Goal: Task Accomplishment & Management: Manage account settings

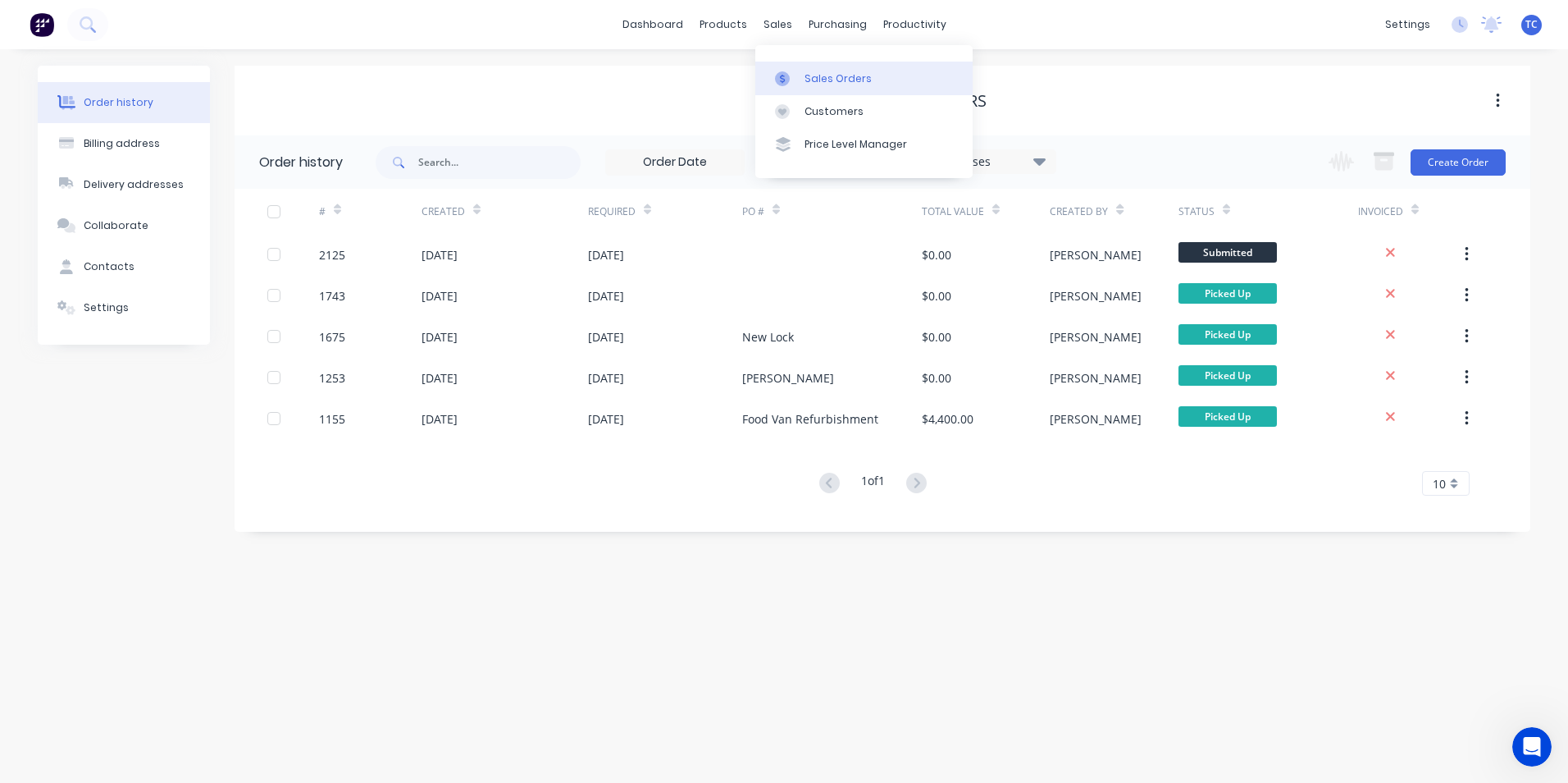
click at [815, 78] on div "Sales Orders" at bounding box center [838, 78] width 67 height 14
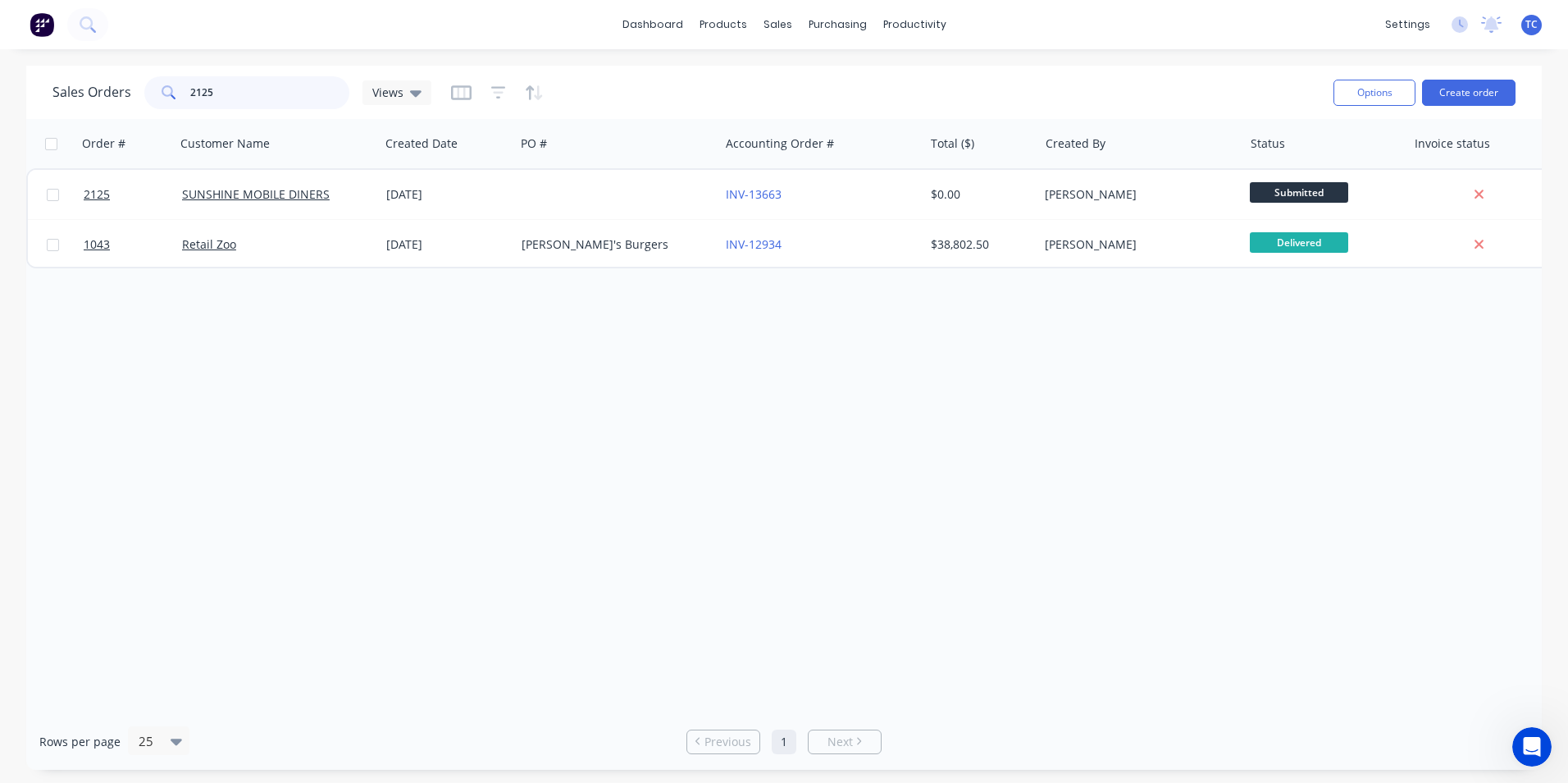
drag, startPoint x: 219, startPoint y: 95, endPoint x: 188, endPoint y: 91, distance: 31.3
click at [191, 91] on input "2125" at bounding box center [270, 92] width 160 height 33
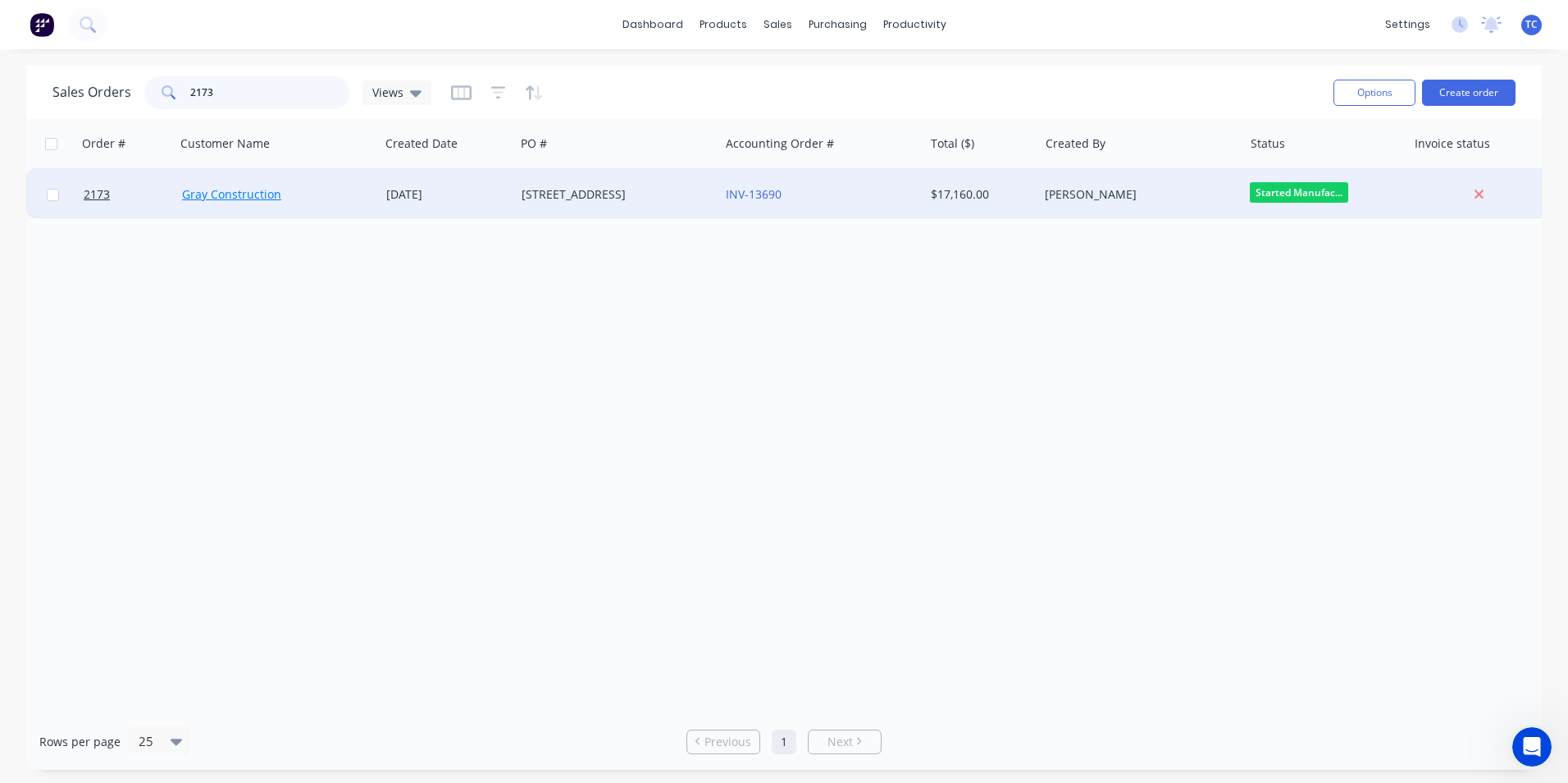
type input "2173"
click at [233, 198] on link "Gray Construction" at bounding box center [231, 194] width 99 height 15
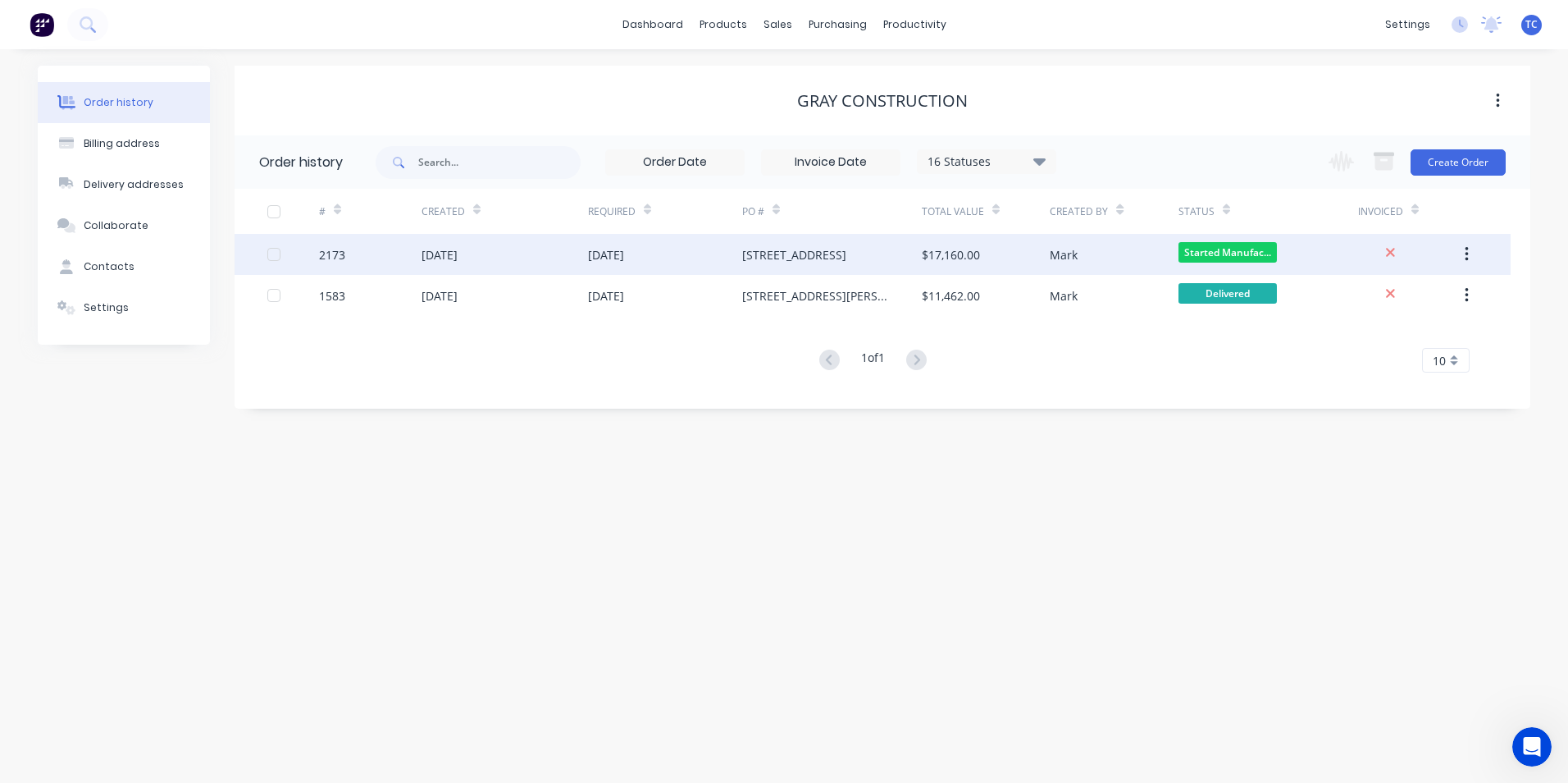
click at [457, 253] on div "[DATE]" at bounding box center [439, 255] width 36 height 17
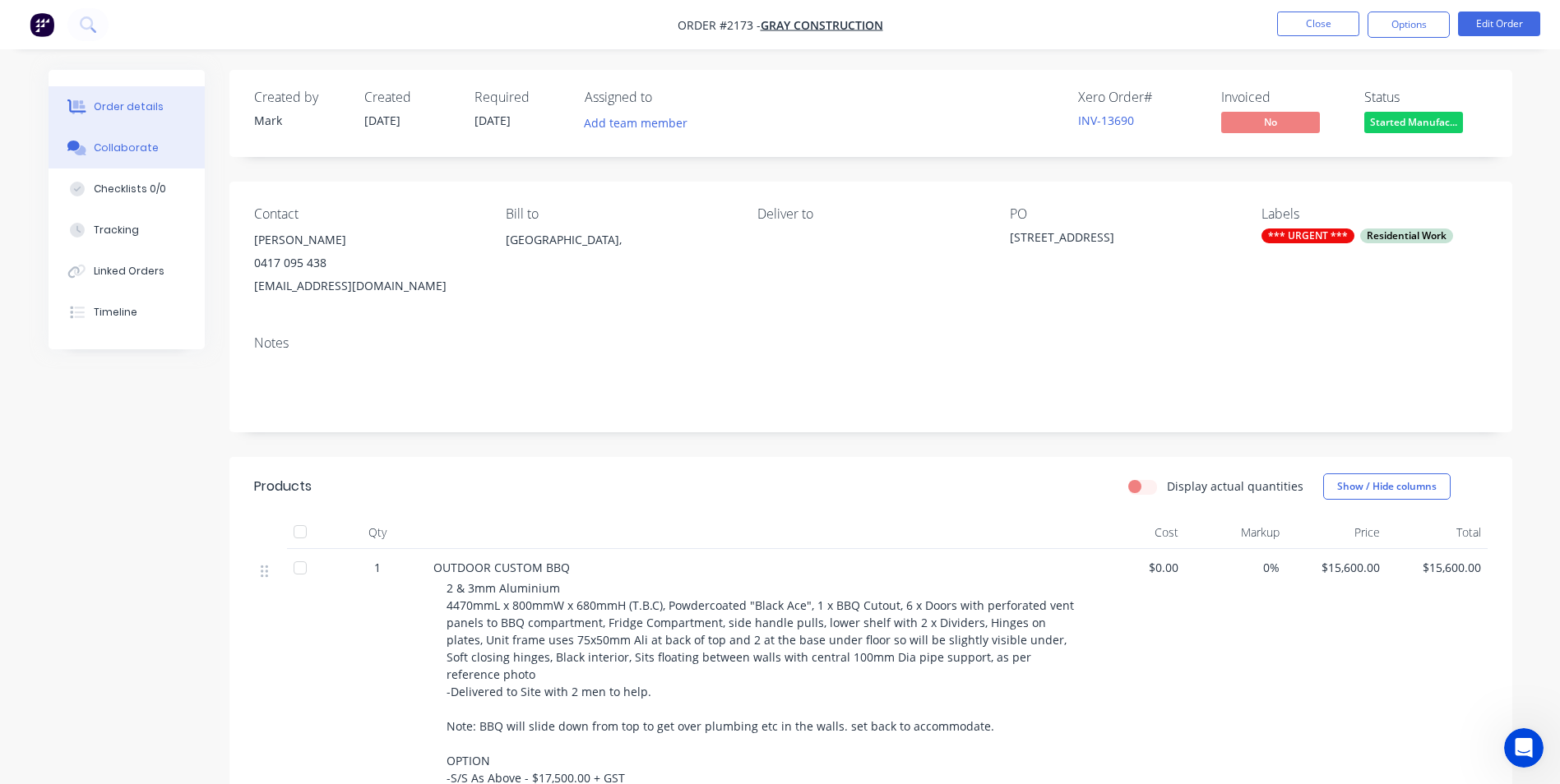
click at [128, 146] on div "Collaborate" at bounding box center [125, 148] width 65 height 14
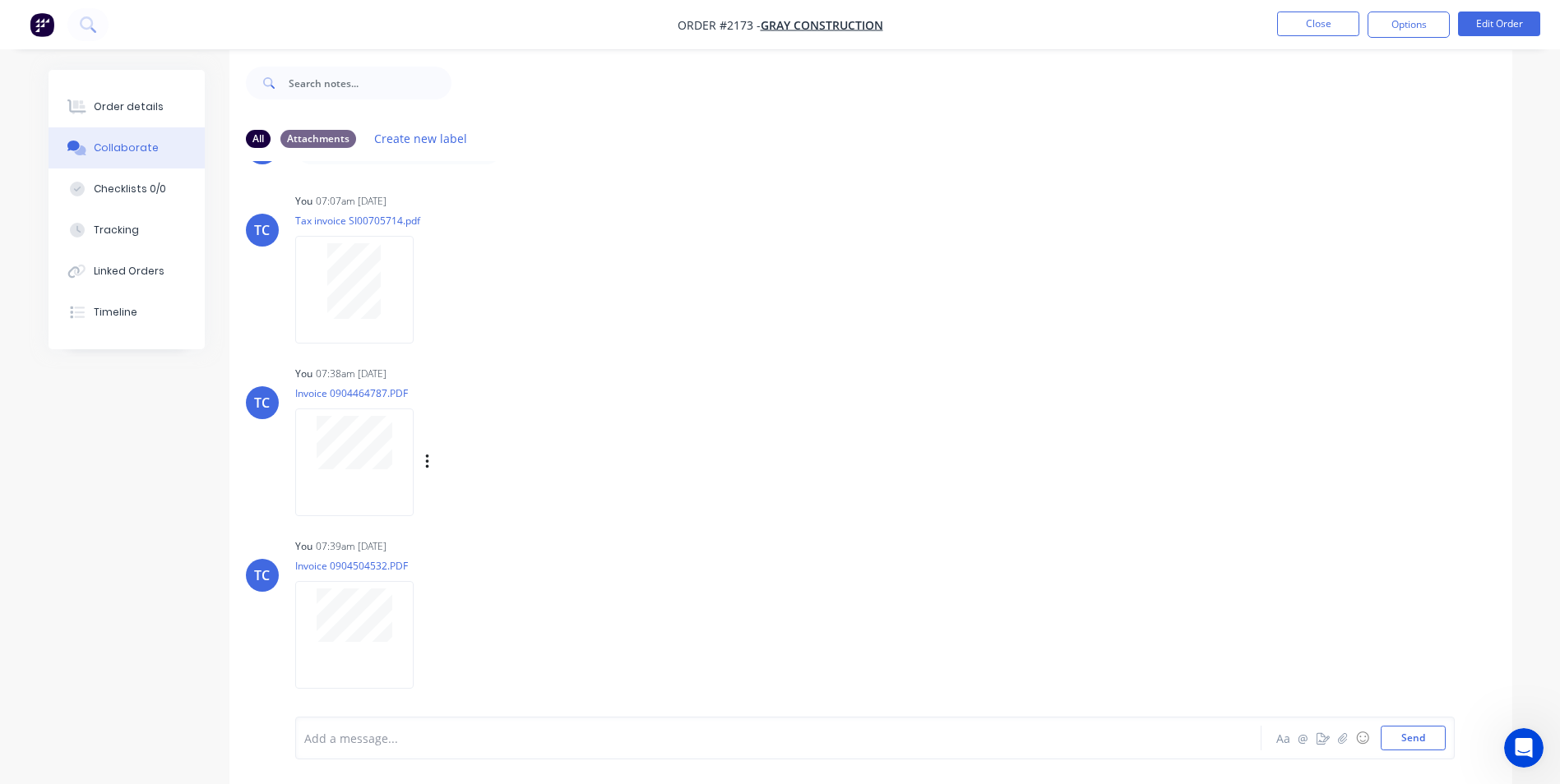
scroll to position [25, 0]
click at [1411, 741] on button "Send" at bounding box center [1412, 738] width 65 height 25
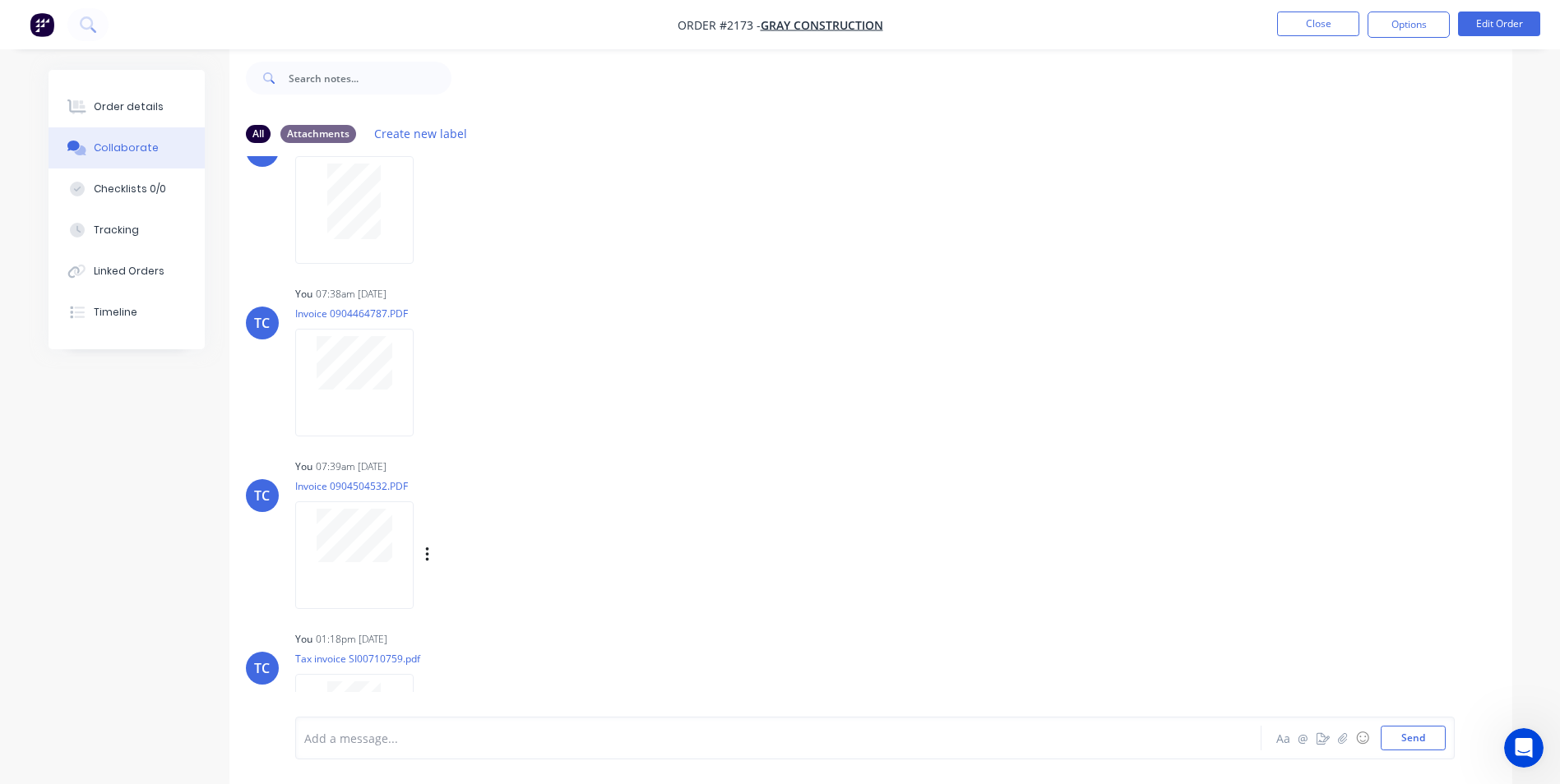
scroll to position [335, 0]
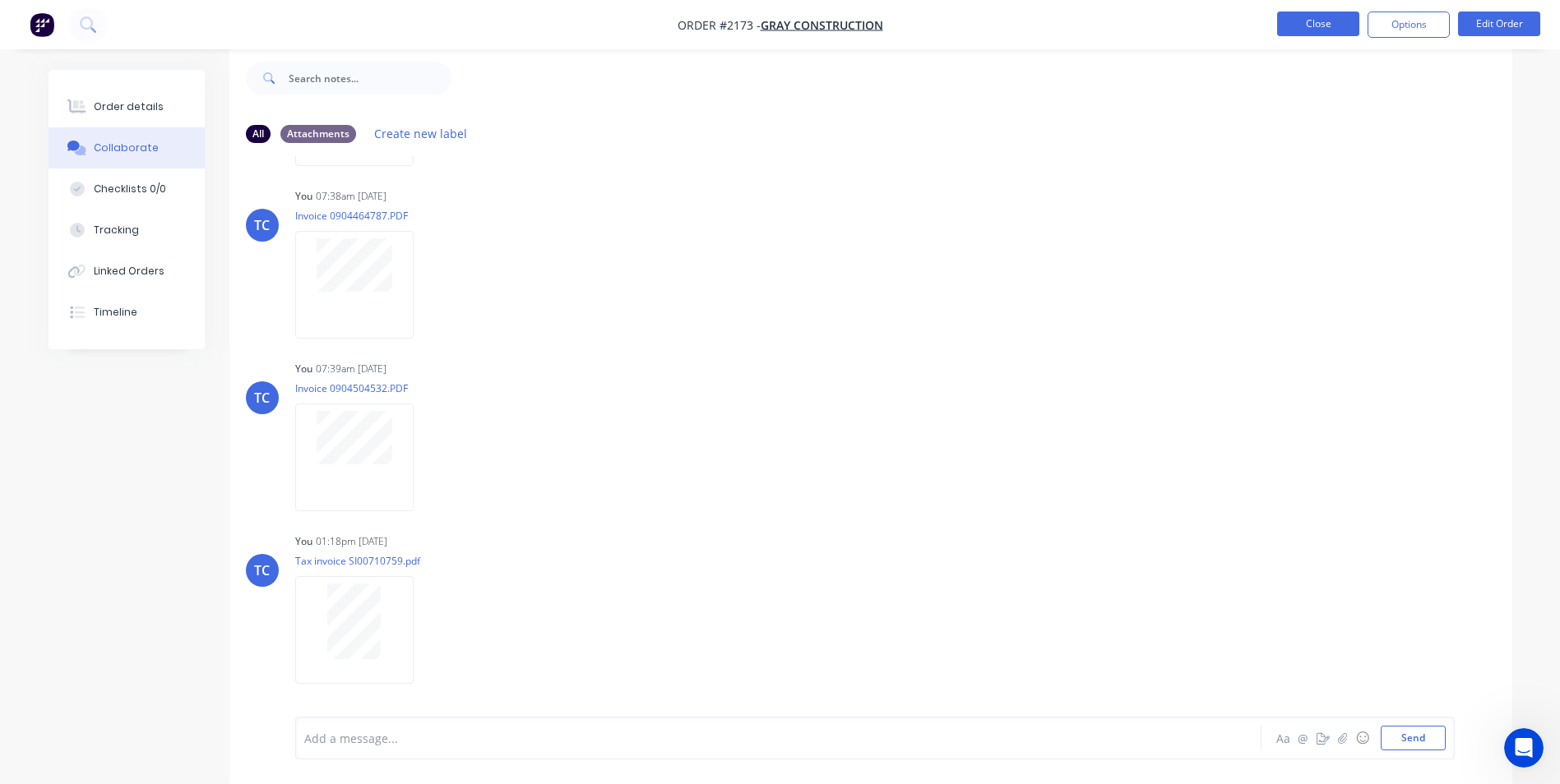
click at [1310, 21] on button "Close" at bounding box center [1317, 24] width 82 height 25
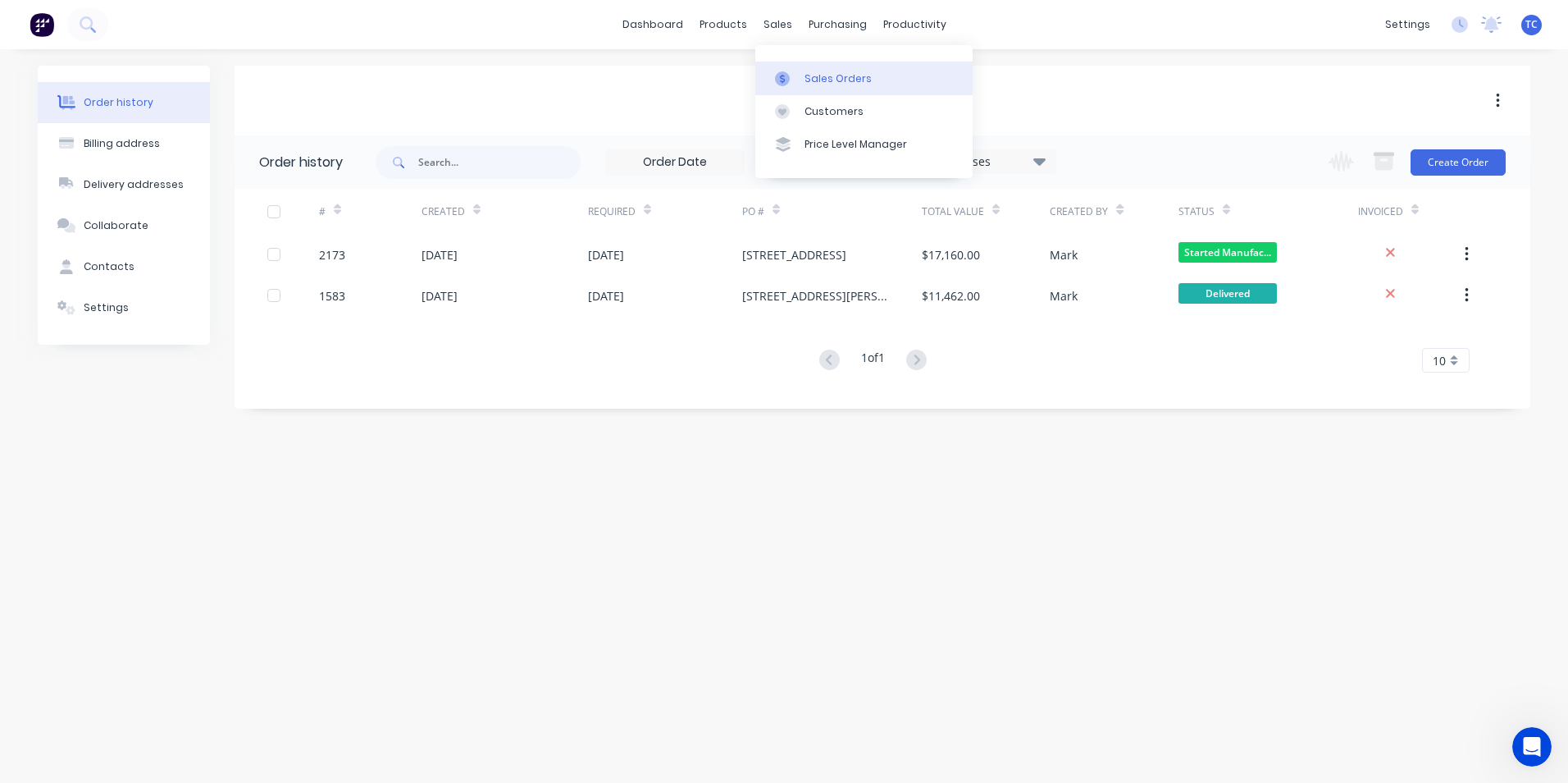
click at [826, 75] on div "Sales Orders" at bounding box center [838, 78] width 67 height 14
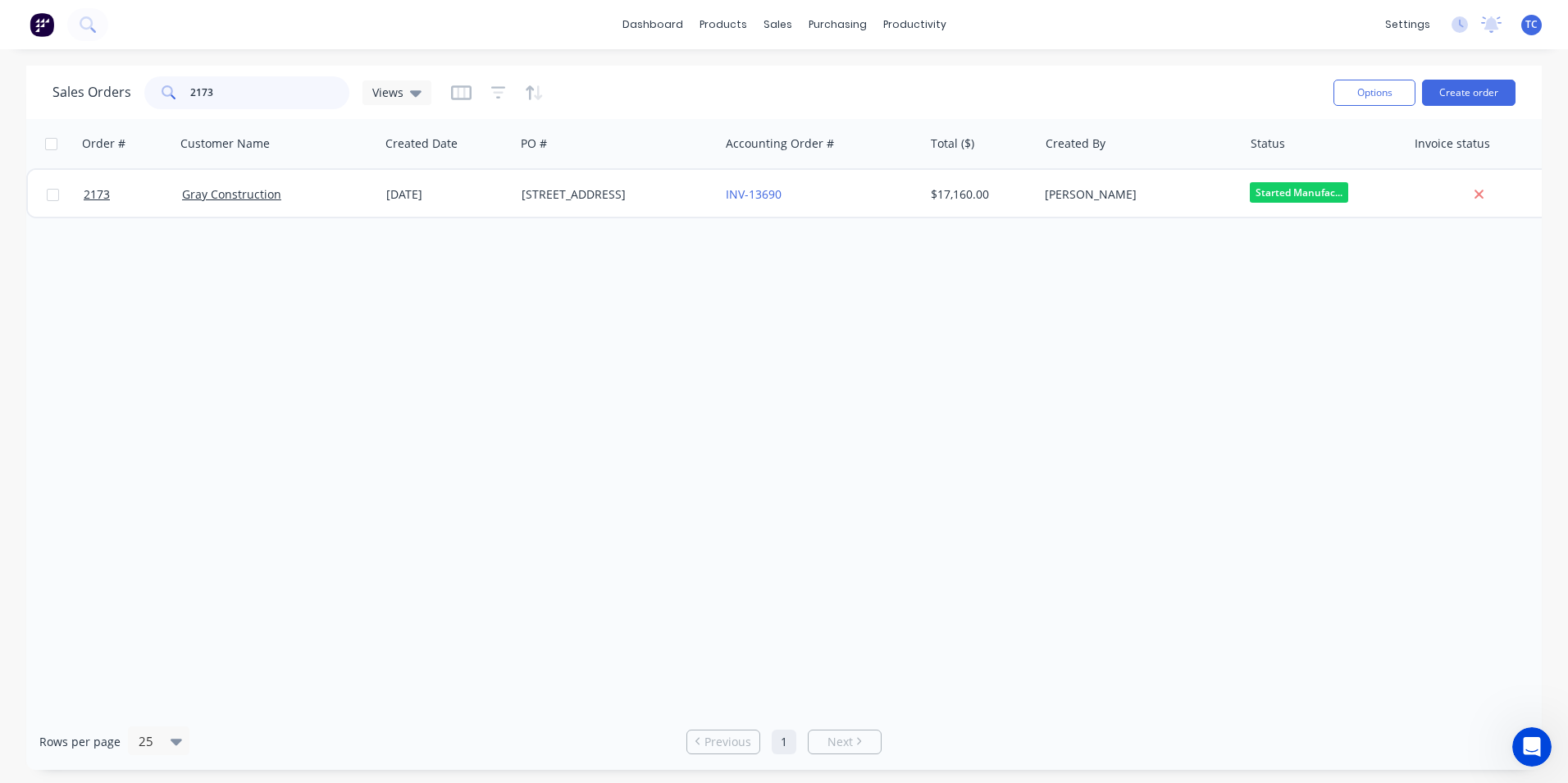
drag, startPoint x: 211, startPoint y: 90, endPoint x: 188, endPoint y: 85, distance: 23.5
click at [191, 85] on input "2173" at bounding box center [270, 92] width 160 height 33
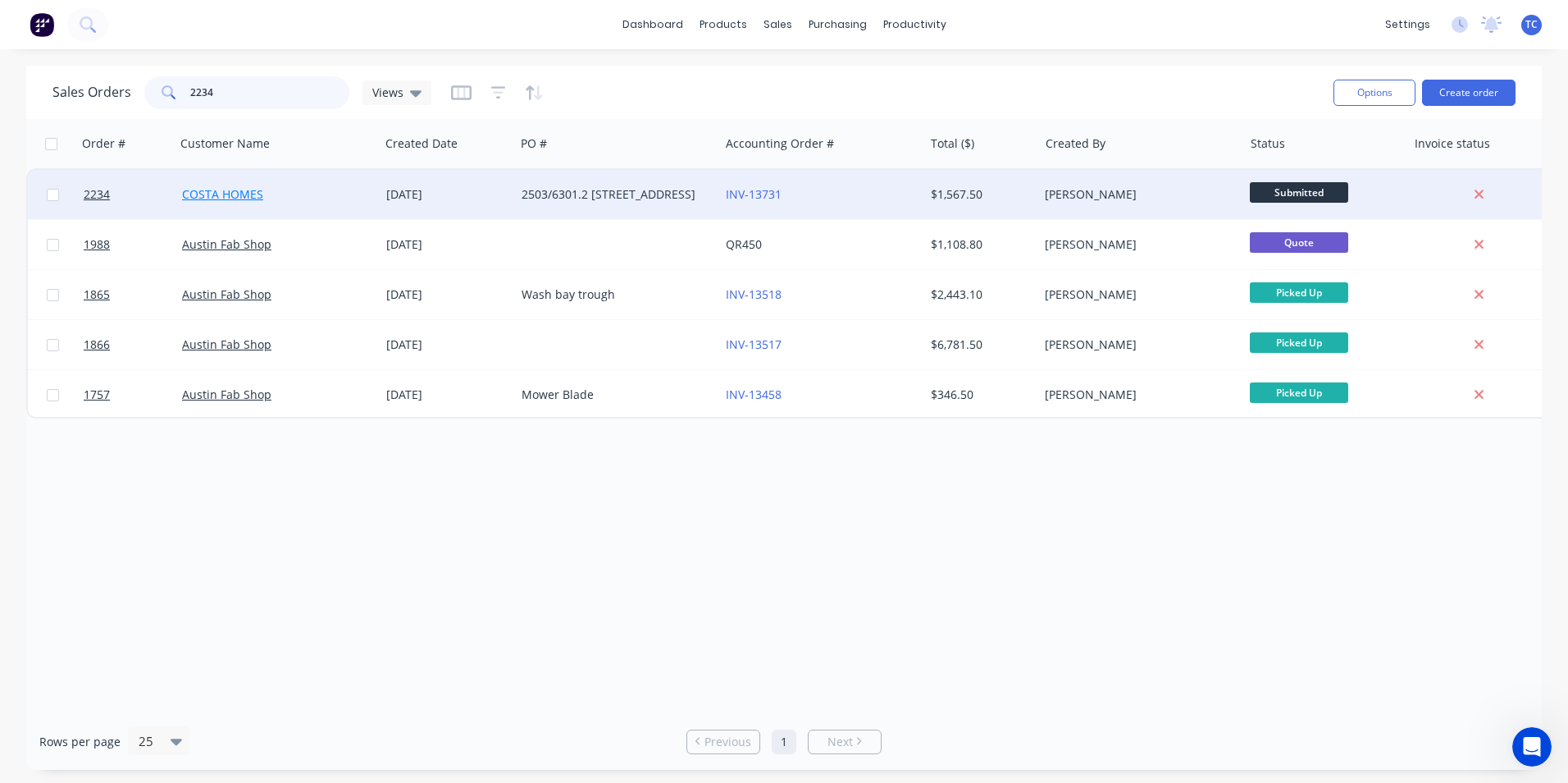
type input "2234"
click at [245, 196] on link "COSTA HOMES" at bounding box center [222, 194] width 81 height 15
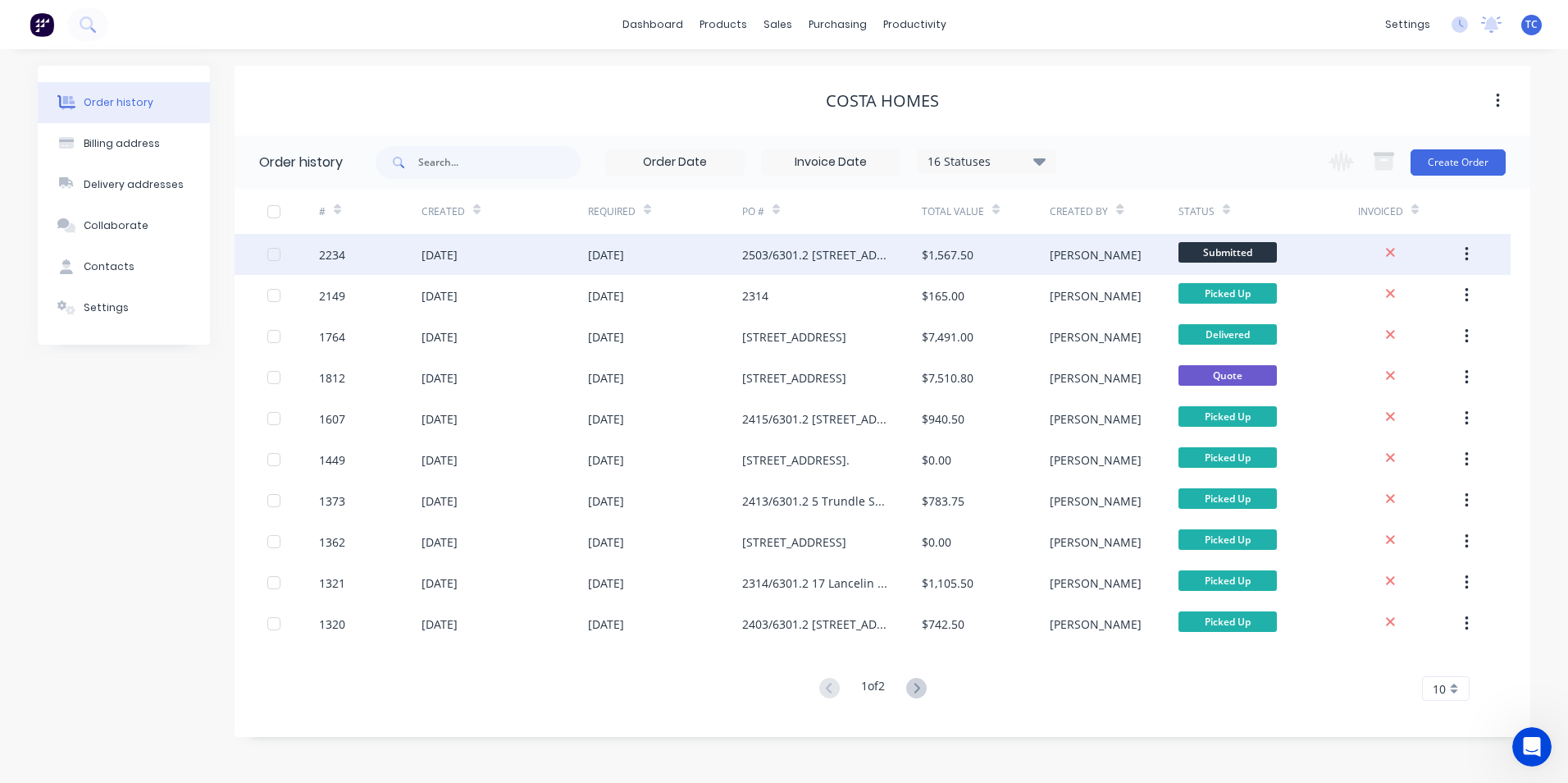
click at [1465, 248] on icon "button" at bounding box center [1467, 254] width 4 height 18
click at [1375, 296] on div "Archive" at bounding box center [1408, 298] width 126 height 24
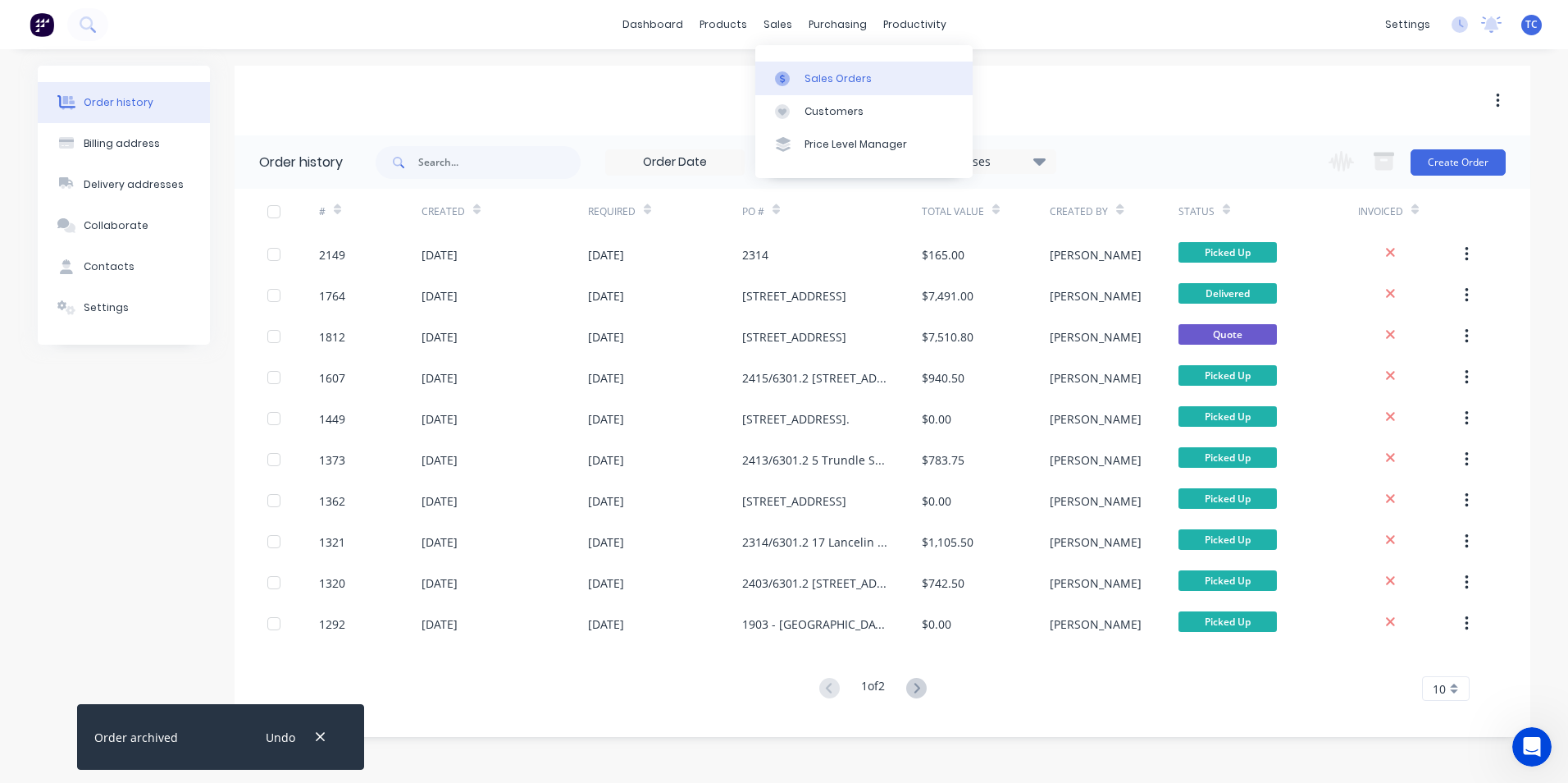
click at [813, 72] on div "Sales Orders" at bounding box center [838, 78] width 67 height 14
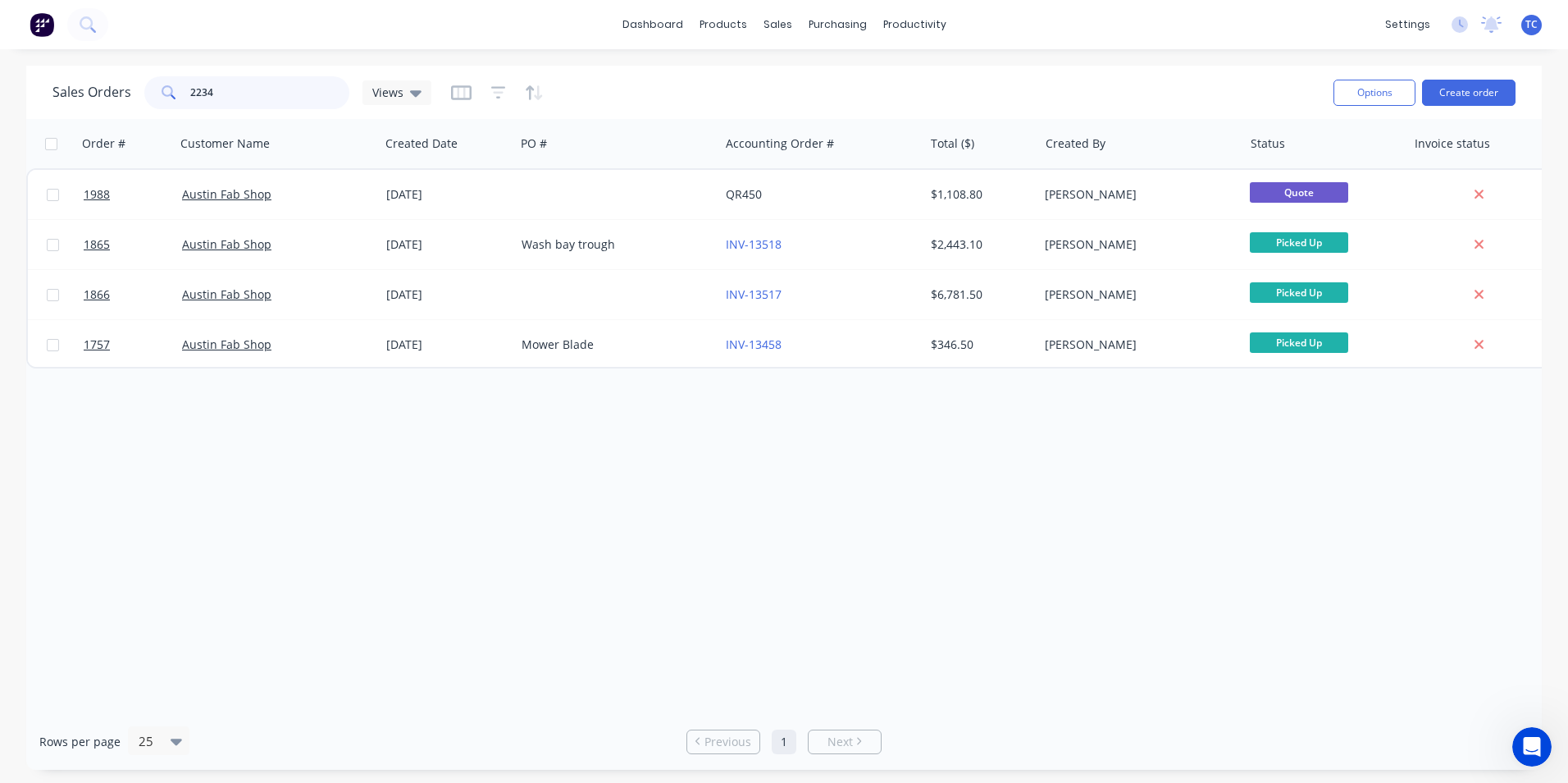
drag, startPoint x: 215, startPoint y: 88, endPoint x: 185, endPoint y: 84, distance: 30.3
click at [185, 84] on div "2234" at bounding box center [246, 92] width 205 height 33
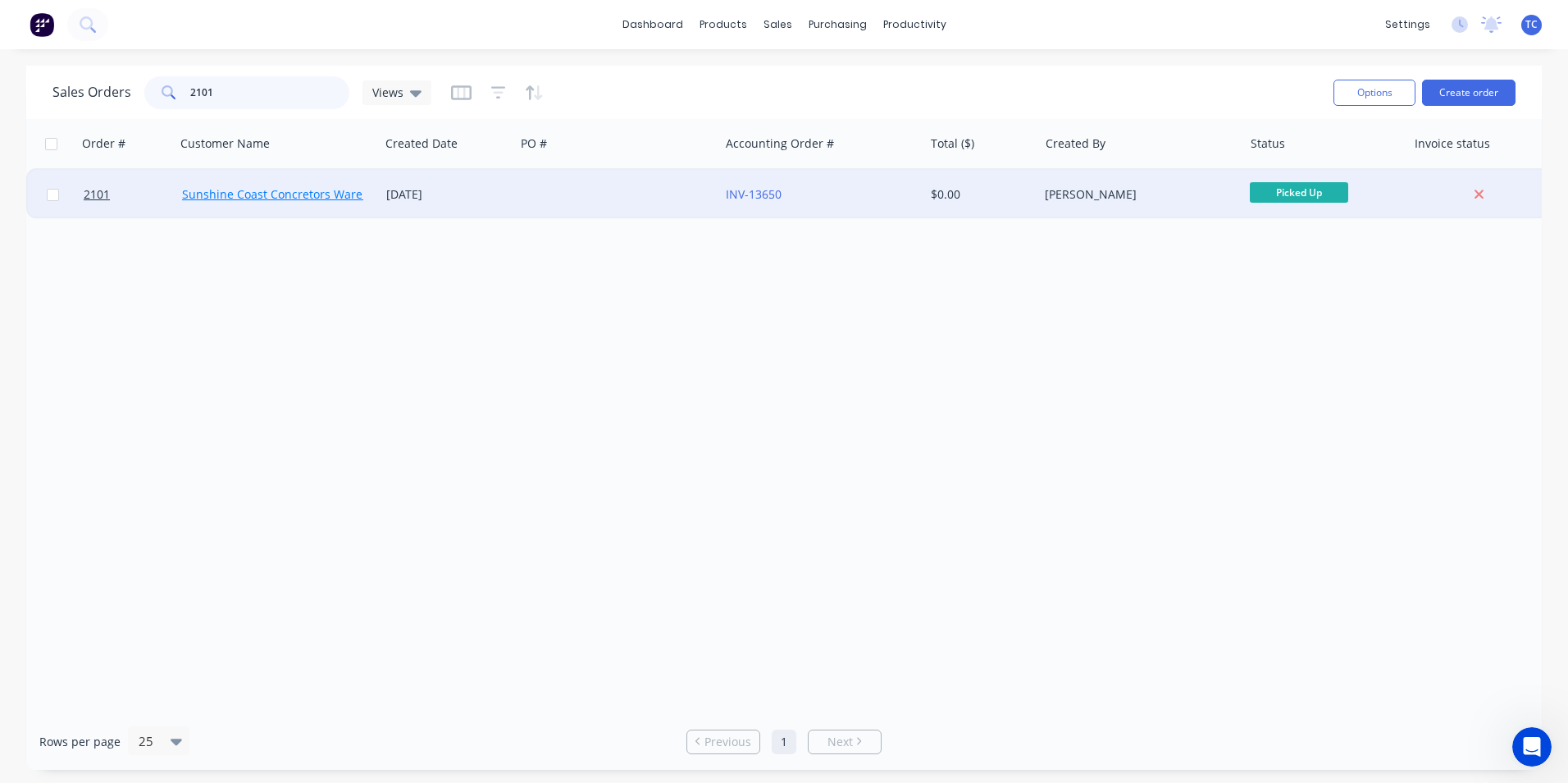
type input "2101"
click at [291, 194] on link "Sunshine Coast Concretors Warehouse" at bounding box center [289, 194] width 214 height 15
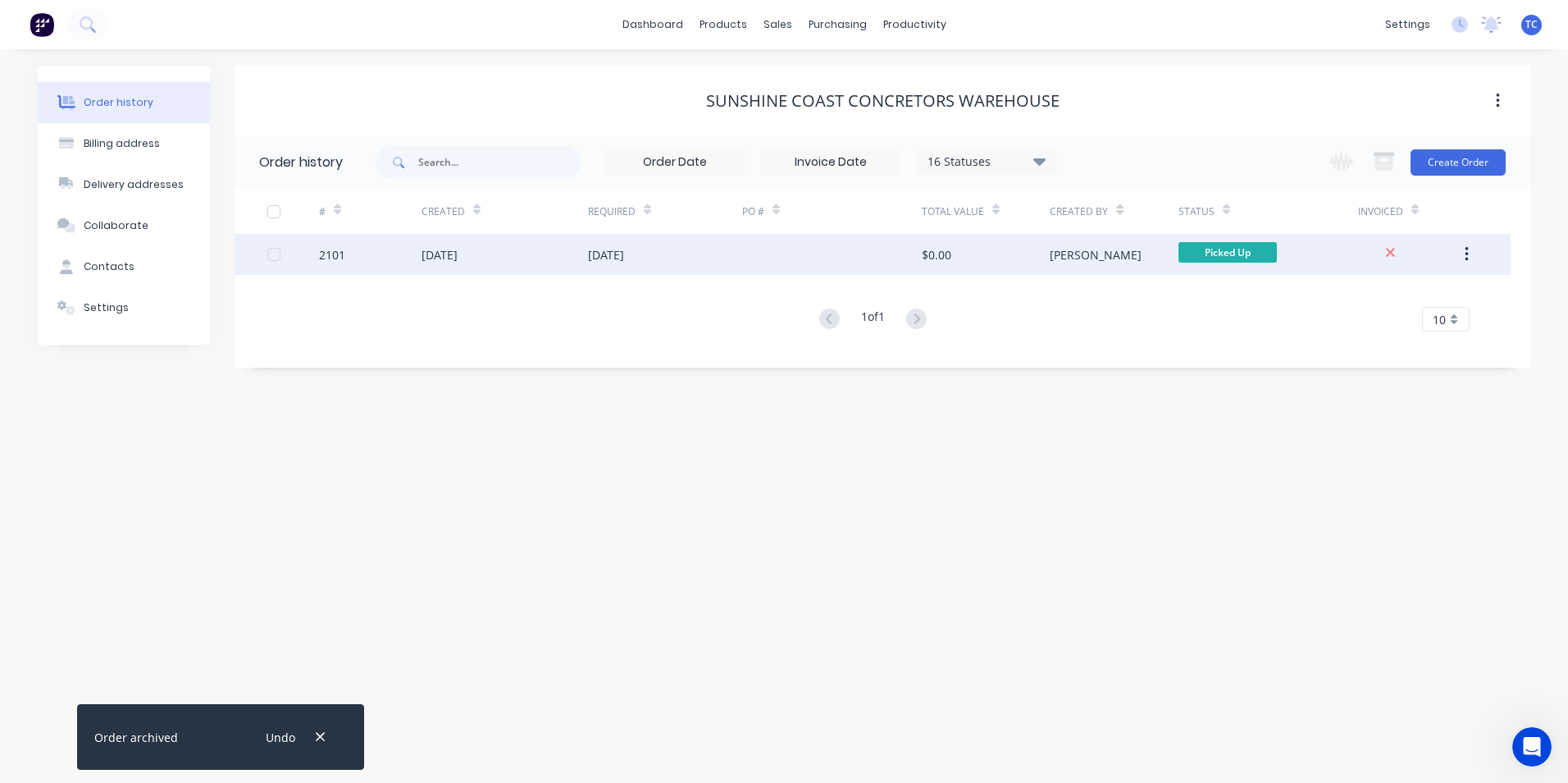
click at [432, 256] on div "[DATE]" at bounding box center [439, 255] width 36 height 17
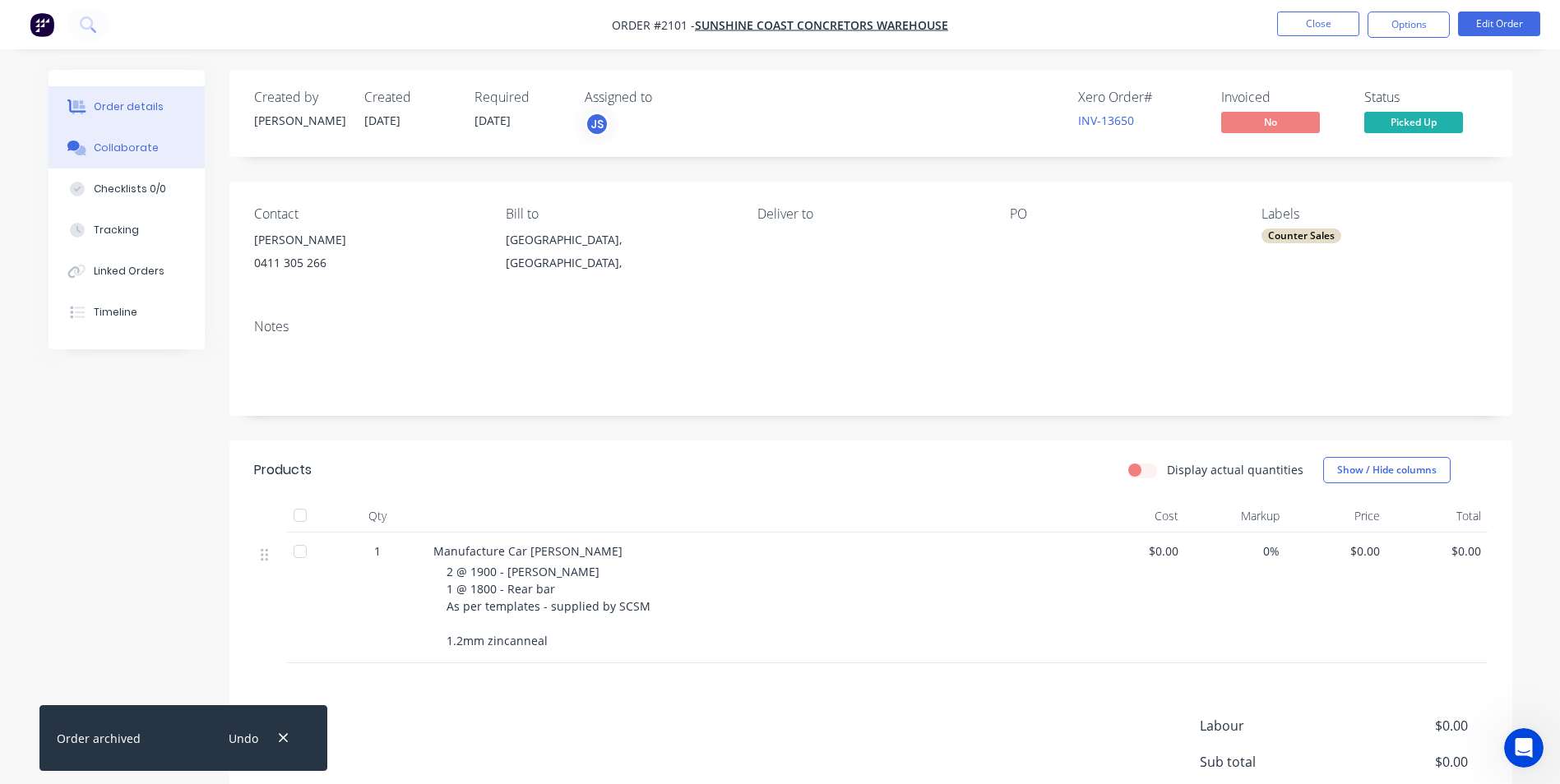
click at [129, 148] on div "Collaborate" at bounding box center [125, 148] width 65 height 14
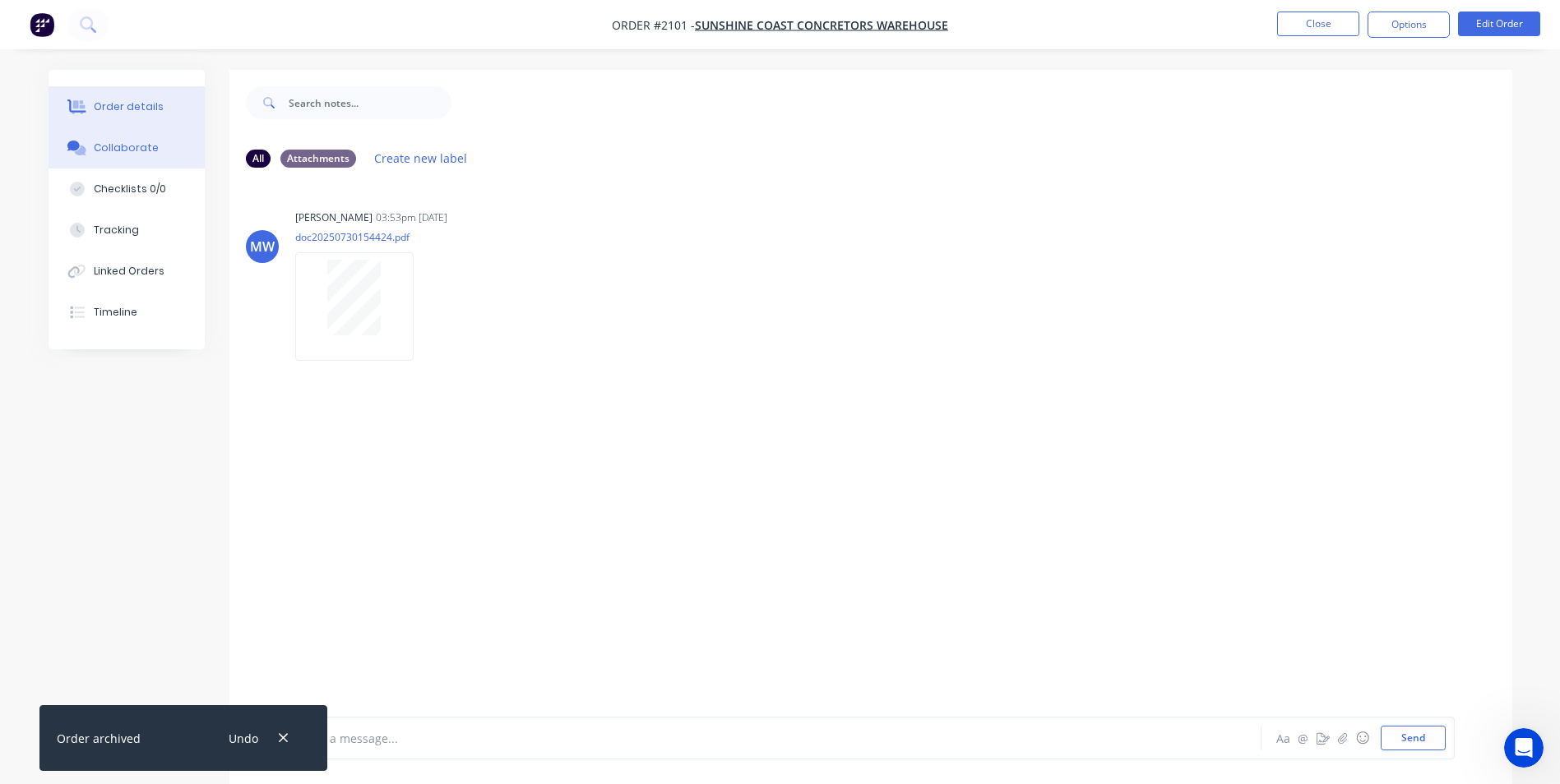
click at [136, 107] on div "Order details" at bounding box center [128, 106] width 69 height 14
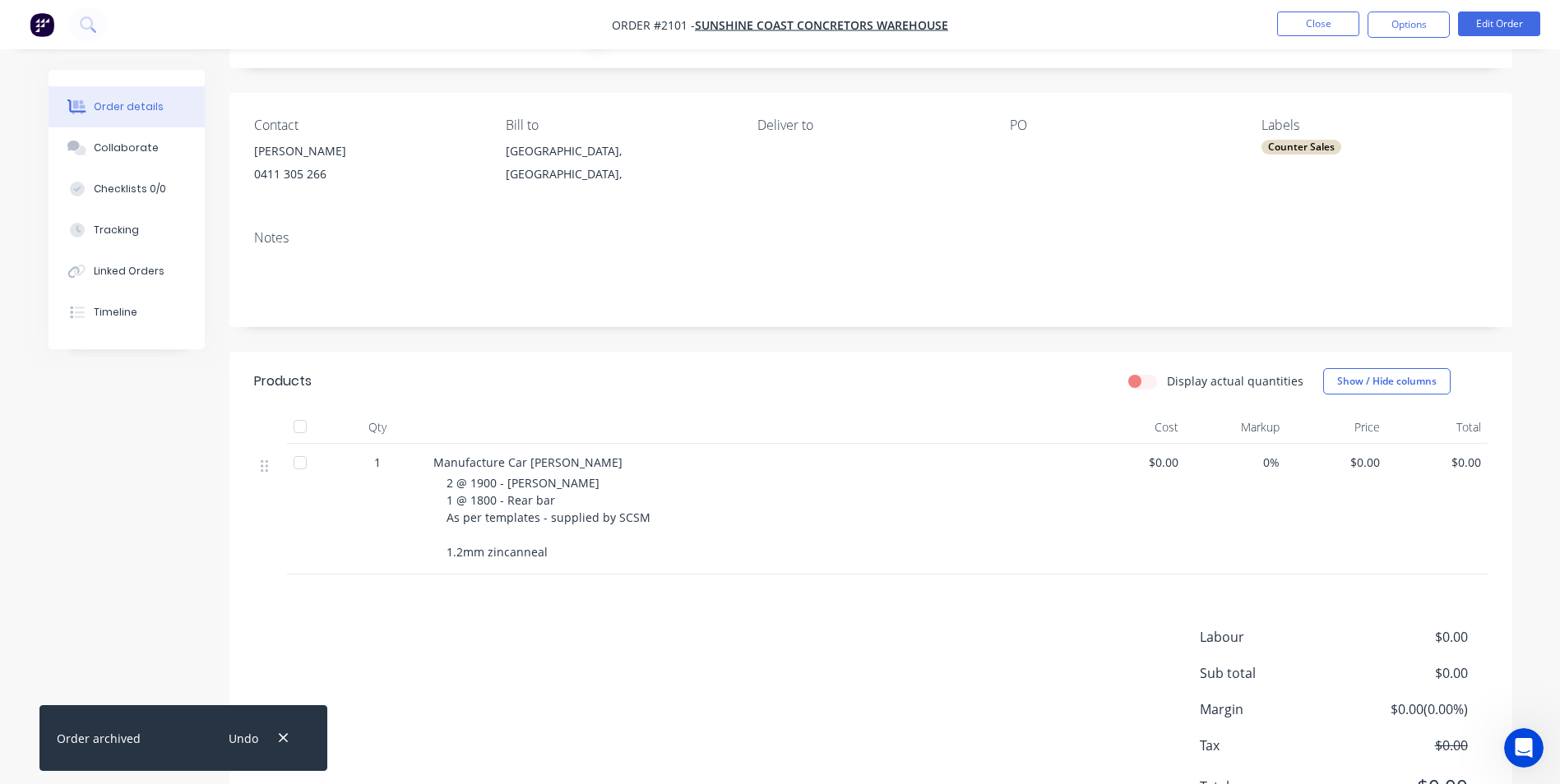
scroll to position [172, 0]
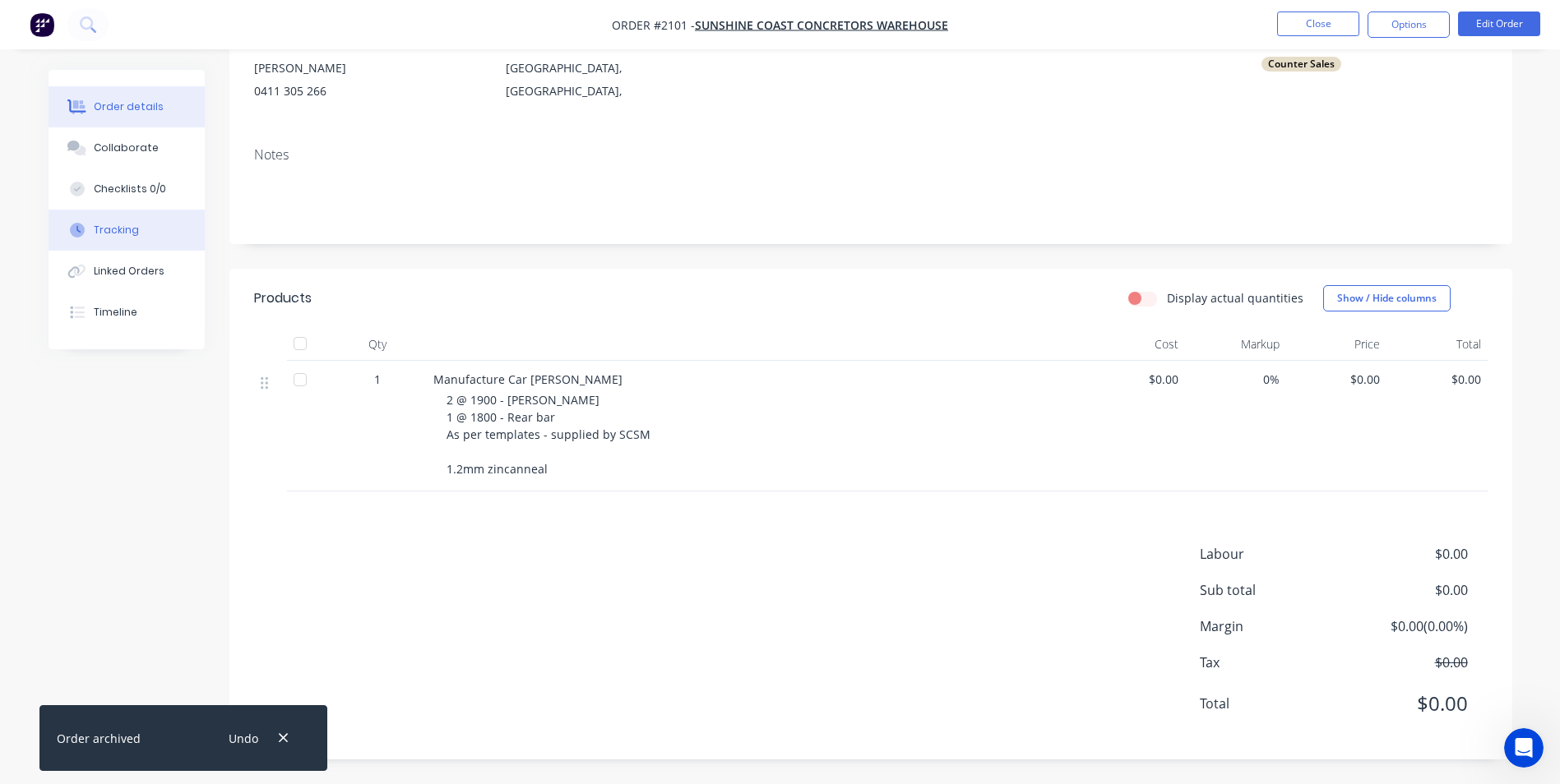
click at [115, 225] on div "Tracking" at bounding box center [116, 230] width 45 height 14
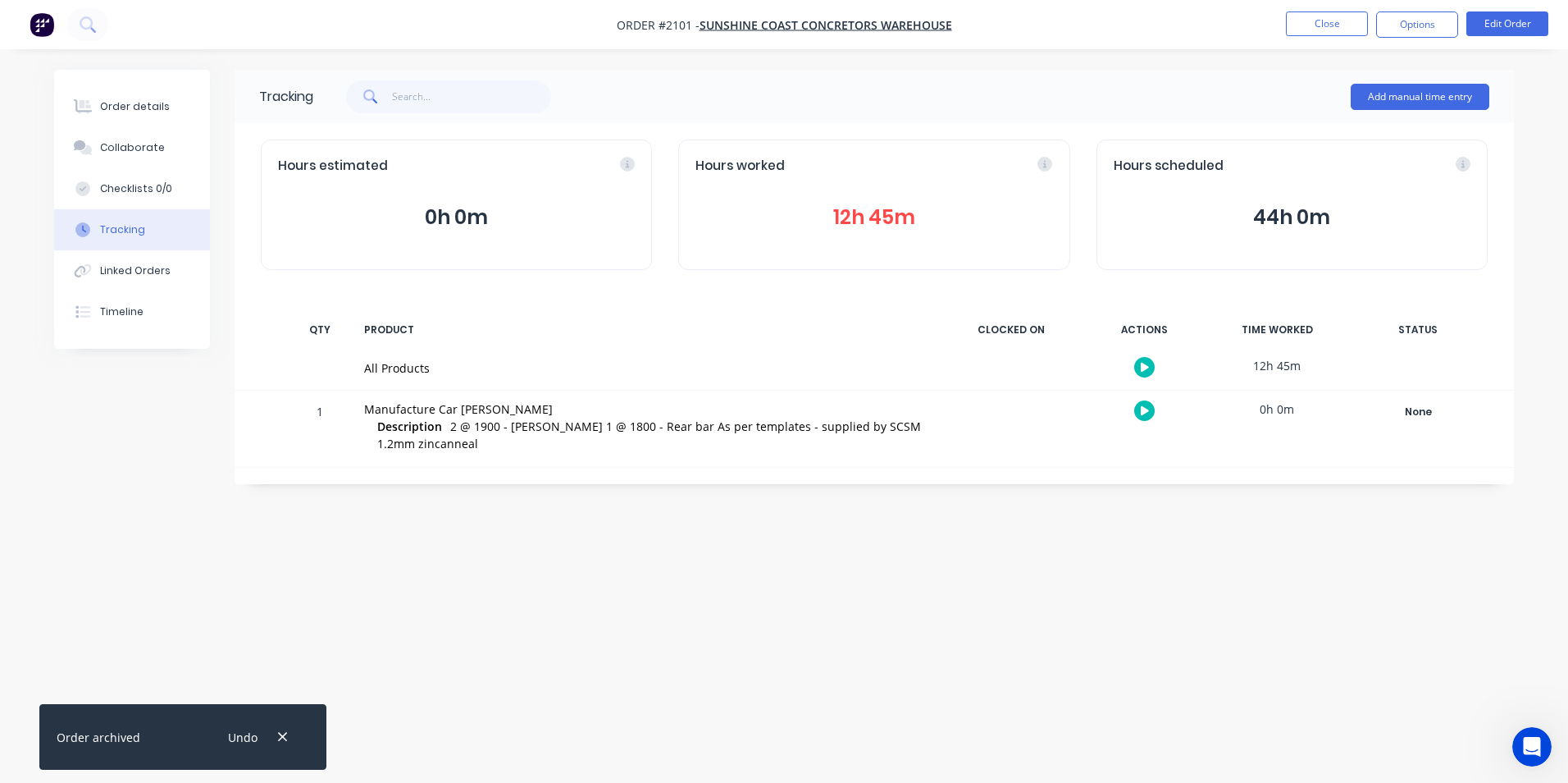
click at [862, 213] on button "12h 45m" at bounding box center [874, 218] width 357 height 31
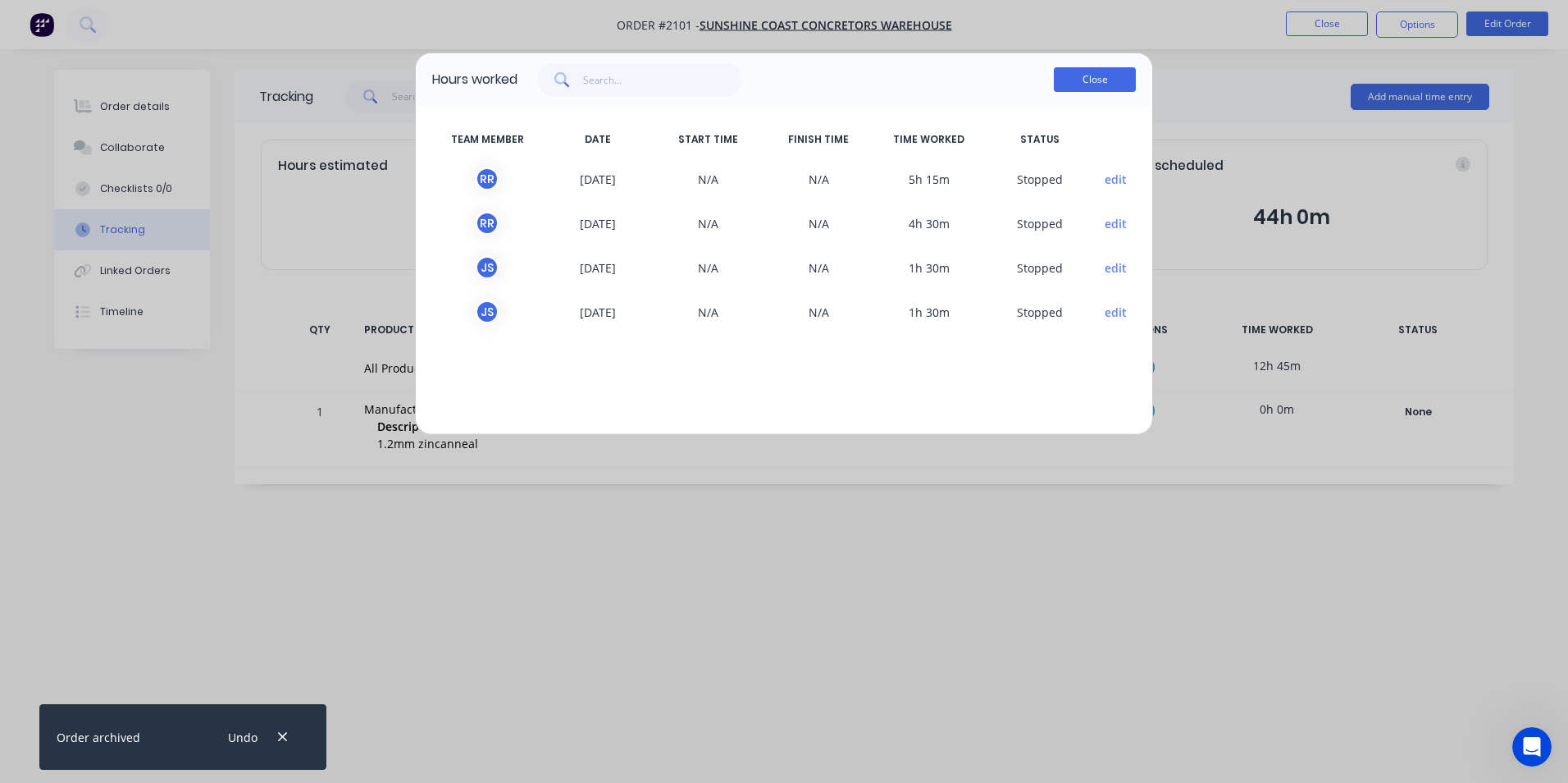
click at [1081, 82] on button "Close" at bounding box center [1094, 80] width 82 height 25
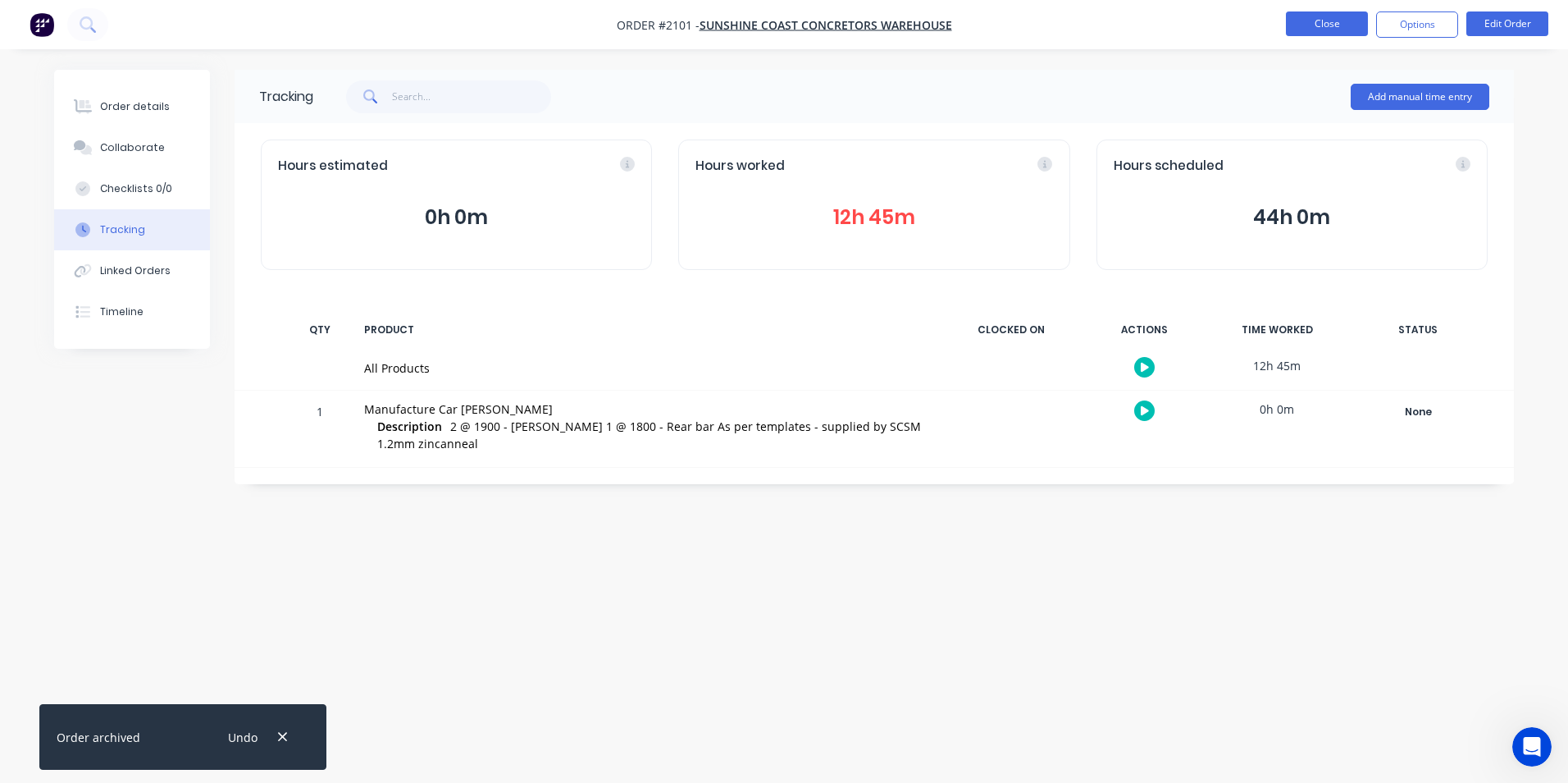
click at [1324, 24] on button "Close" at bounding box center [1326, 24] width 82 height 25
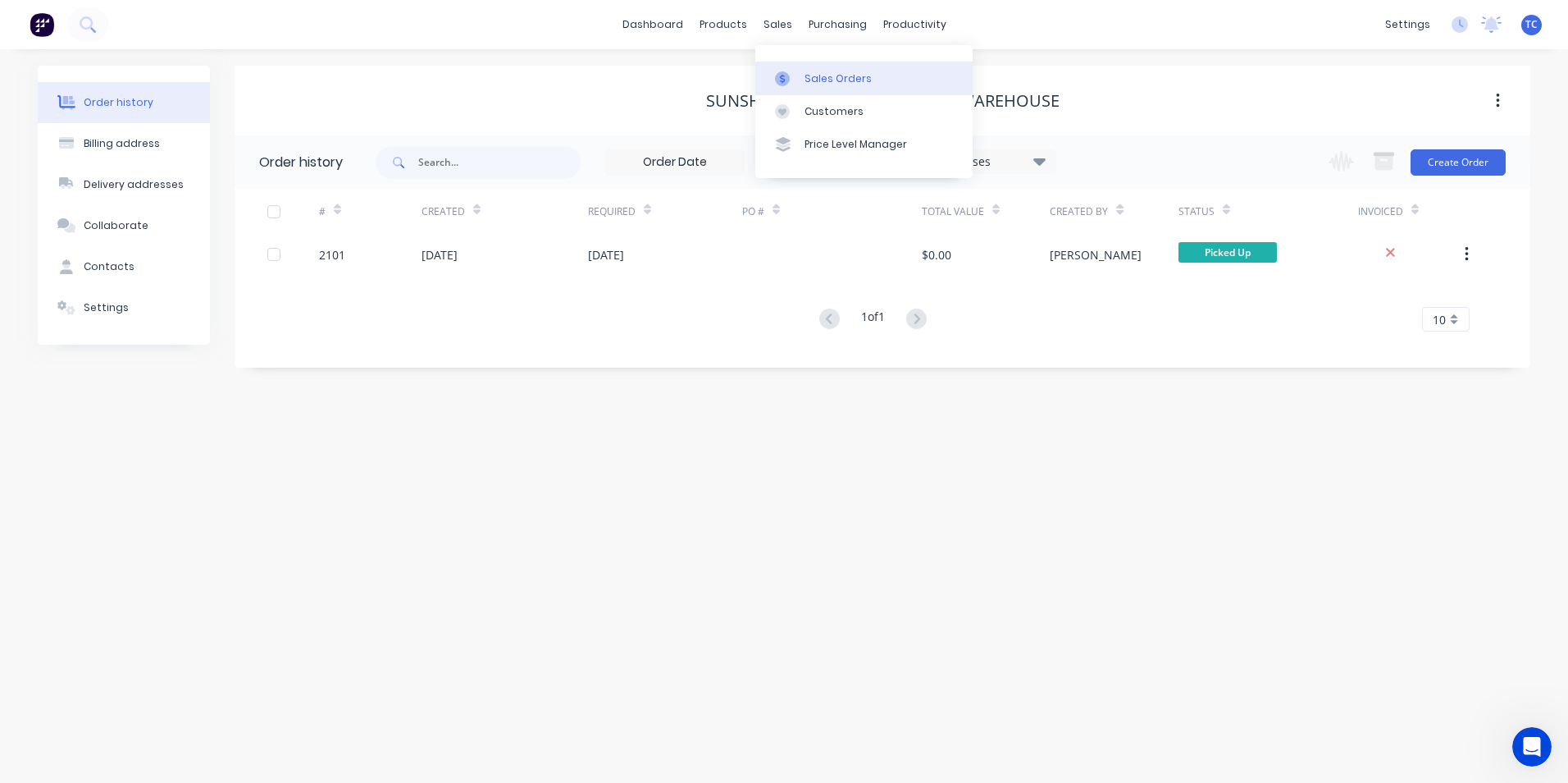
click at [820, 76] on div "Sales Orders" at bounding box center [838, 78] width 67 height 14
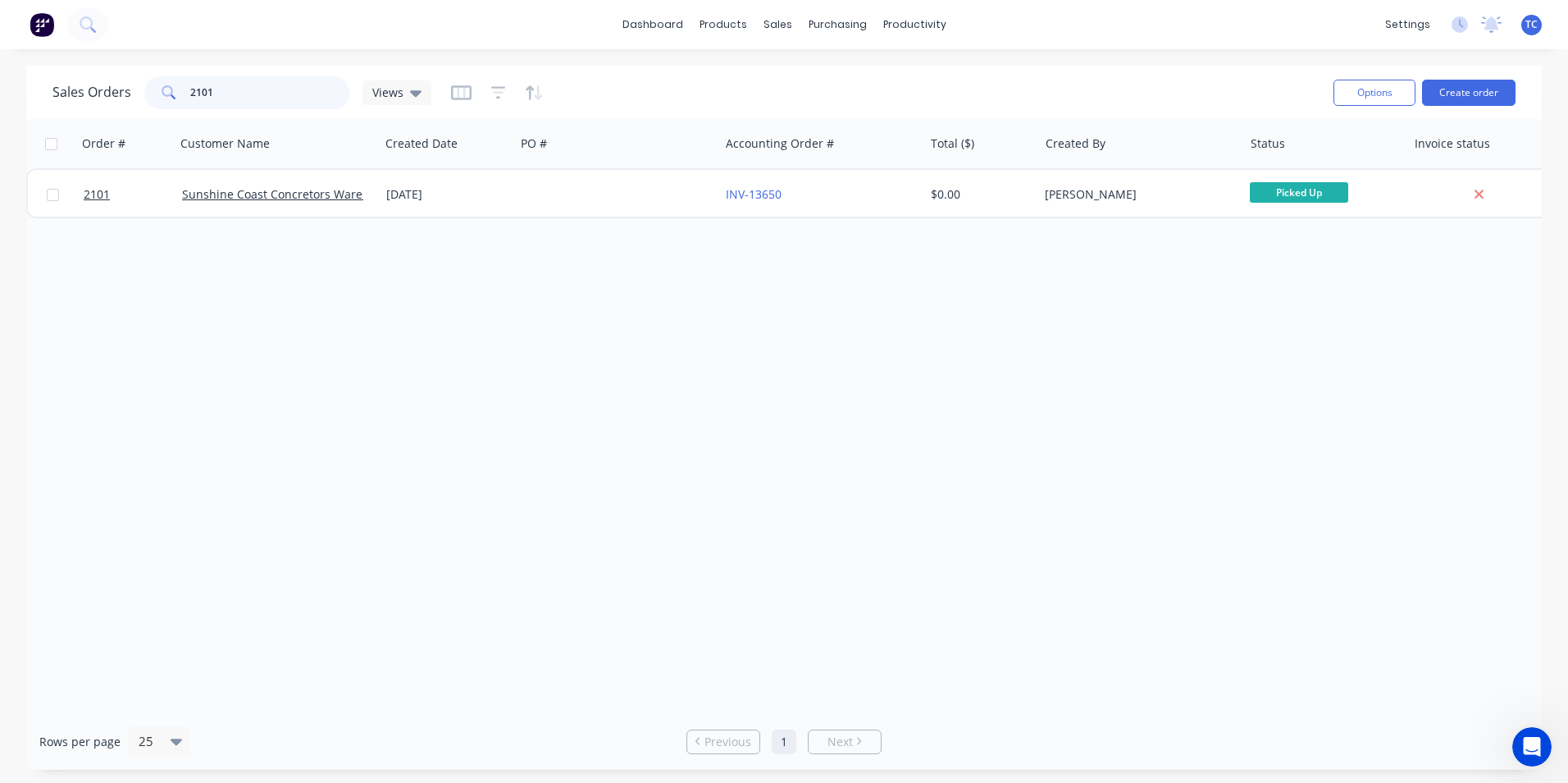
drag, startPoint x: 215, startPoint y: 92, endPoint x: 187, endPoint y: 91, distance: 28.0
click at [187, 91] on div "2101" at bounding box center [246, 92] width 205 height 33
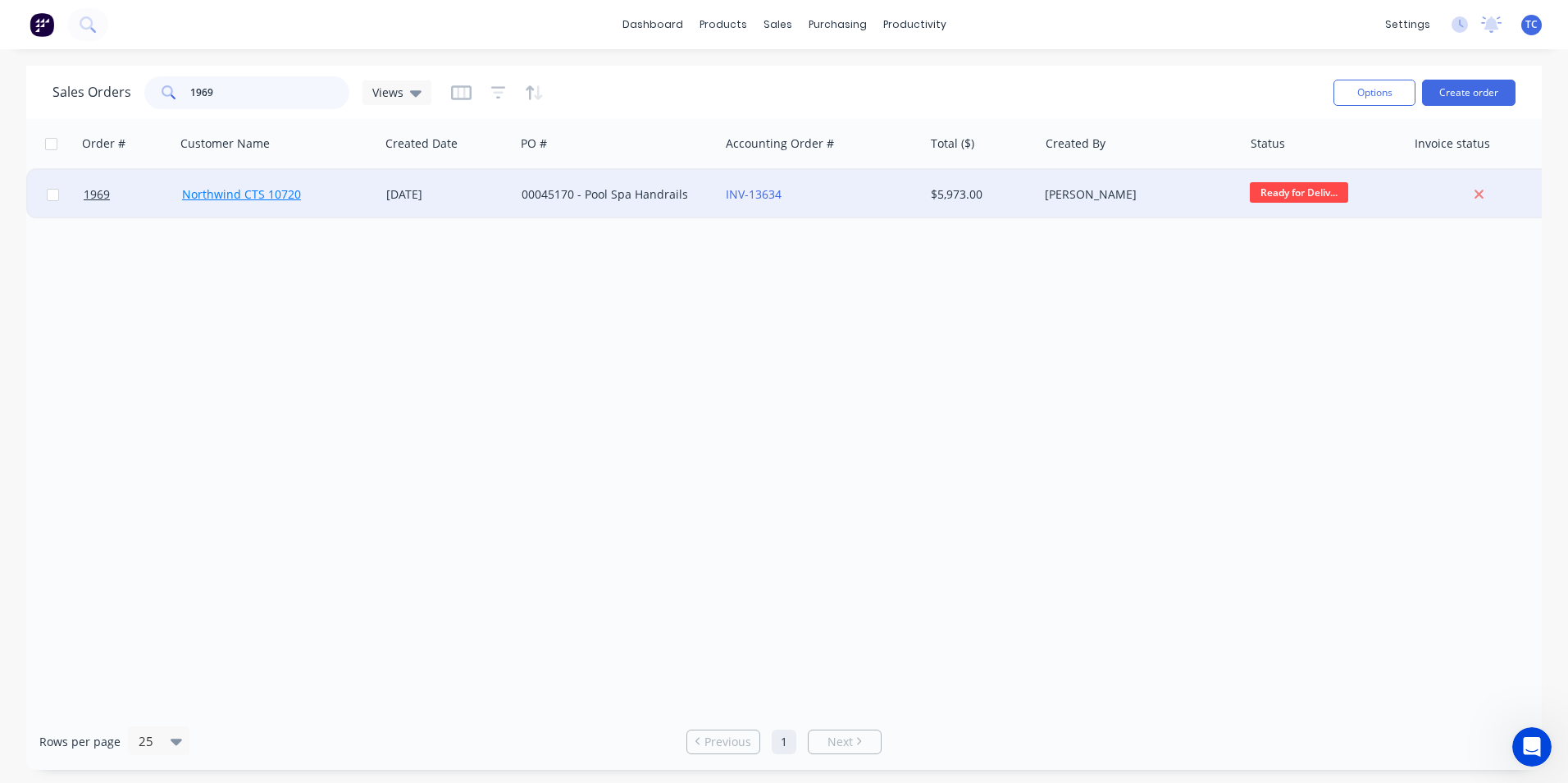
type input "1969"
click at [244, 195] on link "Northwind CTS 10720" at bounding box center [242, 194] width 119 height 15
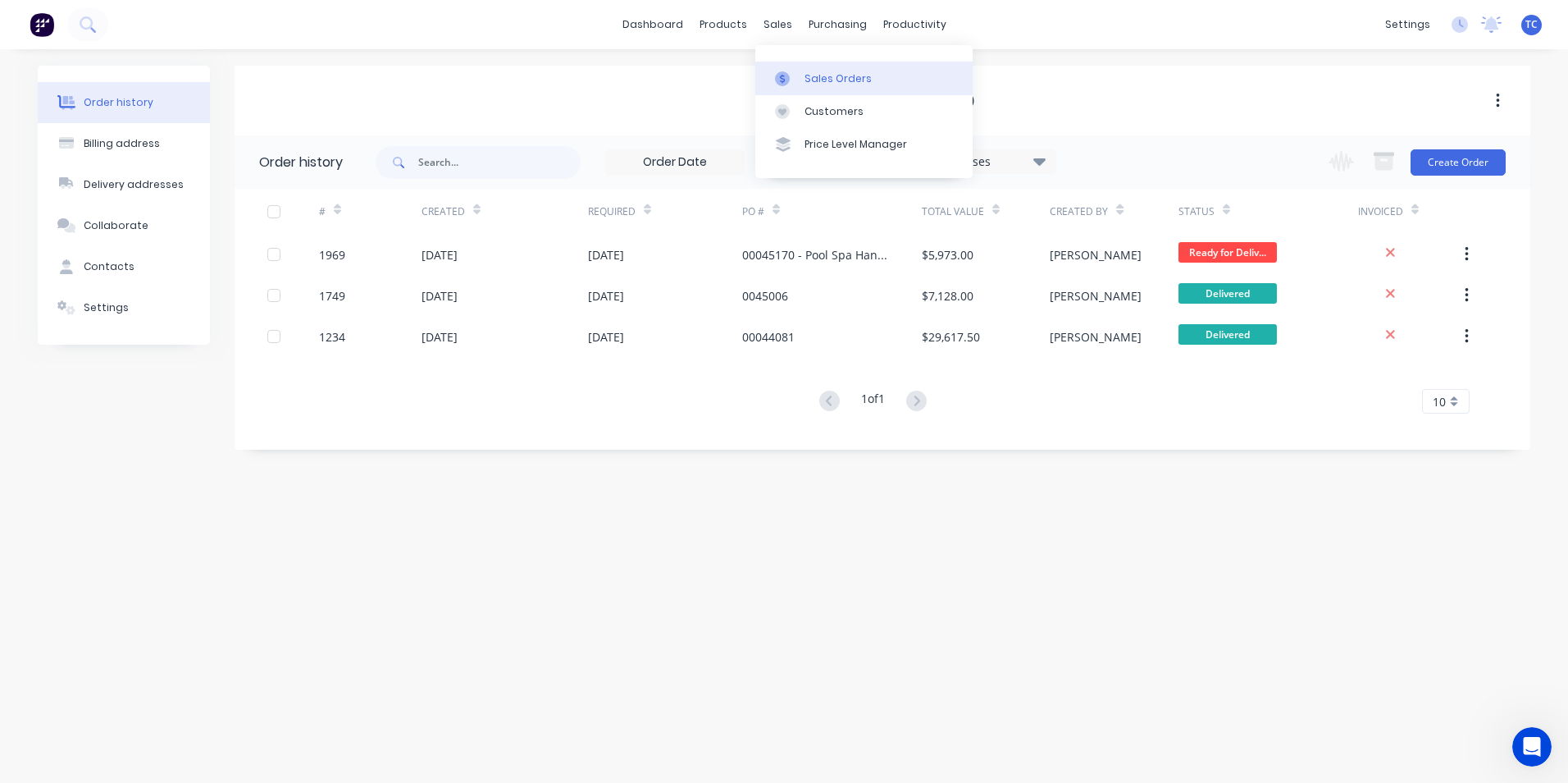
click at [808, 75] on div "Sales Orders" at bounding box center [838, 78] width 67 height 14
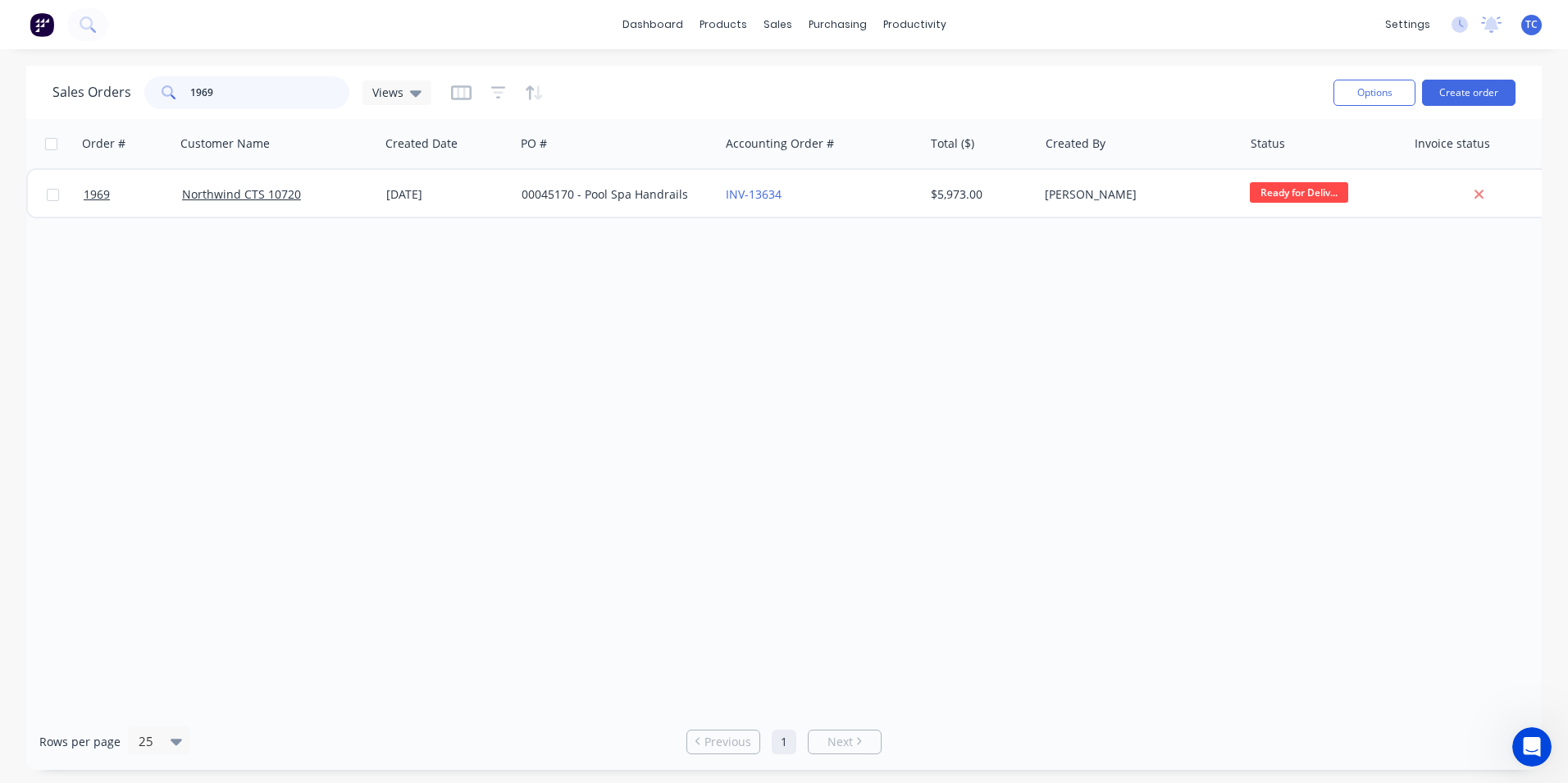
drag, startPoint x: 217, startPoint y: 88, endPoint x: 188, endPoint y: 88, distance: 29.0
click at [191, 88] on input "1969" at bounding box center [270, 92] width 160 height 33
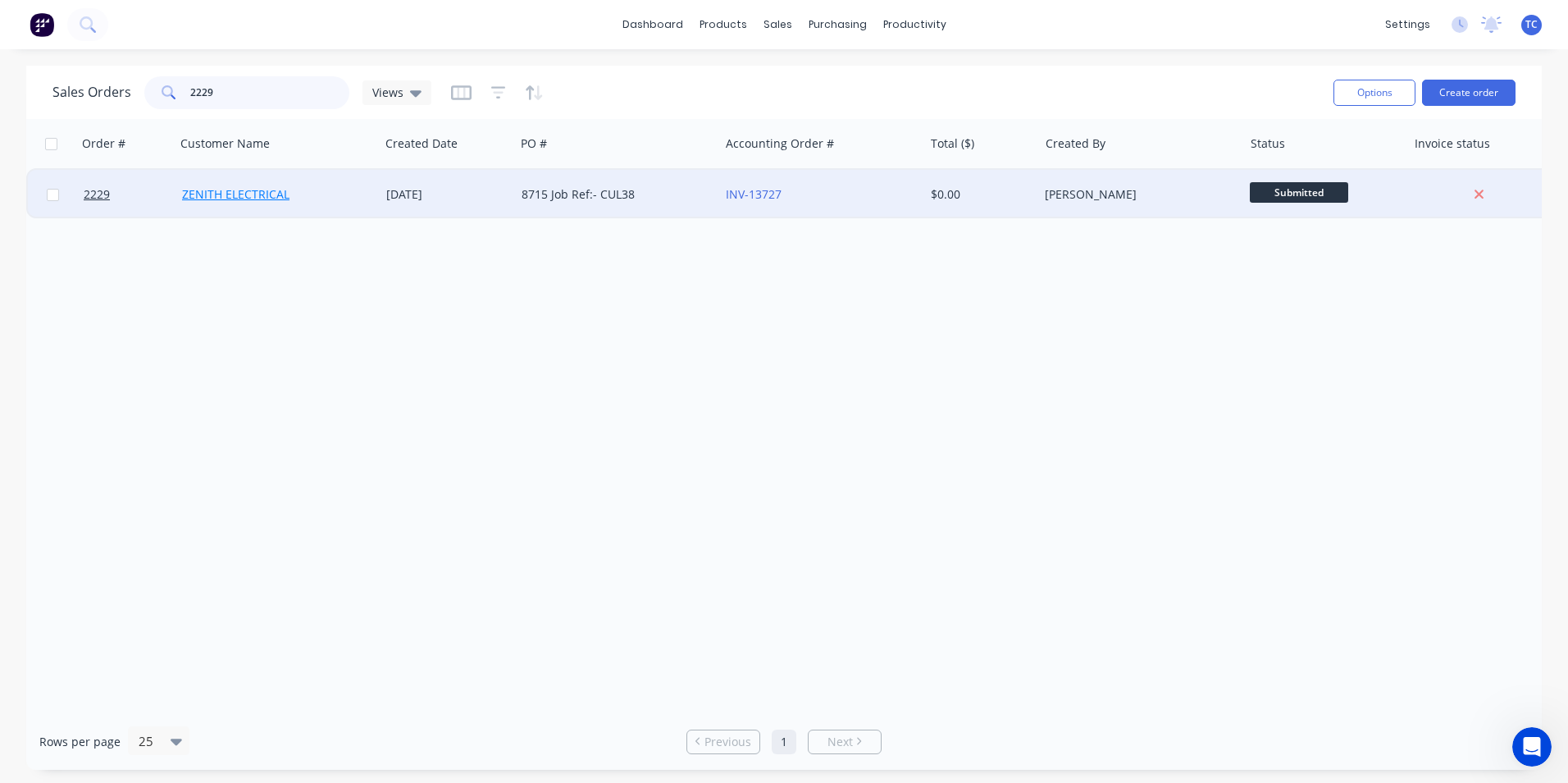
type input "2229"
click at [236, 195] on link "ZENITH ELECTRICAL" at bounding box center [236, 194] width 108 height 15
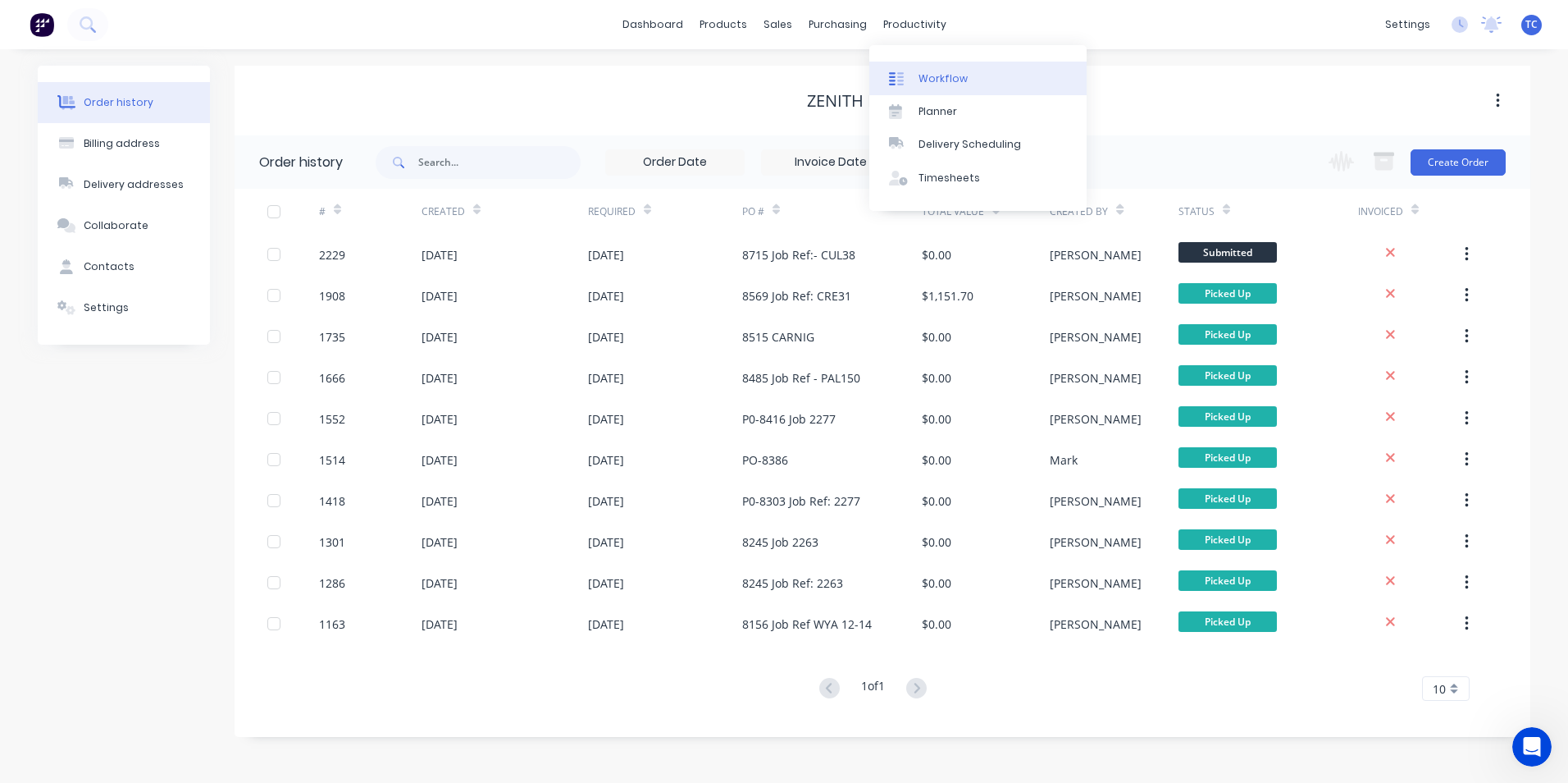
click at [937, 77] on div "Workflow" at bounding box center [942, 78] width 49 height 14
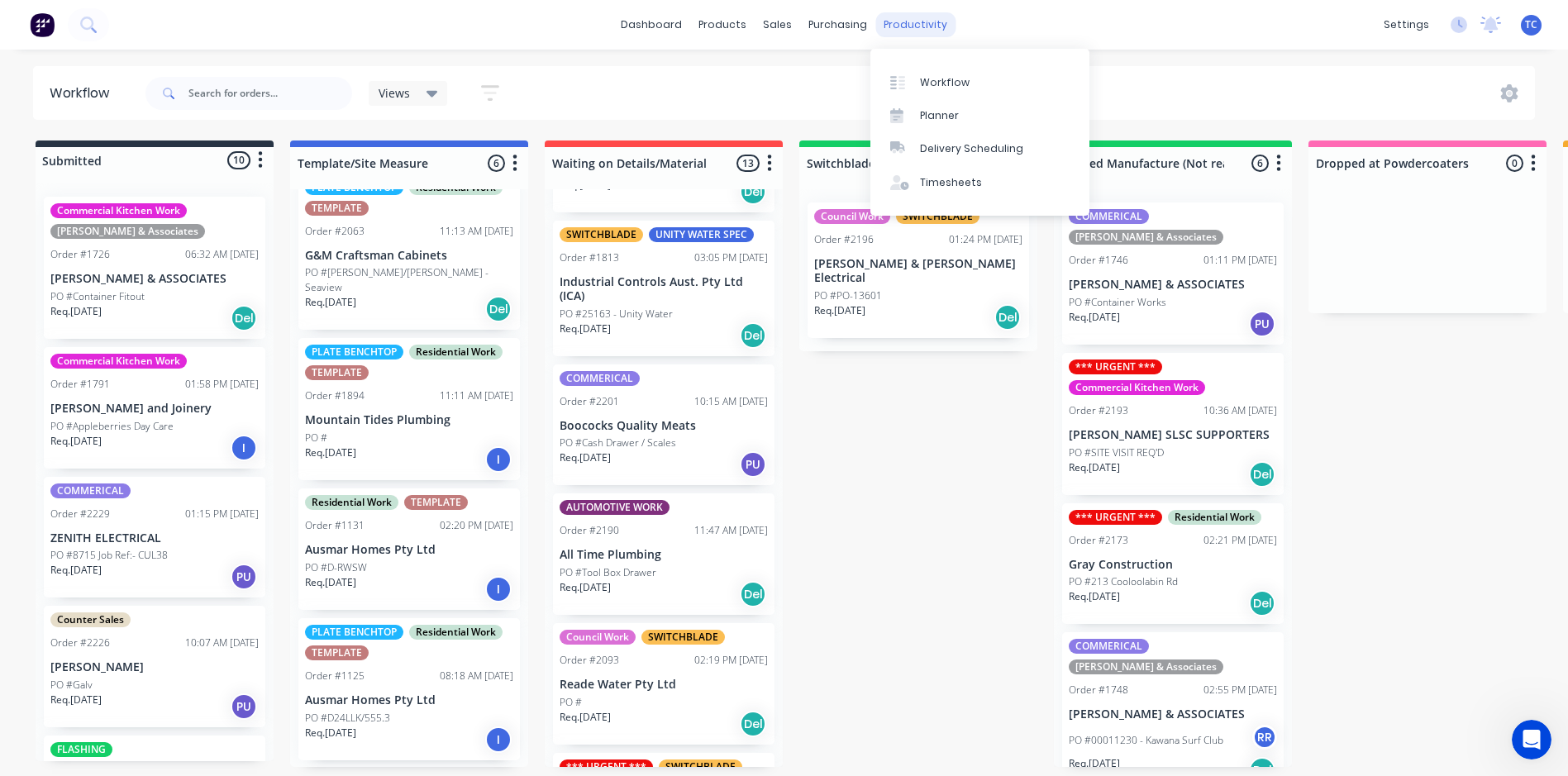
click at [916, 21] on div "productivity" at bounding box center [914, 25] width 80 height 25
click at [928, 112] on div "Planner" at bounding box center [939, 115] width 39 height 15
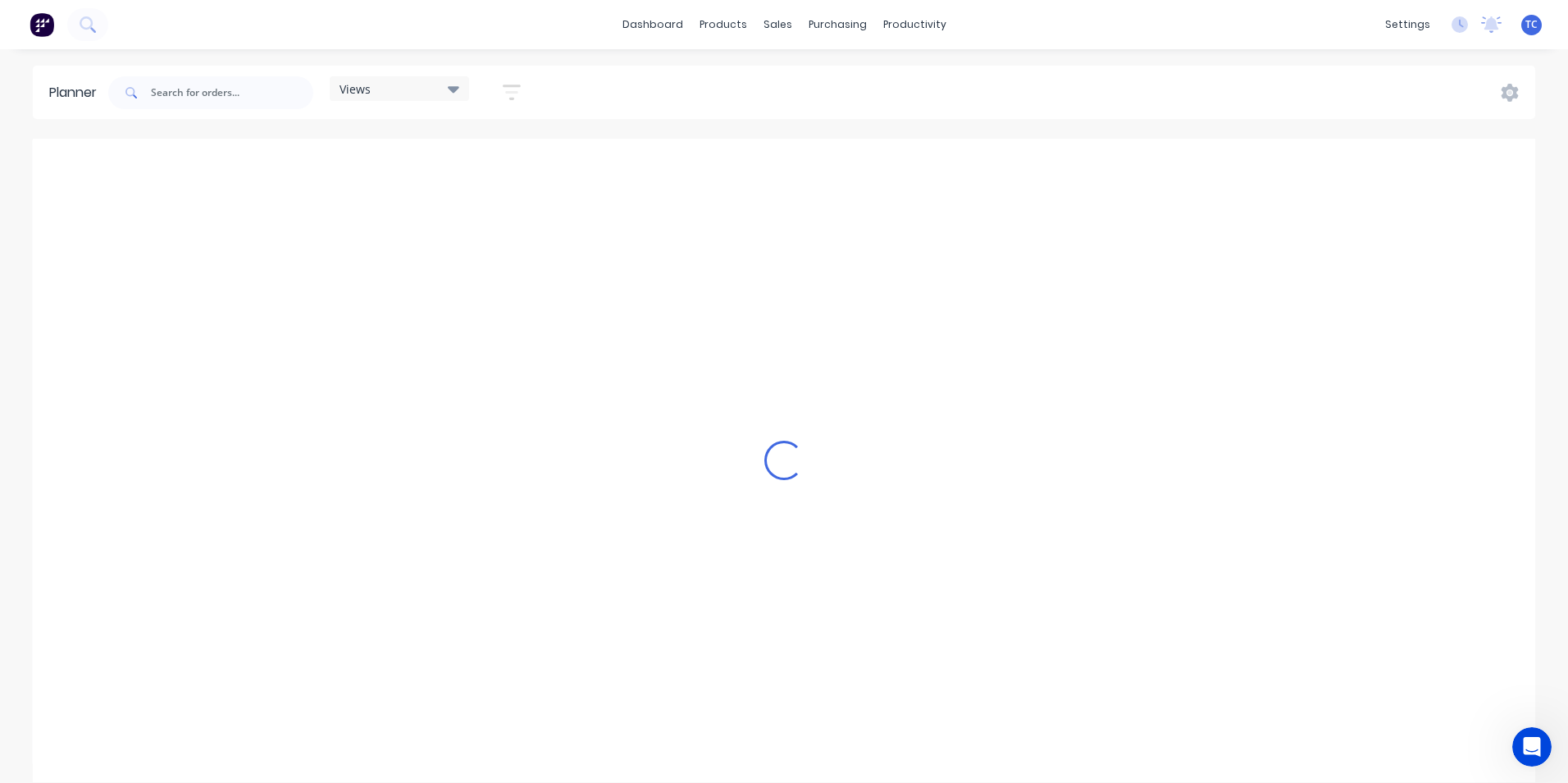
scroll to position [0, 1552]
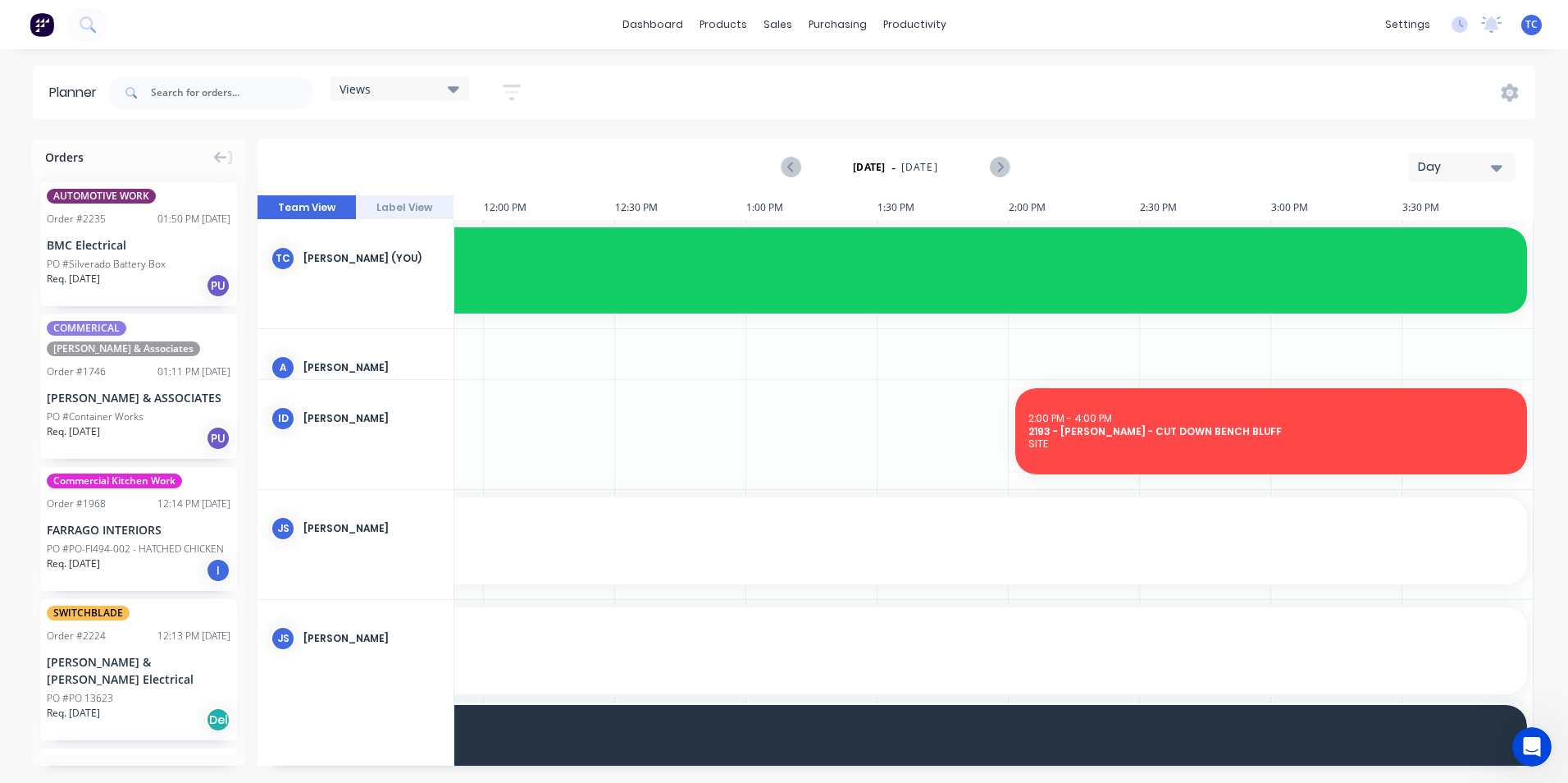
click at [1489, 166] on div "Day" at bounding box center [1455, 167] width 75 height 17
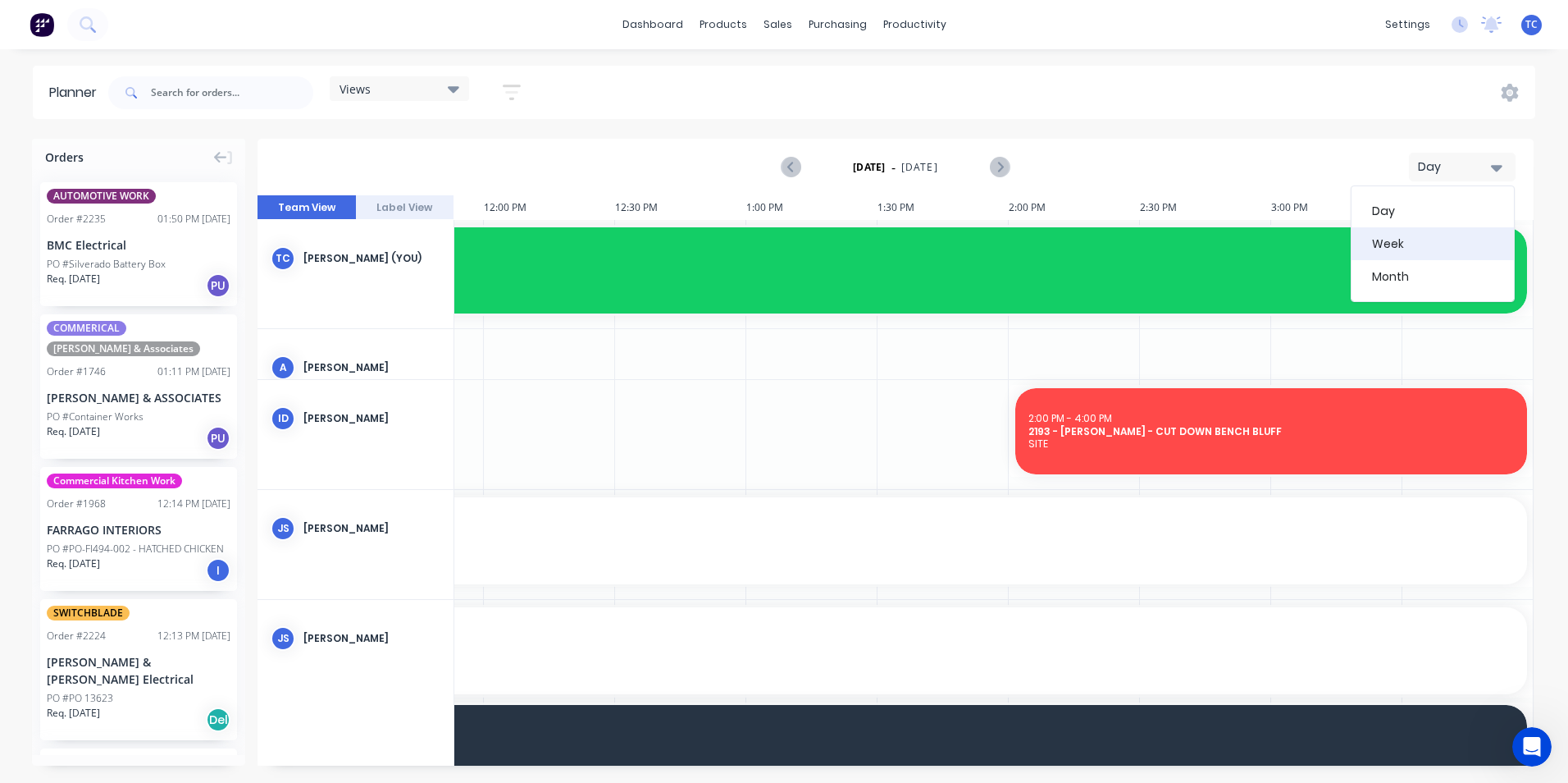
click at [1392, 244] on div "Week" at bounding box center [1432, 244] width 163 height 33
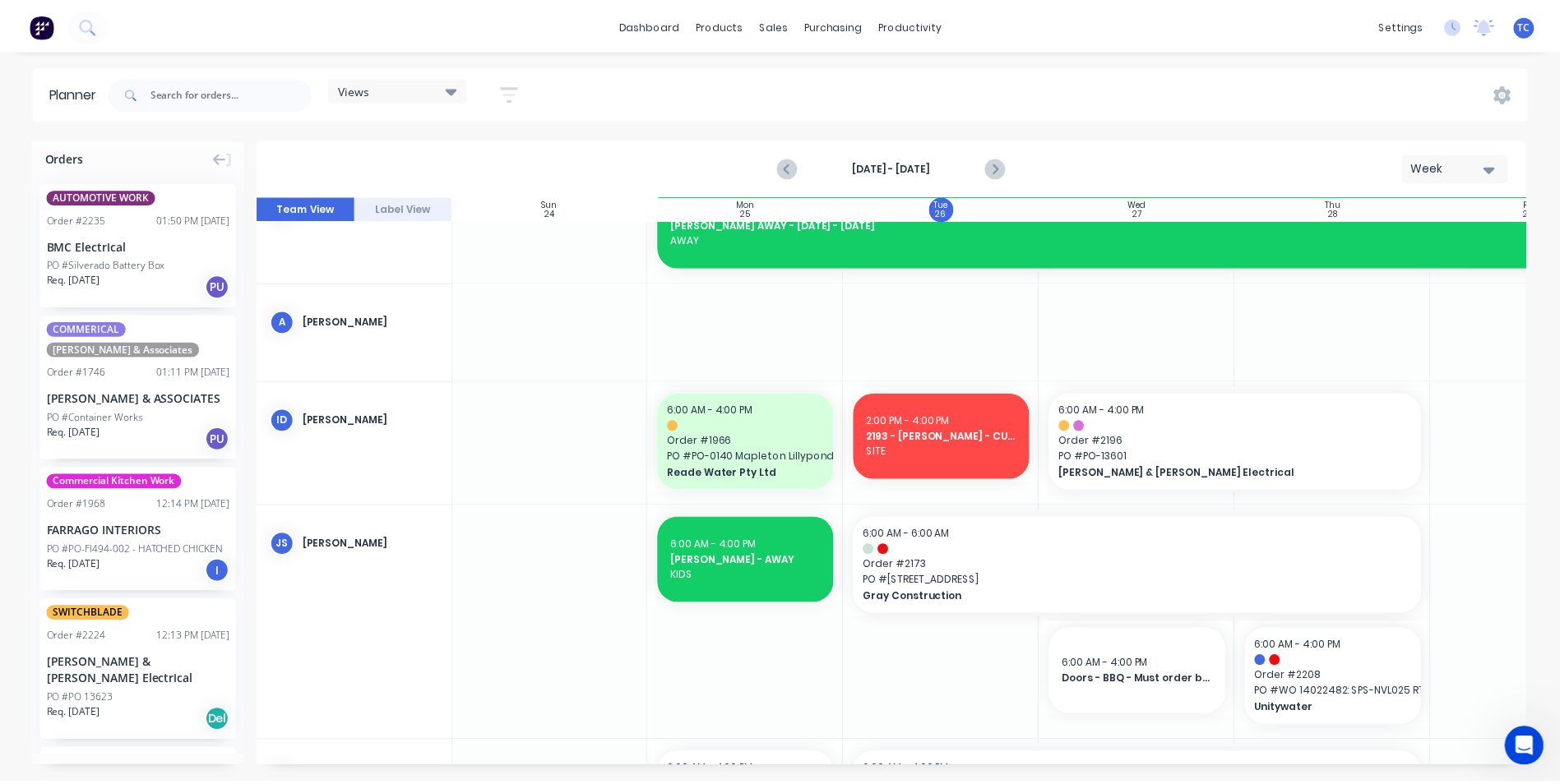
scroll to position [0, 1]
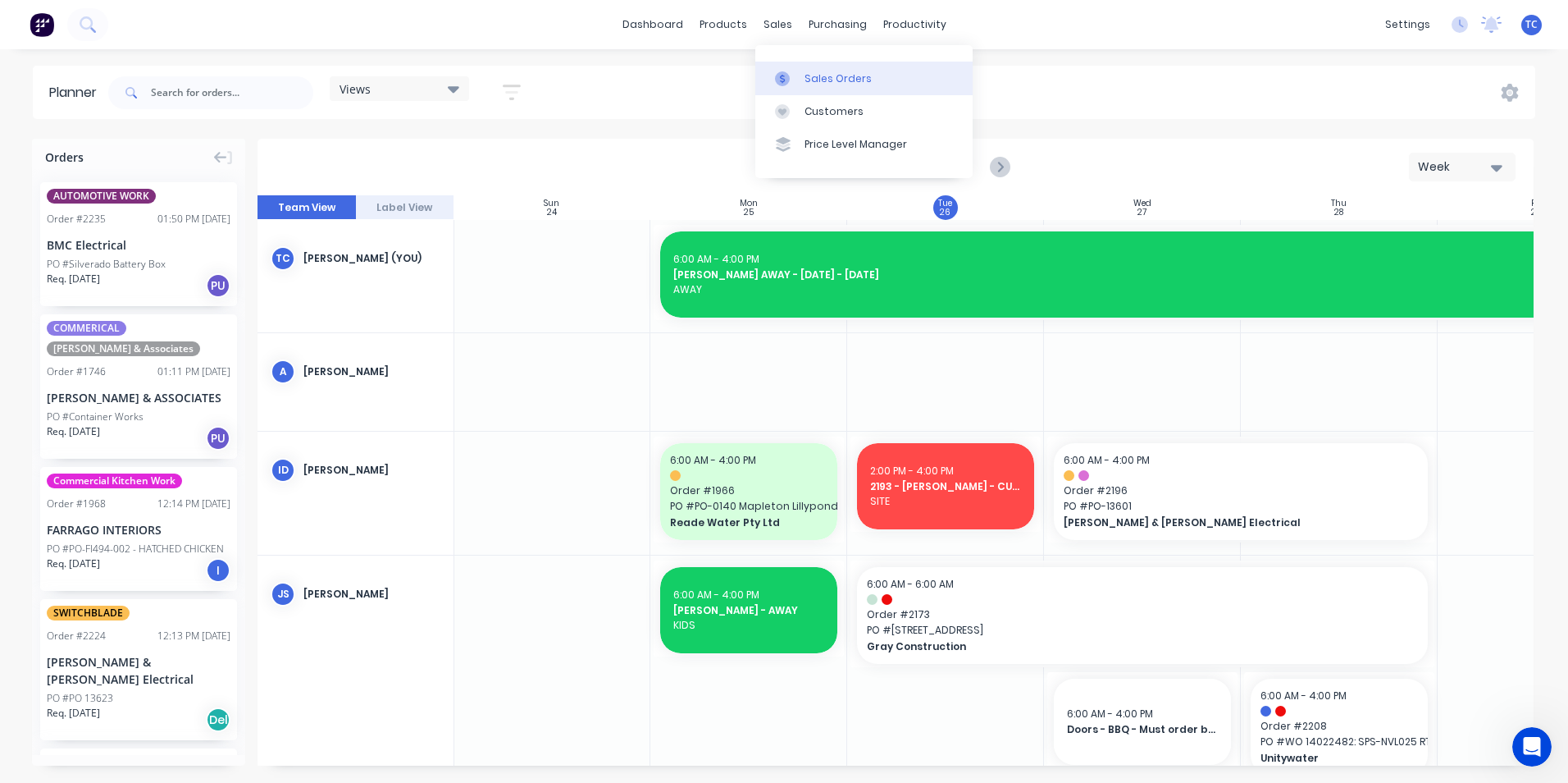
click at [818, 75] on div "Sales Orders" at bounding box center [838, 78] width 67 height 14
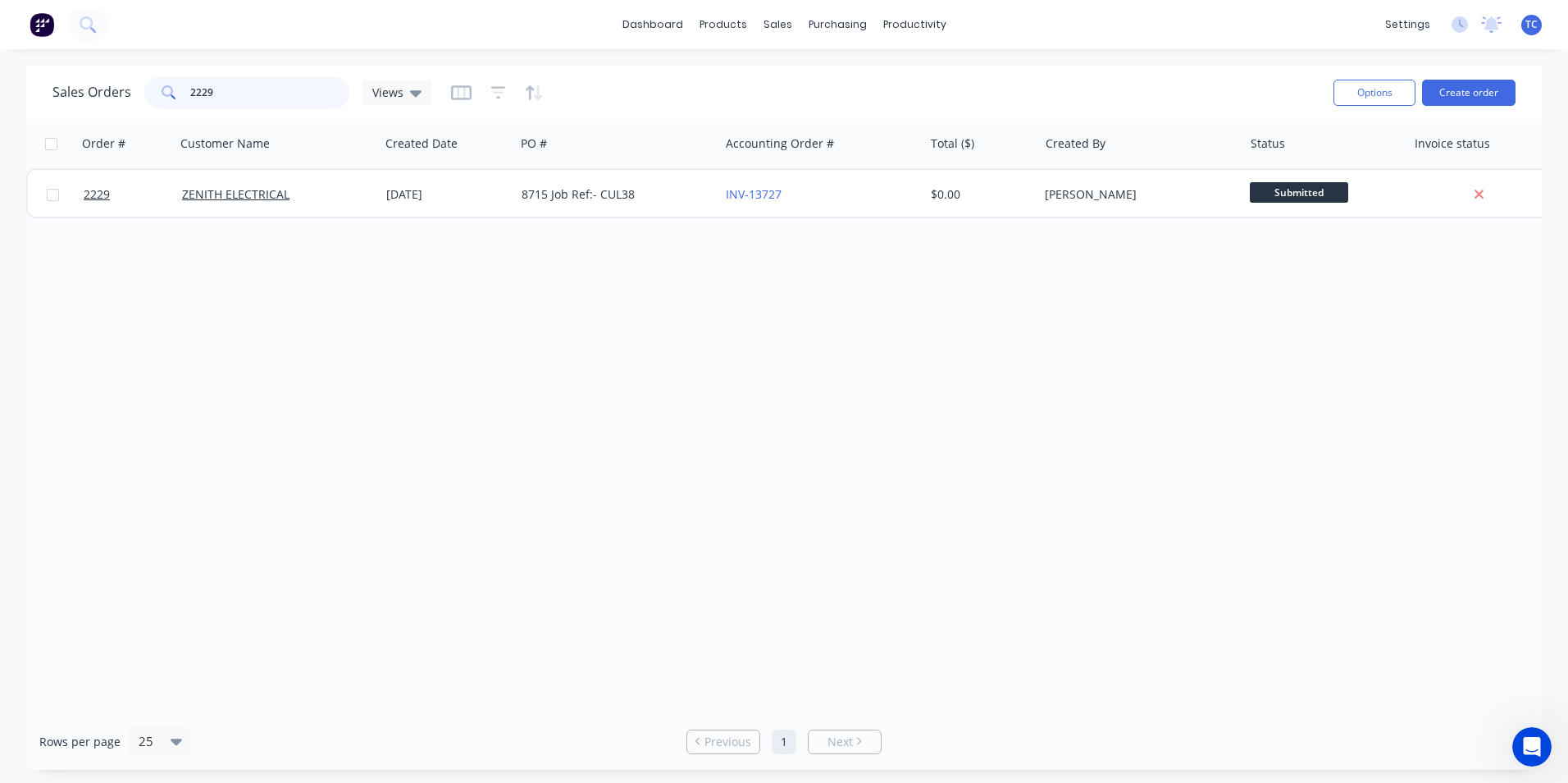
drag, startPoint x: 214, startPoint y: 91, endPoint x: 186, endPoint y: 90, distance: 28.0
click at [186, 90] on div "2229" at bounding box center [246, 92] width 205 height 33
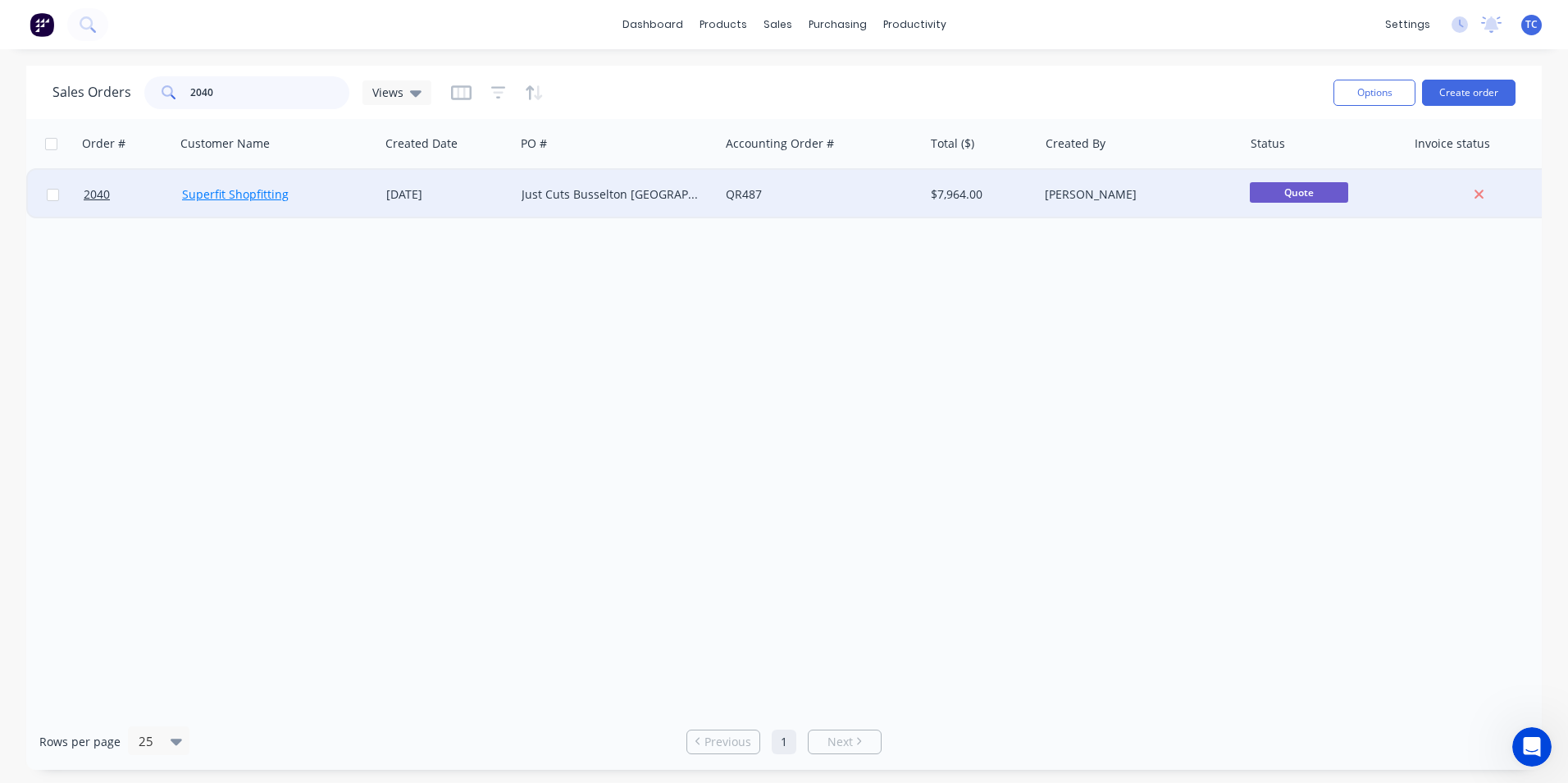
type input "2040"
click at [256, 199] on link "Superfit Shopfitting" at bounding box center [235, 194] width 107 height 15
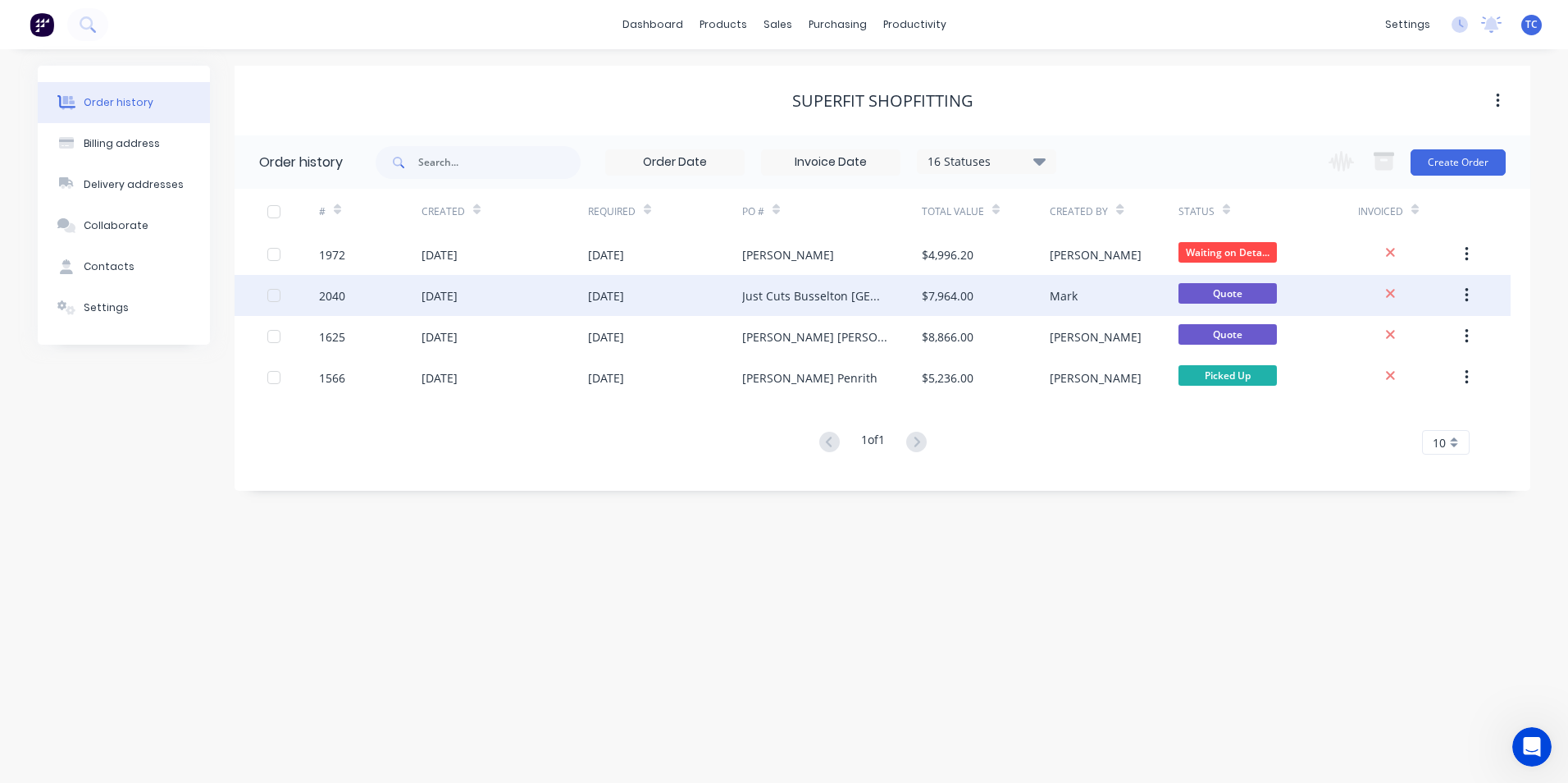
click at [457, 295] on div "[DATE]" at bounding box center [439, 296] width 36 height 17
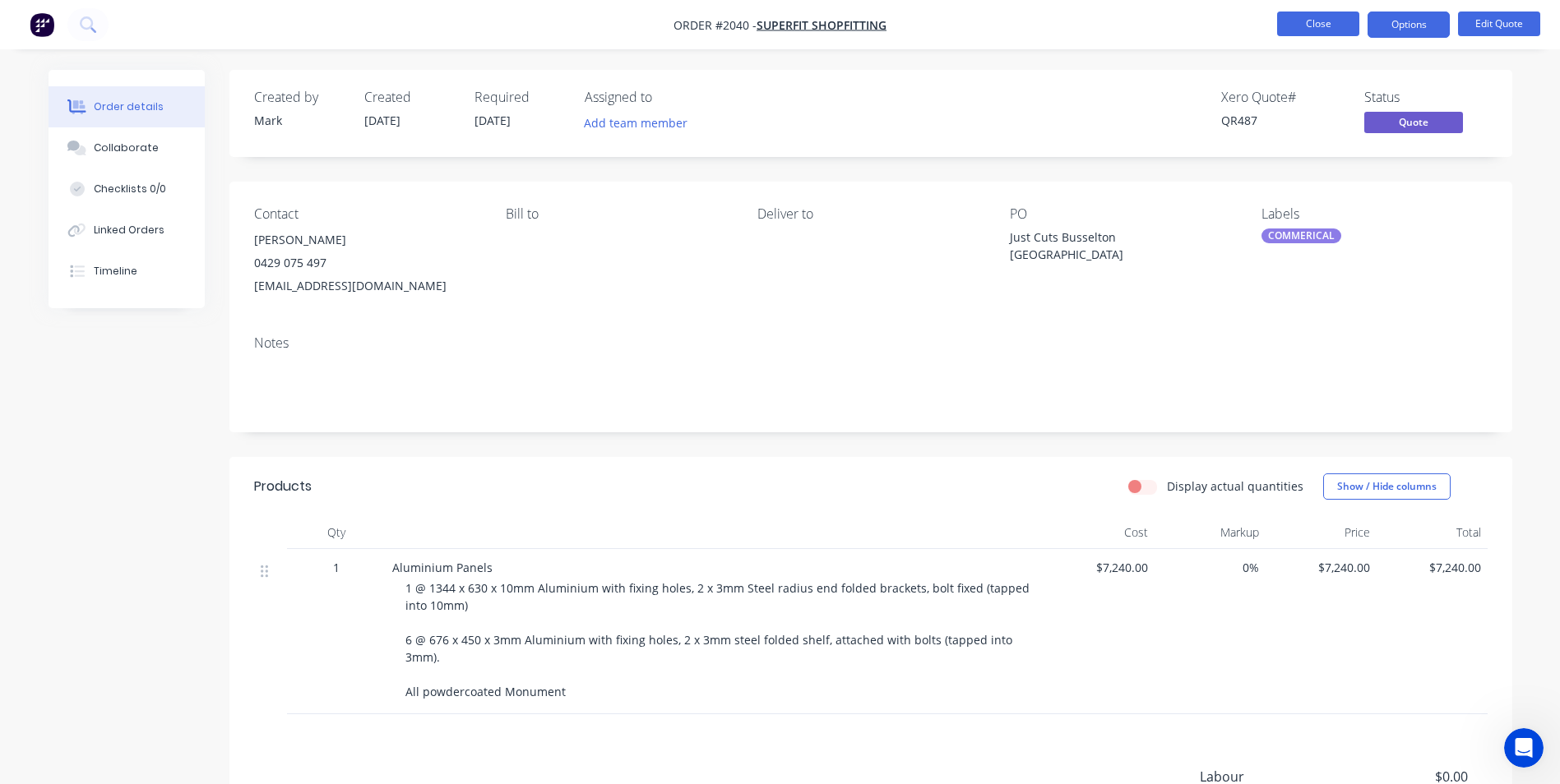
click at [1301, 19] on button "Close" at bounding box center [1317, 24] width 82 height 25
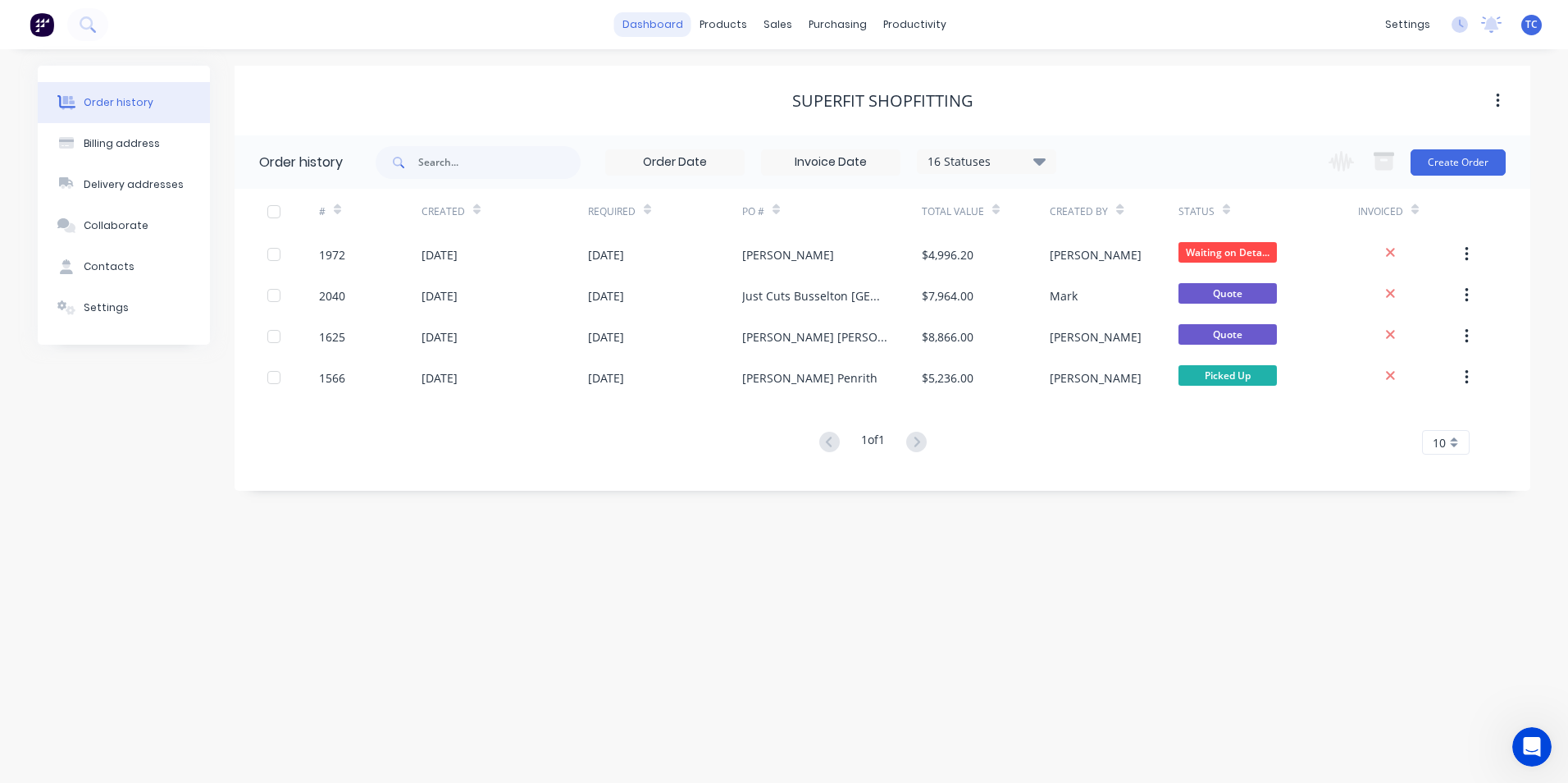
click at [665, 22] on link "dashboard" at bounding box center [653, 25] width 77 height 25
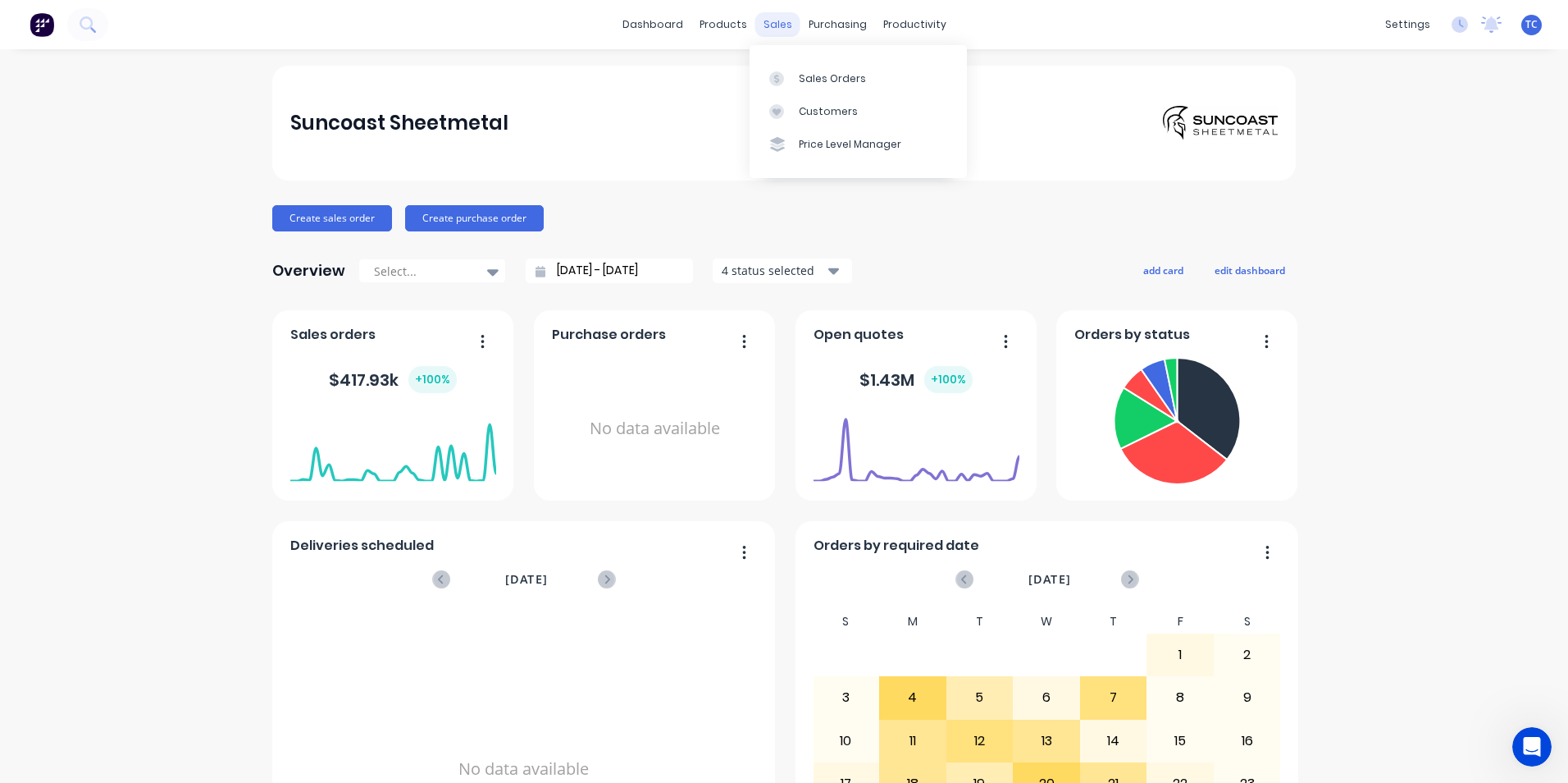
click at [767, 23] on div "sales" at bounding box center [778, 25] width 45 height 25
click at [816, 75] on div "Sales Orders" at bounding box center [833, 78] width 67 height 14
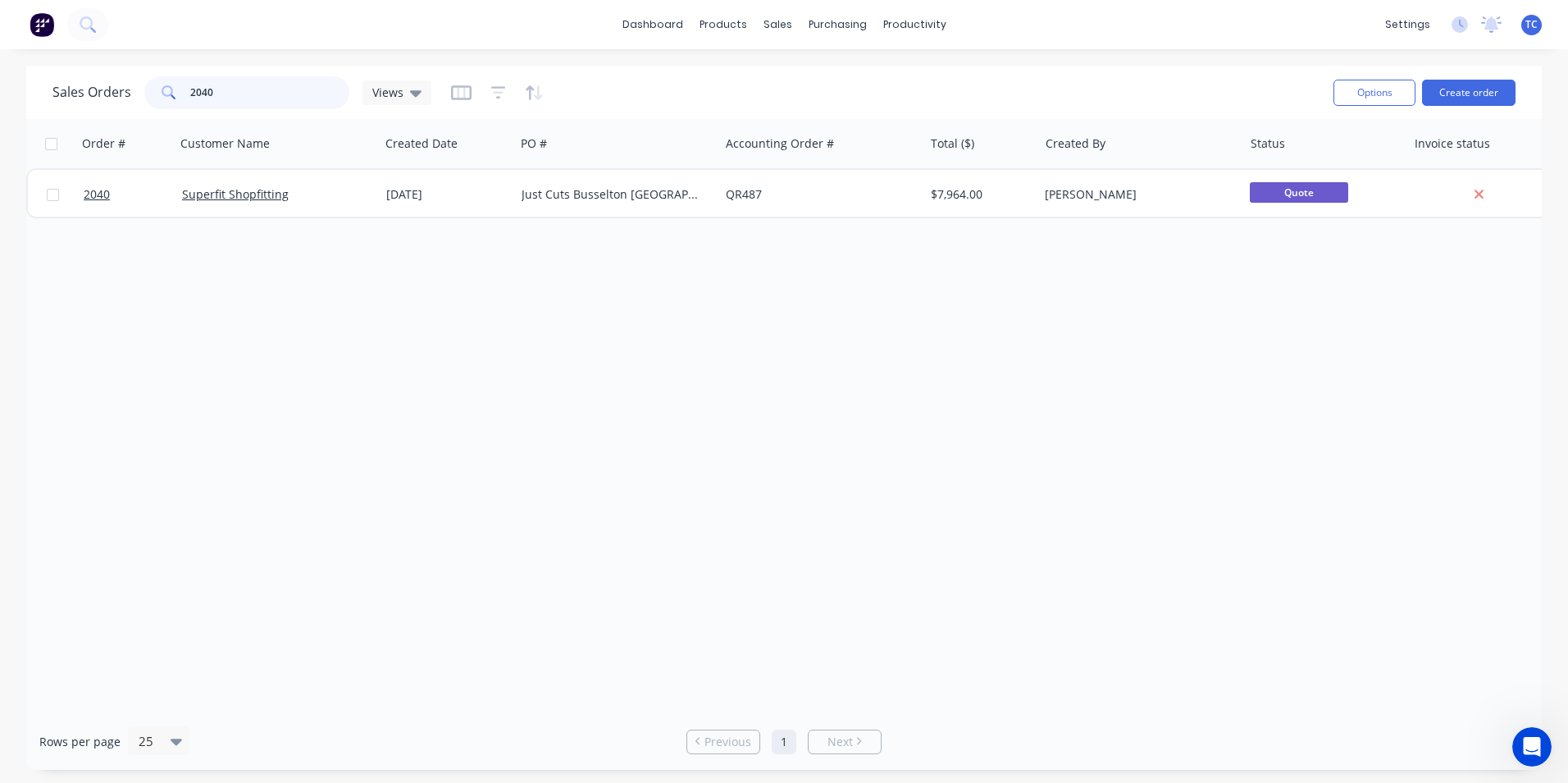
drag, startPoint x: 219, startPoint y: 91, endPoint x: 190, endPoint y: 88, distance: 29.2
click at [191, 88] on input "2040" at bounding box center [270, 92] width 160 height 33
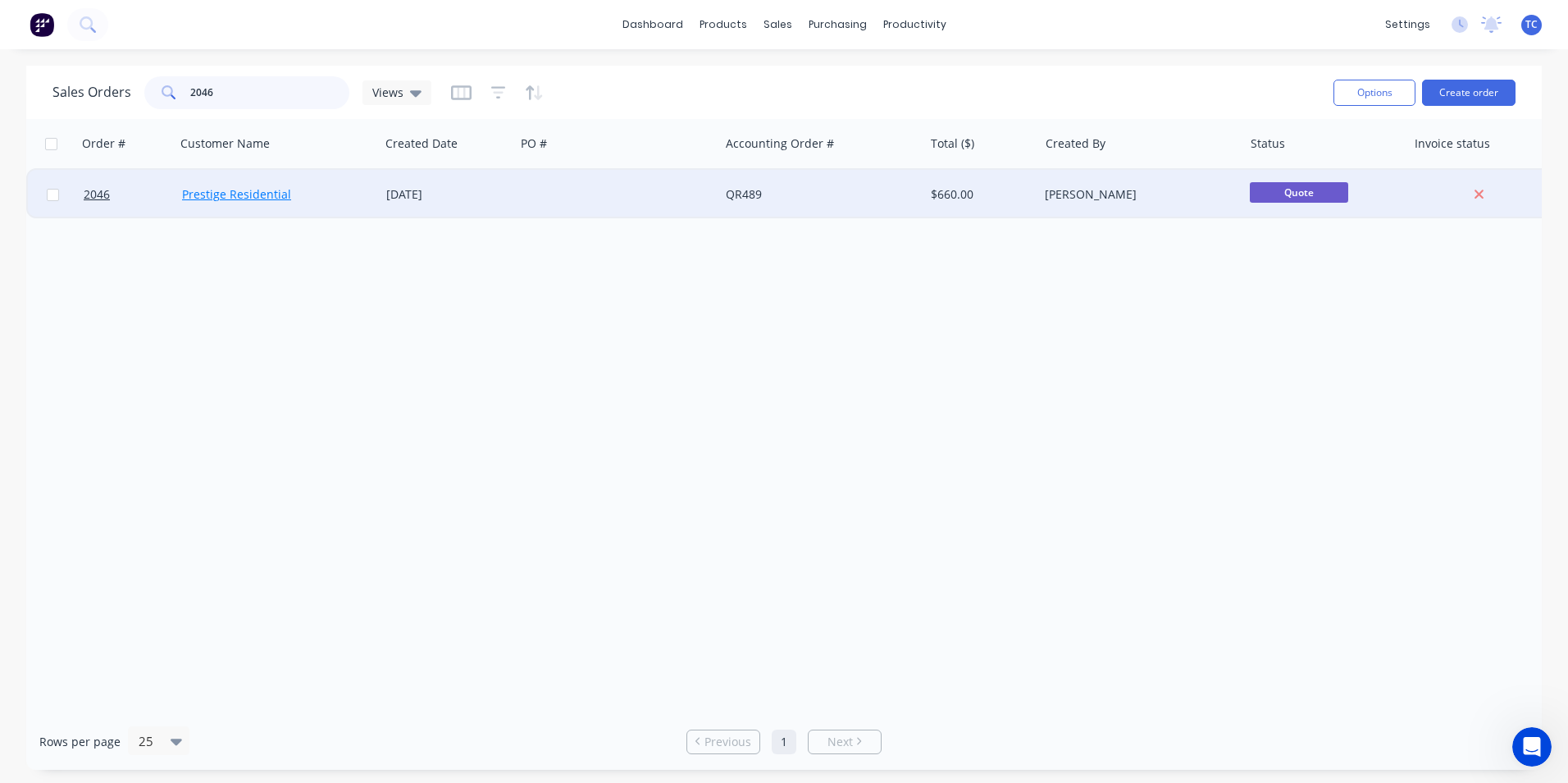
type input "2046"
click at [236, 189] on link "Prestige Residential" at bounding box center [236, 194] width 109 height 15
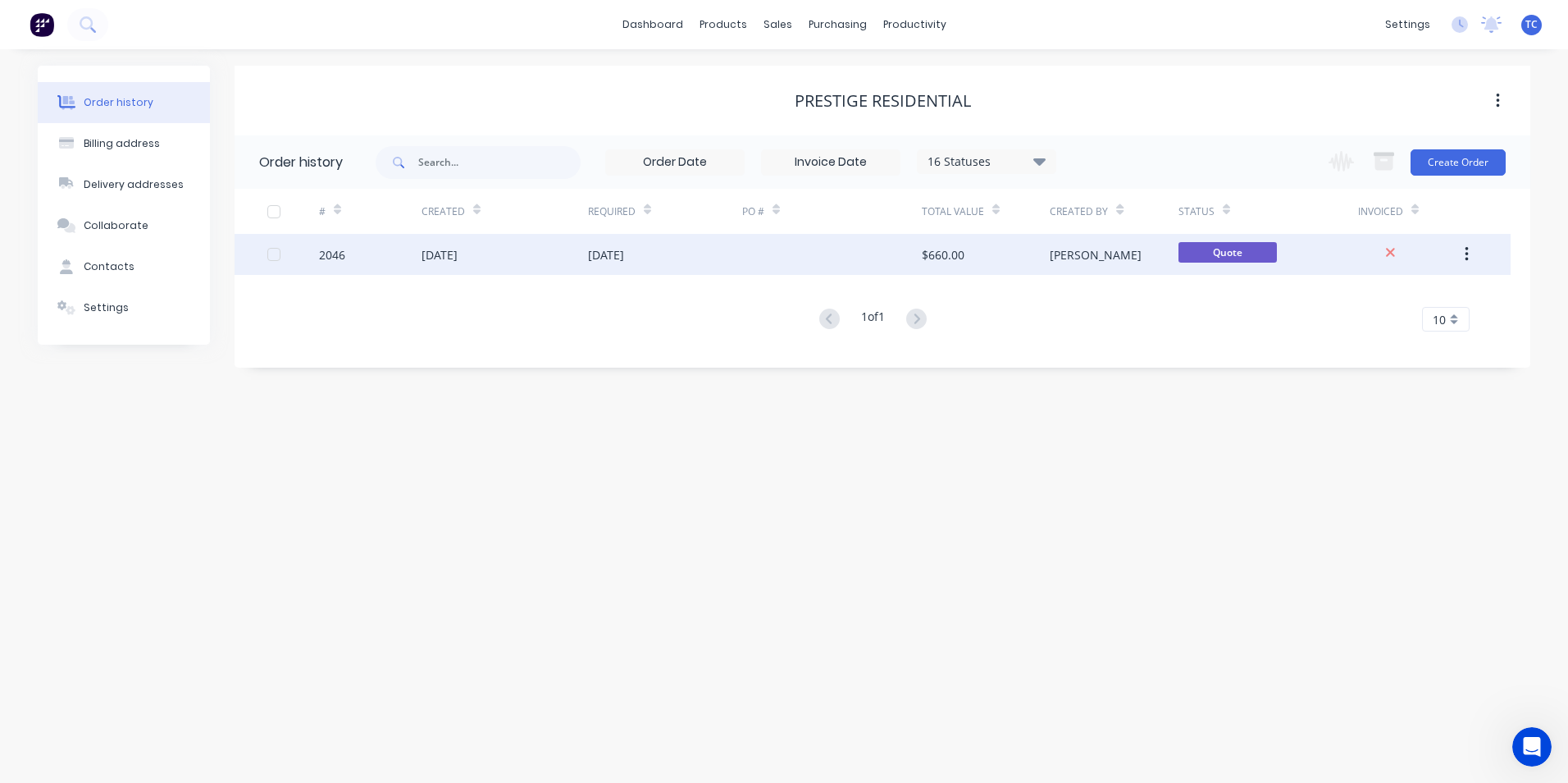
click at [441, 256] on div "[DATE]" at bounding box center [439, 255] width 36 height 17
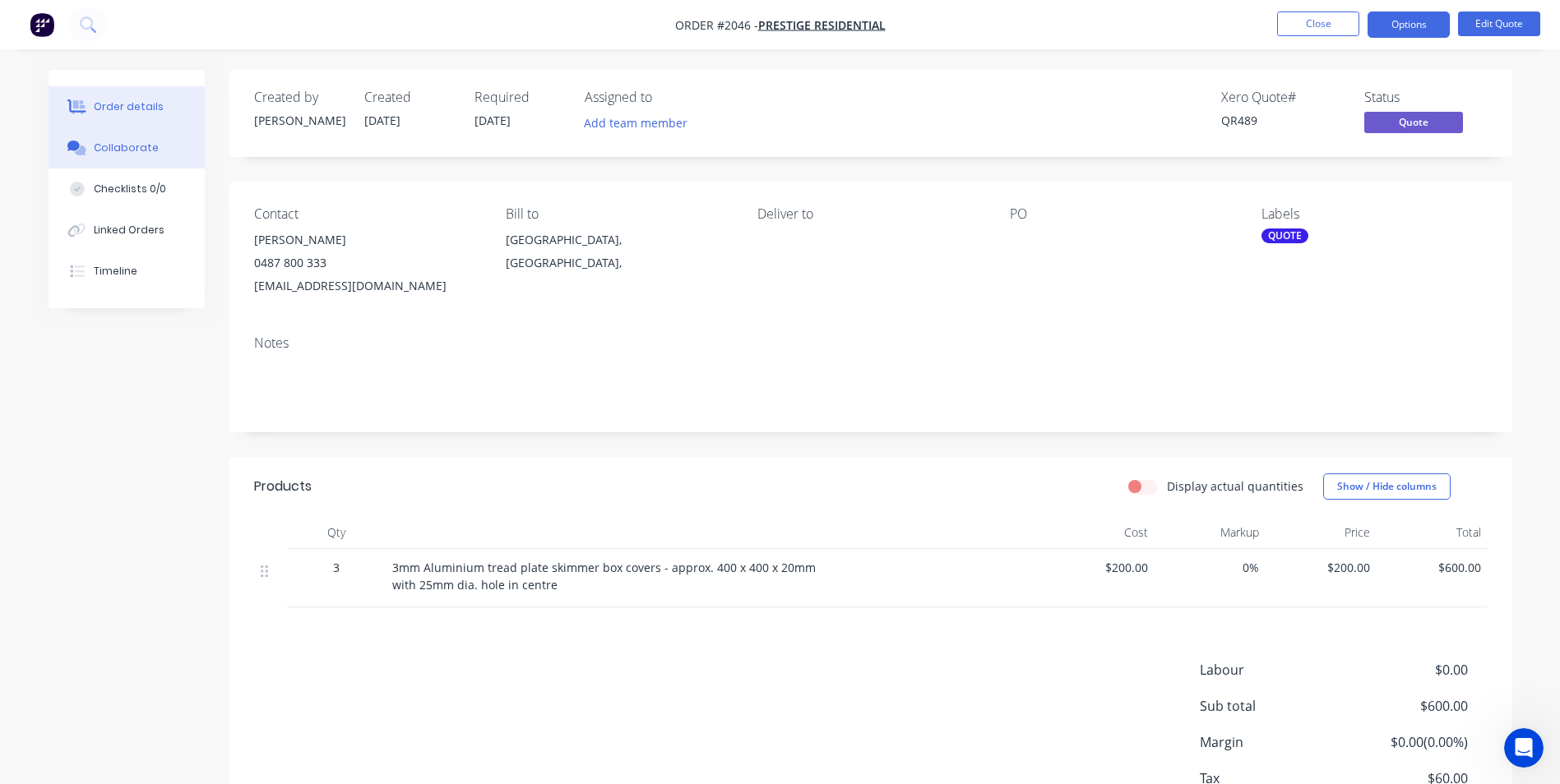
click at [127, 147] on div "Collaborate" at bounding box center [125, 148] width 65 height 14
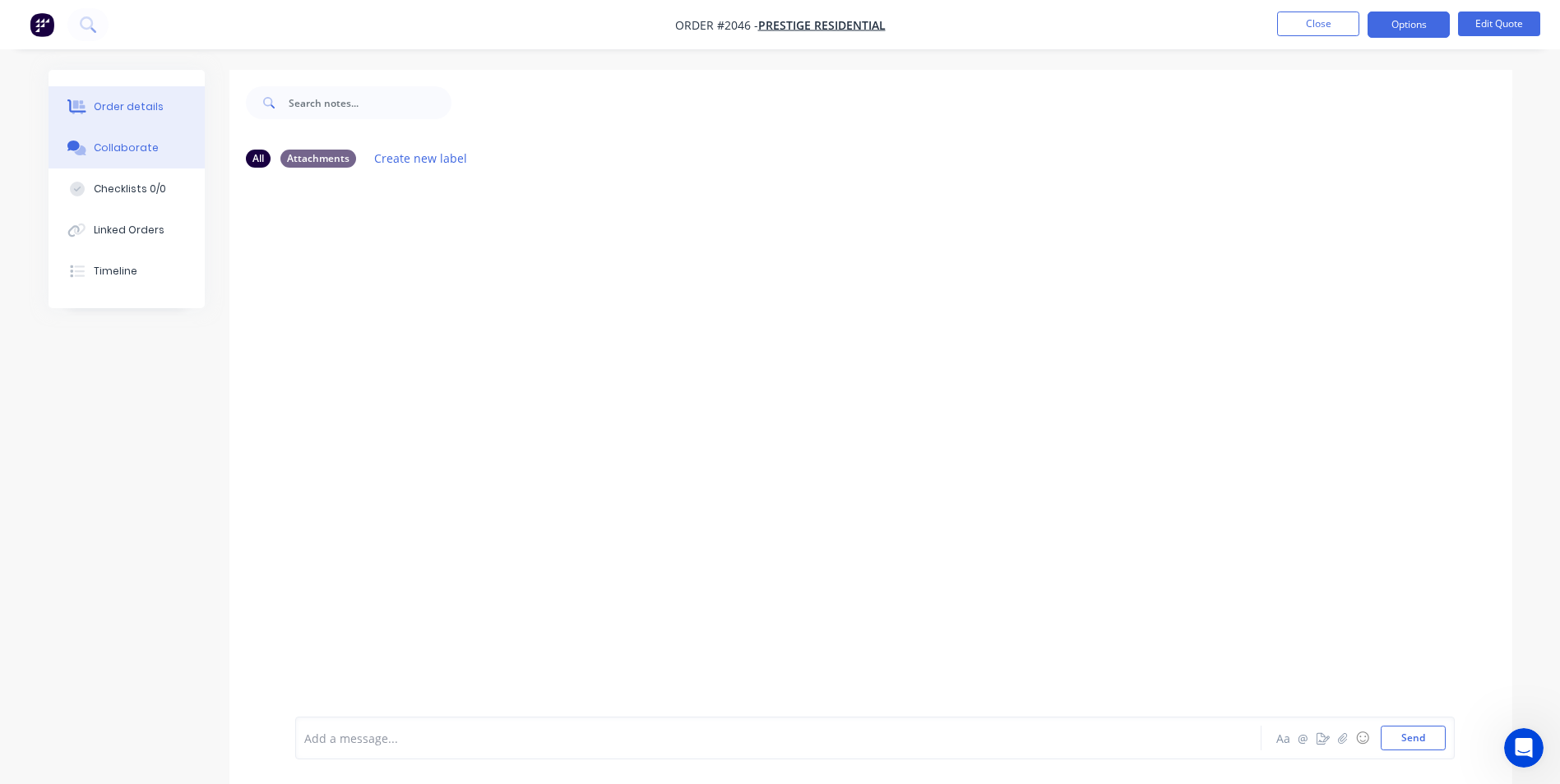
click at [137, 107] on div "Order details" at bounding box center [128, 106] width 69 height 14
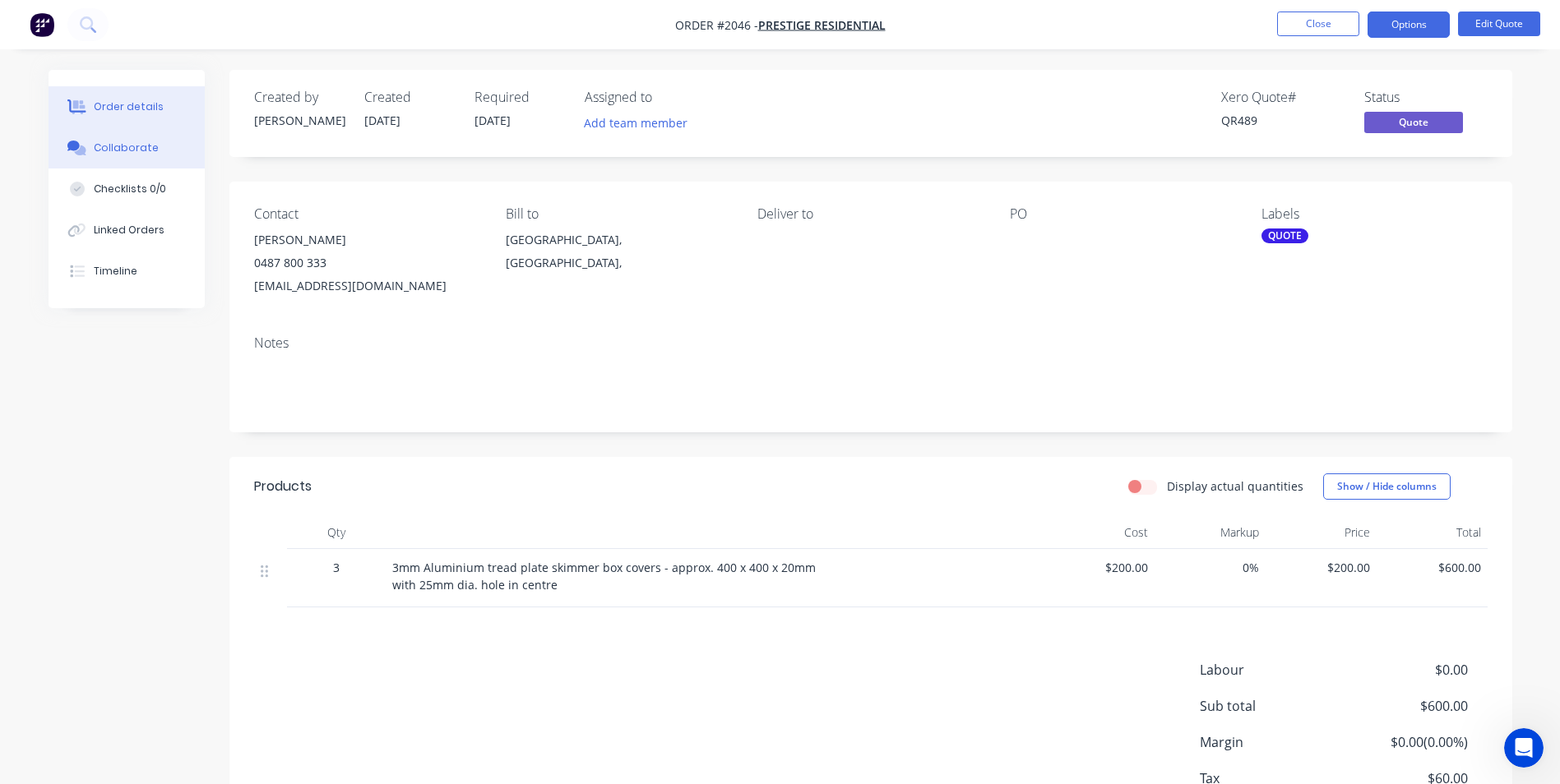
click at [136, 146] on div "Collaborate" at bounding box center [125, 148] width 65 height 14
click at [1404, 24] on button "Options" at bounding box center [1408, 24] width 82 height 26
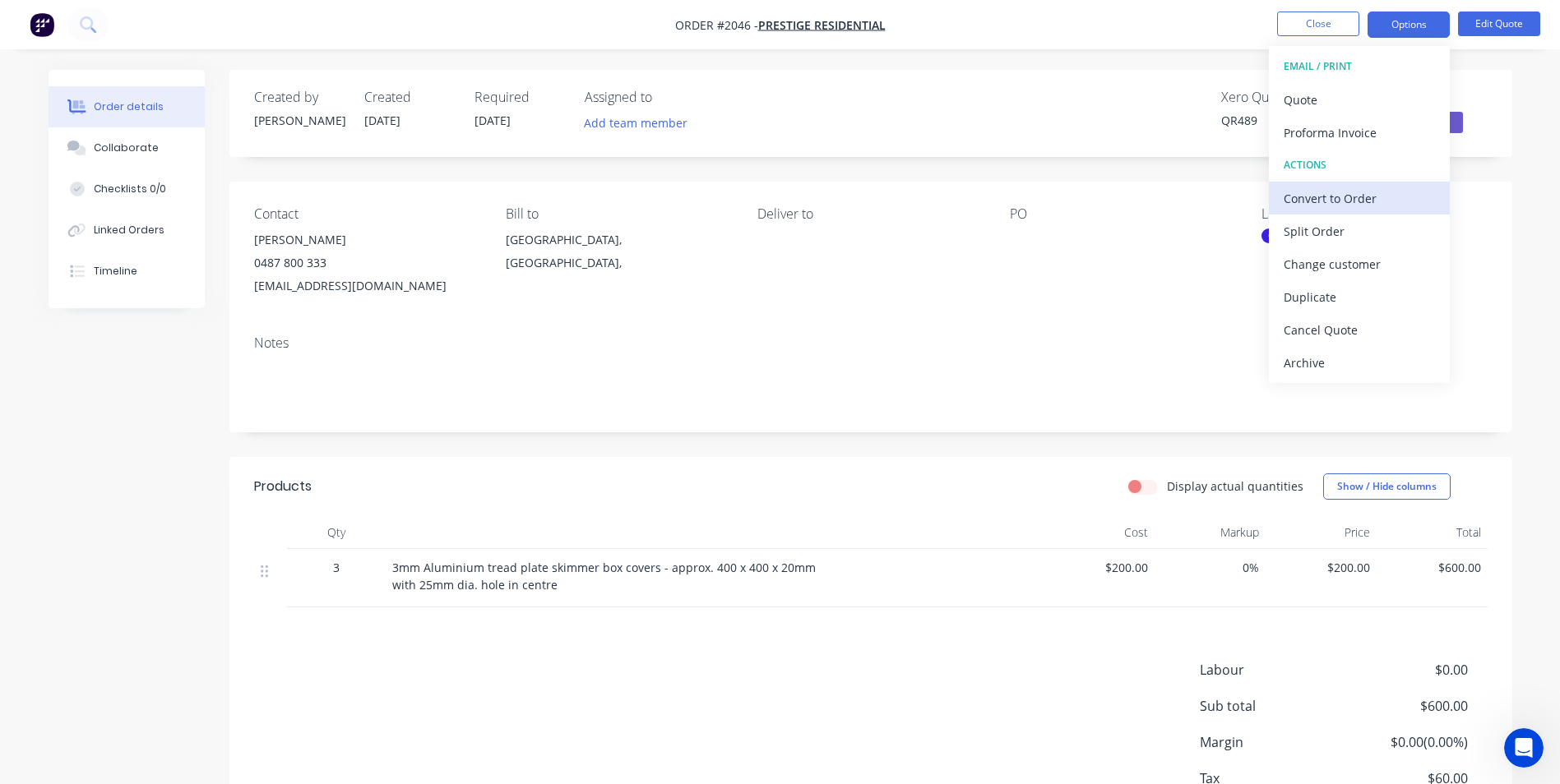
click at [1337, 196] on div "Convert to Order" at bounding box center [1358, 198] width 151 height 24
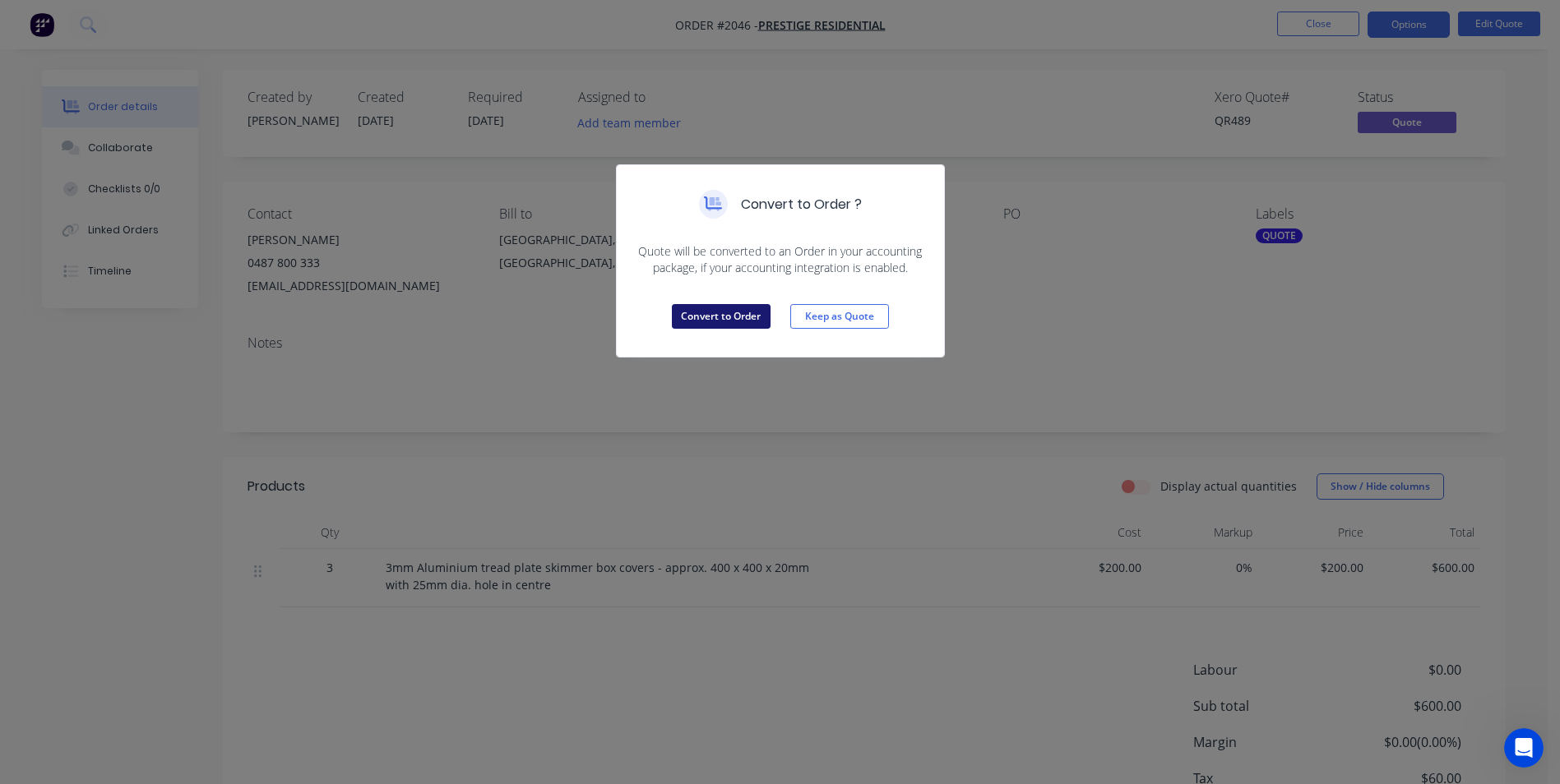
click at [723, 315] on button "Convert to Order" at bounding box center [721, 316] width 98 height 25
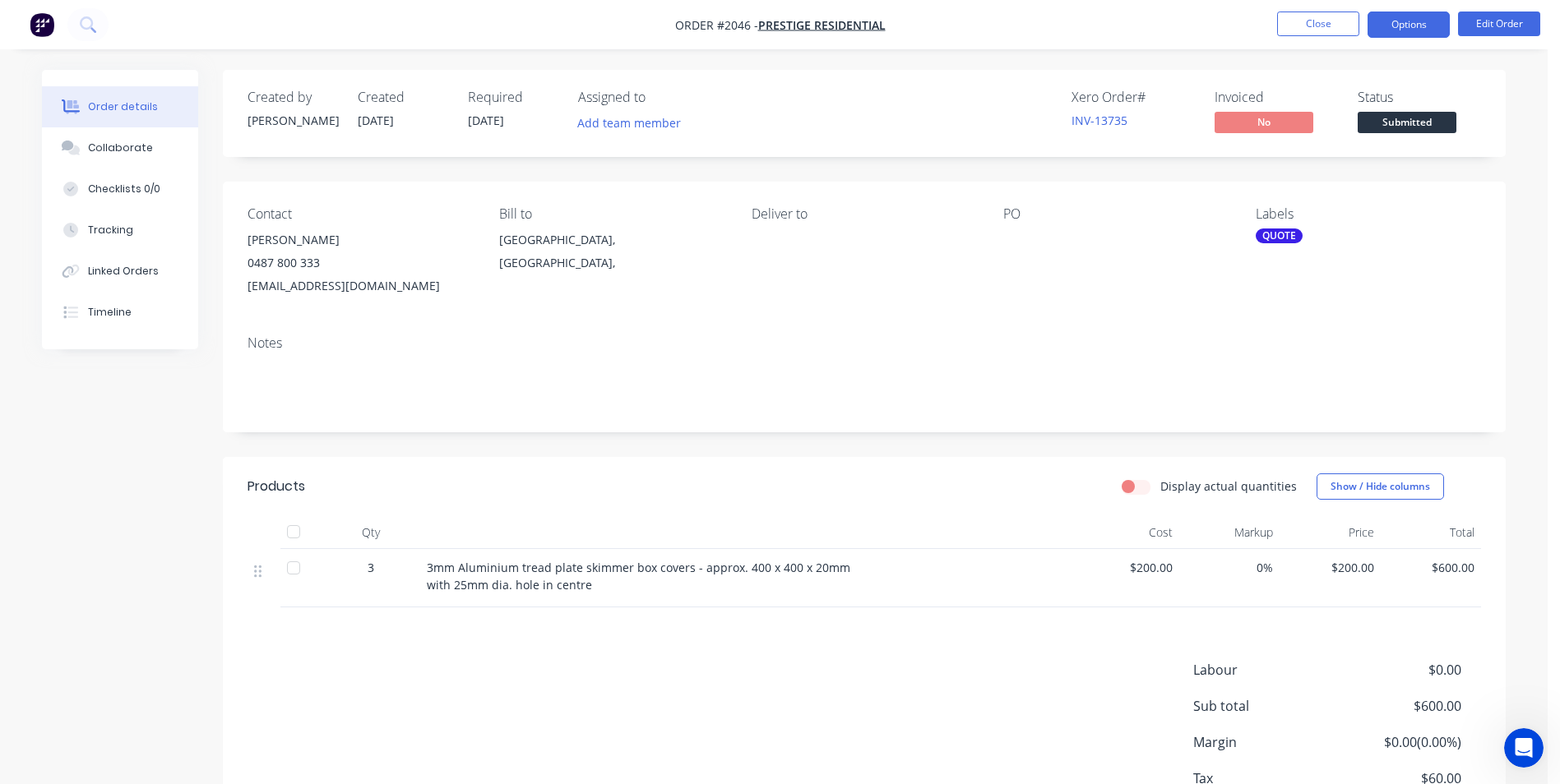
click at [1409, 24] on button "Options" at bounding box center [1408, 24] width 82 height 26
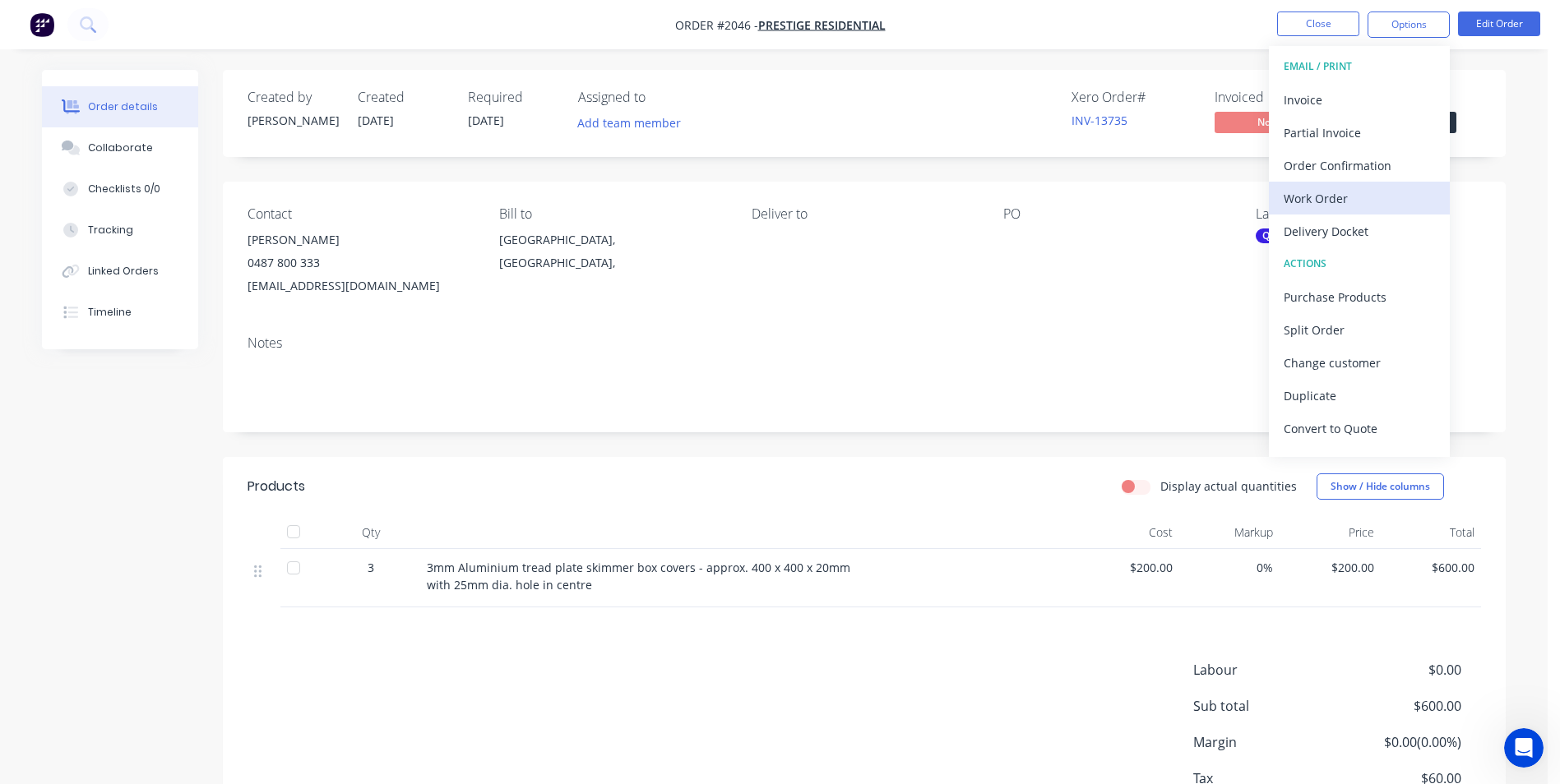
click at [1329, 194] on div "Work Order" at bounding box center [1358, 198] width 151 height 24
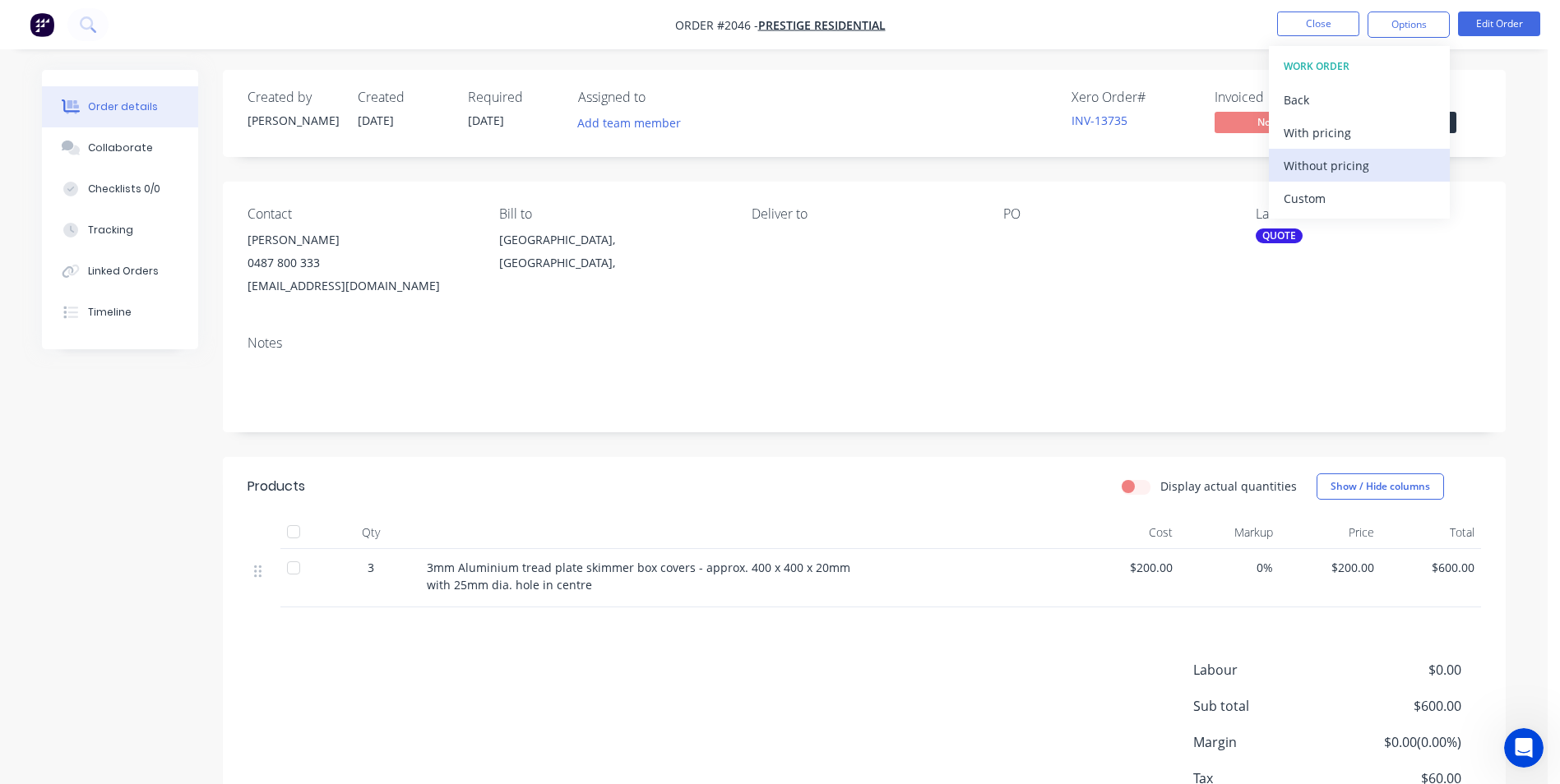
click at [1333, 160] on div "Without pricing" at bounding box center [1358, 165] width 151 height 24
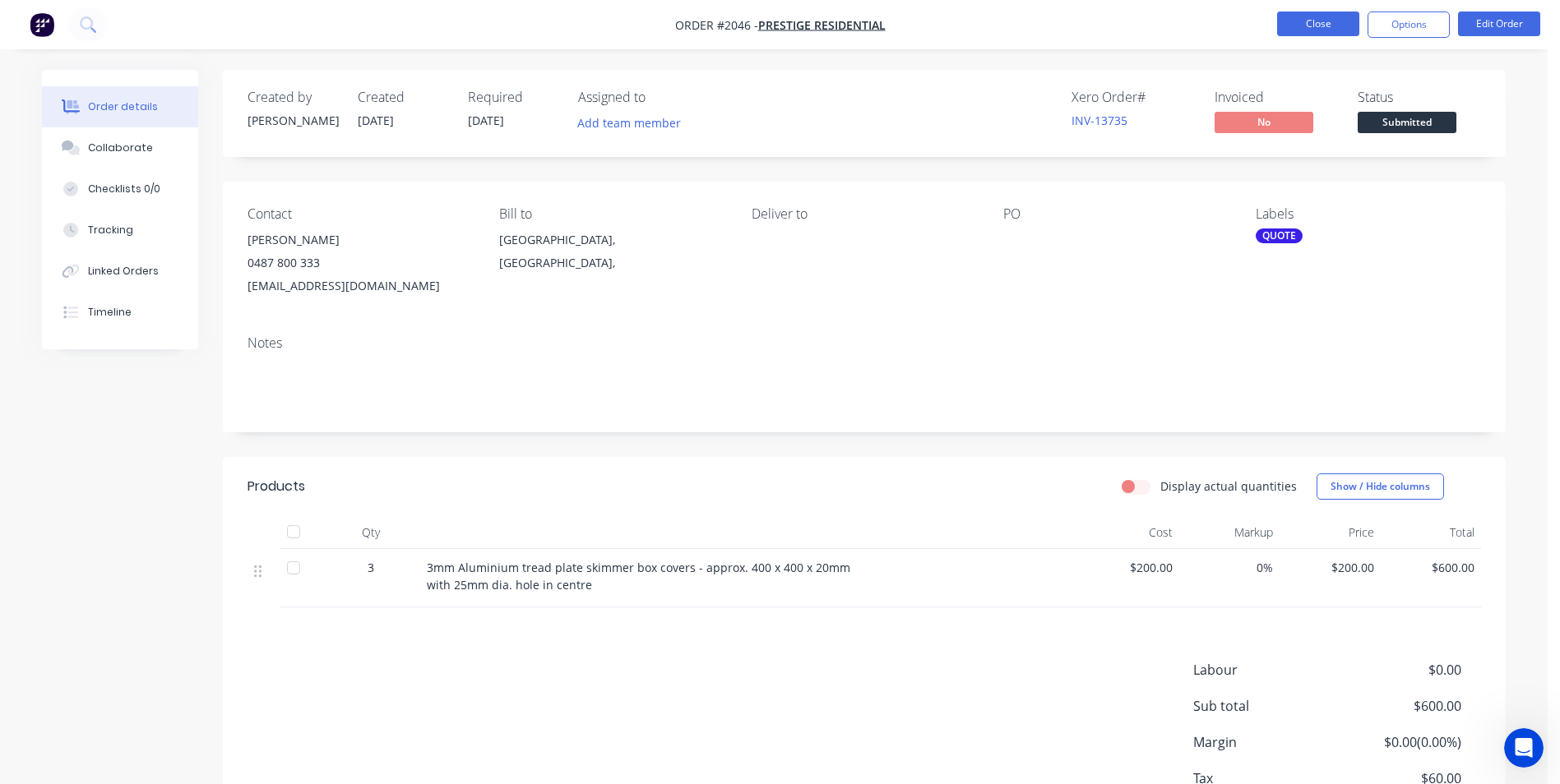
click at [1310, 26] on button "Close" at bounding box center [1317, 24] width 82 height 25
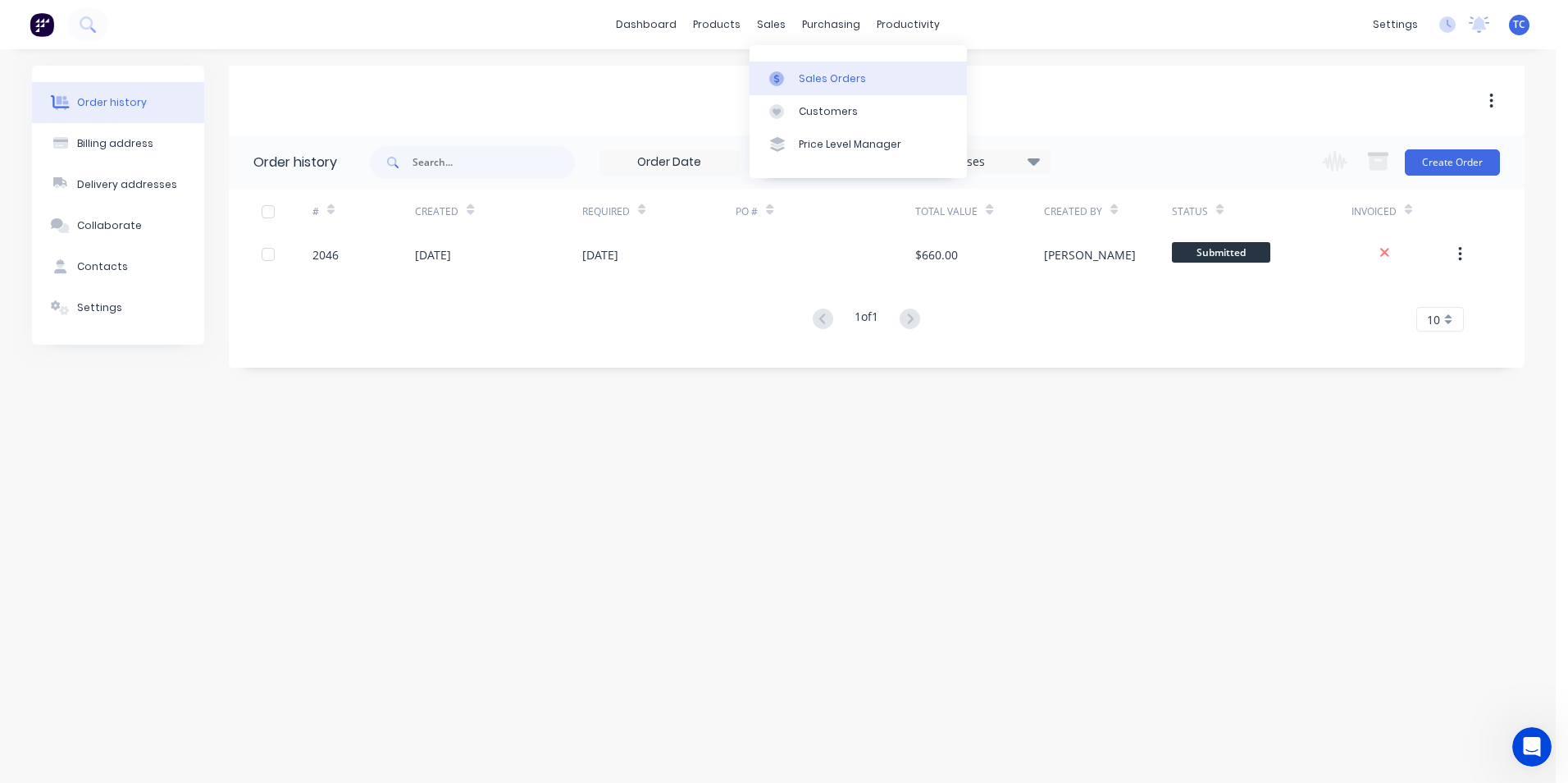
click at [812, 75] on div "Sales Orders" at bounding box center [833, 78] width 67 height 14
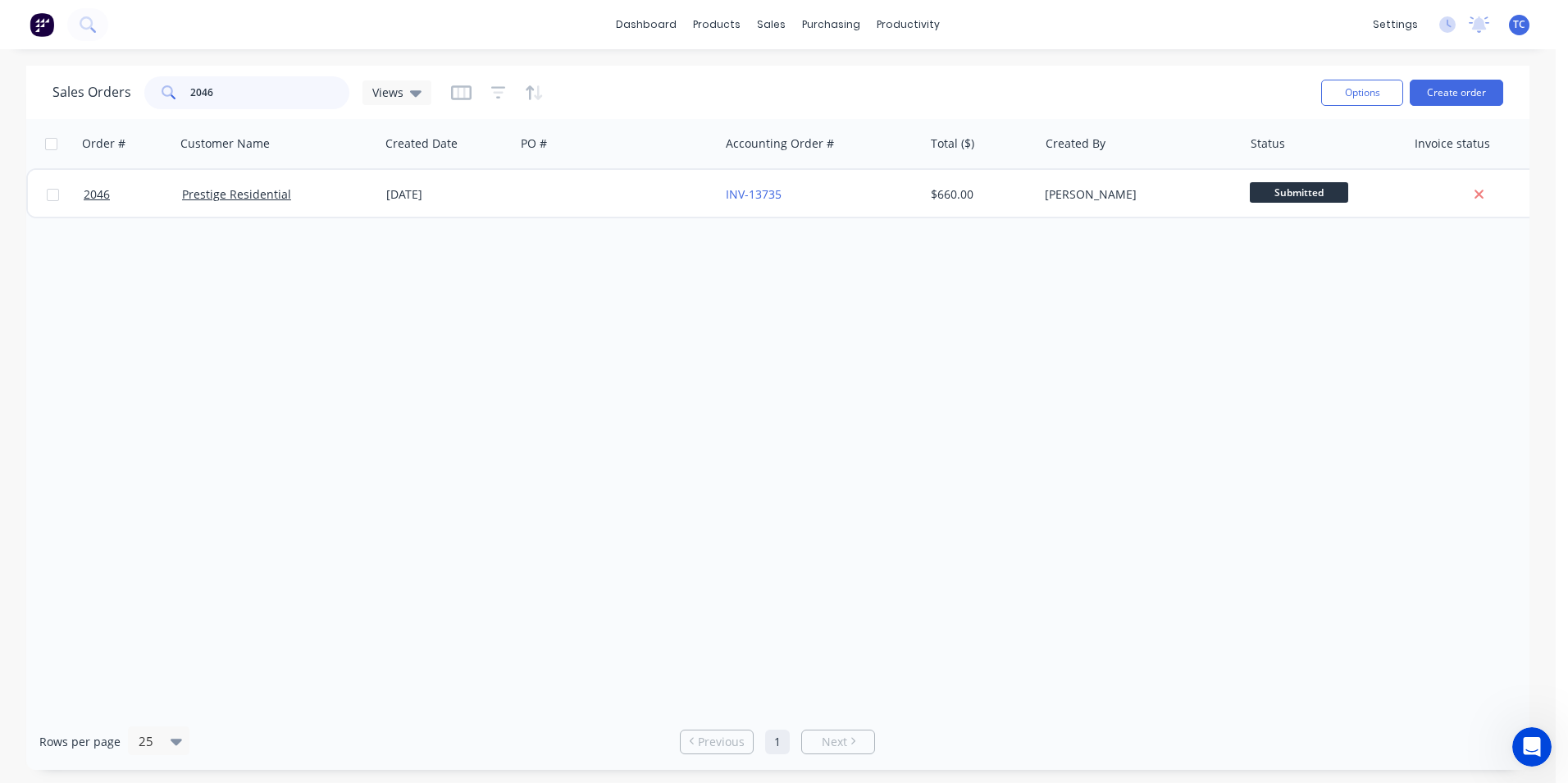
drag, startPoint x: 214, startPoint y: 91, endPoint x: 182, endPoint y: 90, distance: 32.0
click at [182, 90] on div "2046" at bounding box center [246, 92] width 205 height 33
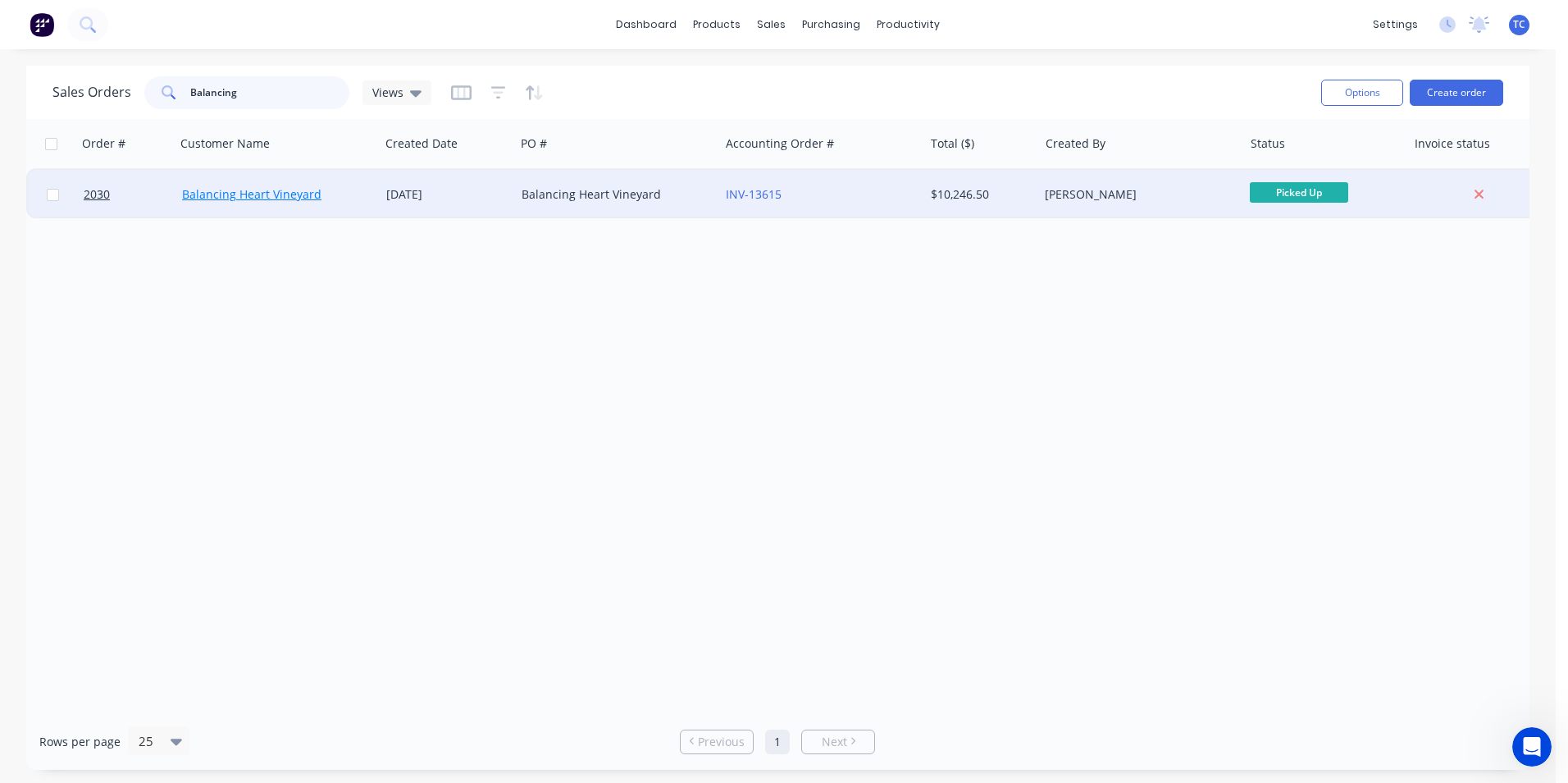
type input "Balancing"
click at [219, 194] on link "Balancing Heart Vineyard" at bounding box center [251, 194] width 140 height 15
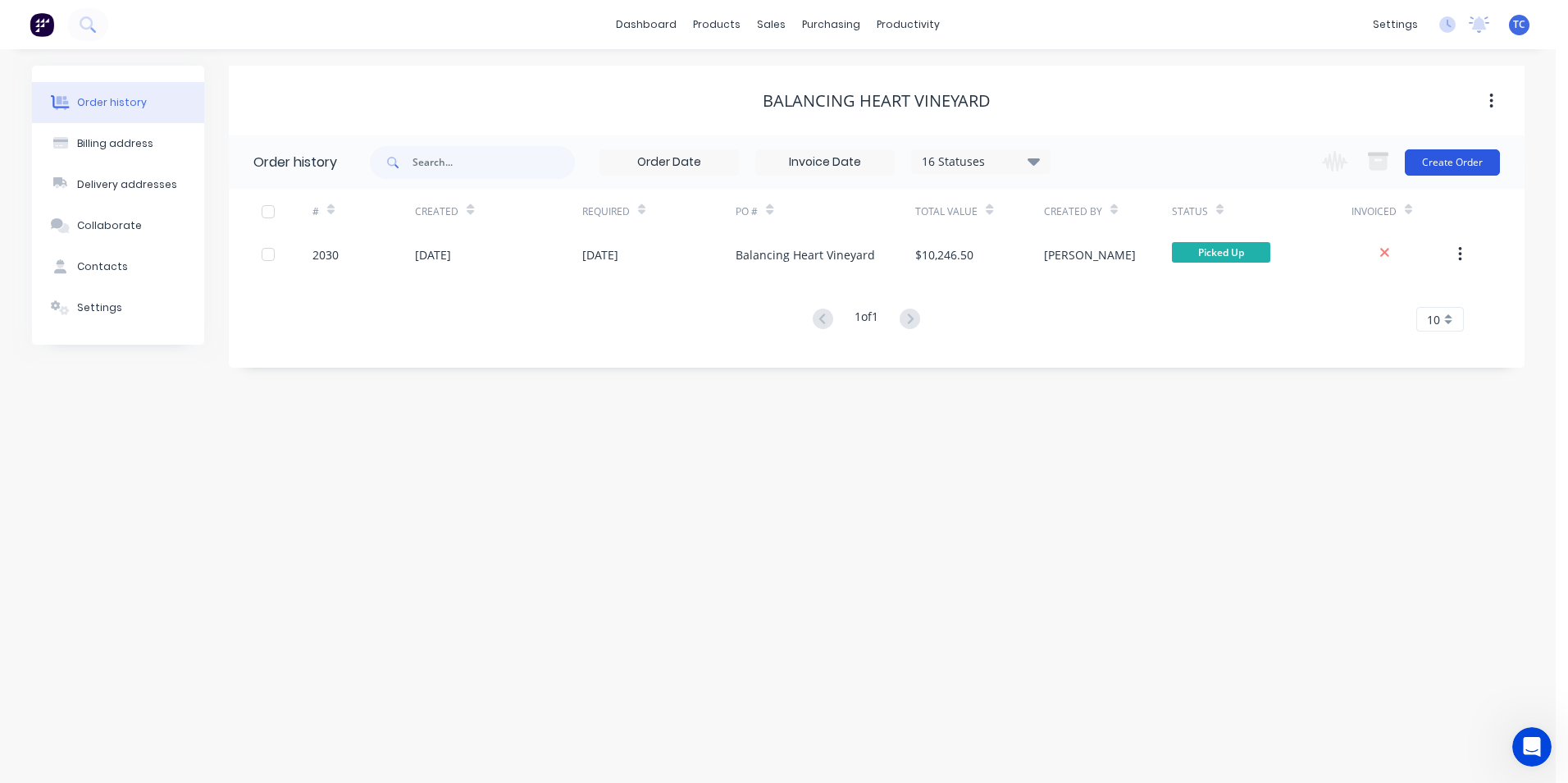
click at [1445, 162] on button "Create Order" at bounding box center [1452, 162] width 95 height 26
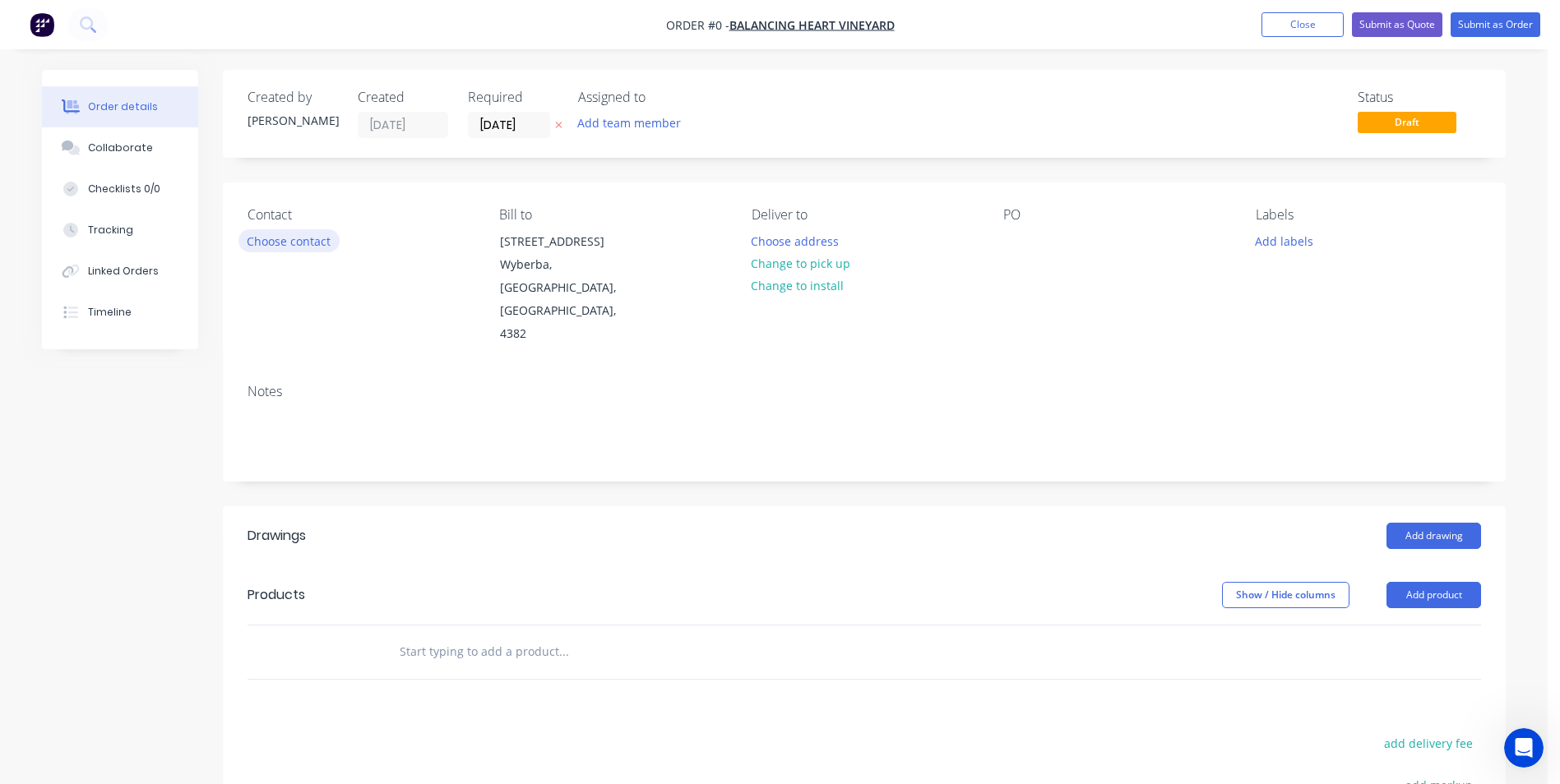
click at [281, 242] on button "Choose contact" at bounding box center [288, 240] width 101 height 22
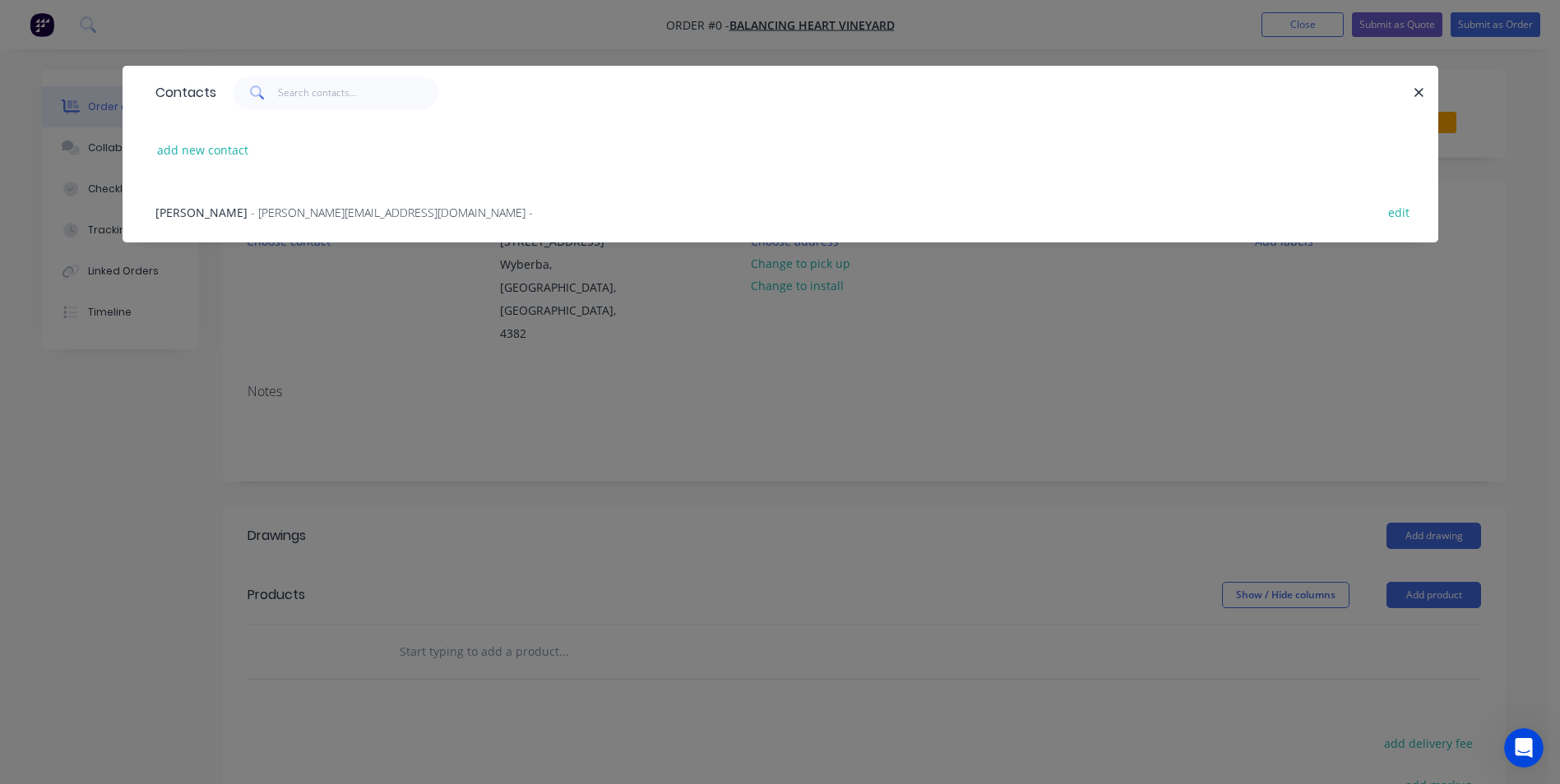
click at [251, 214] on span "- [PERSON_NAME][EMAIL_ADDRESS][DOMAIN_NAME] -" at bounding box center [392, 212] width 282 height 15
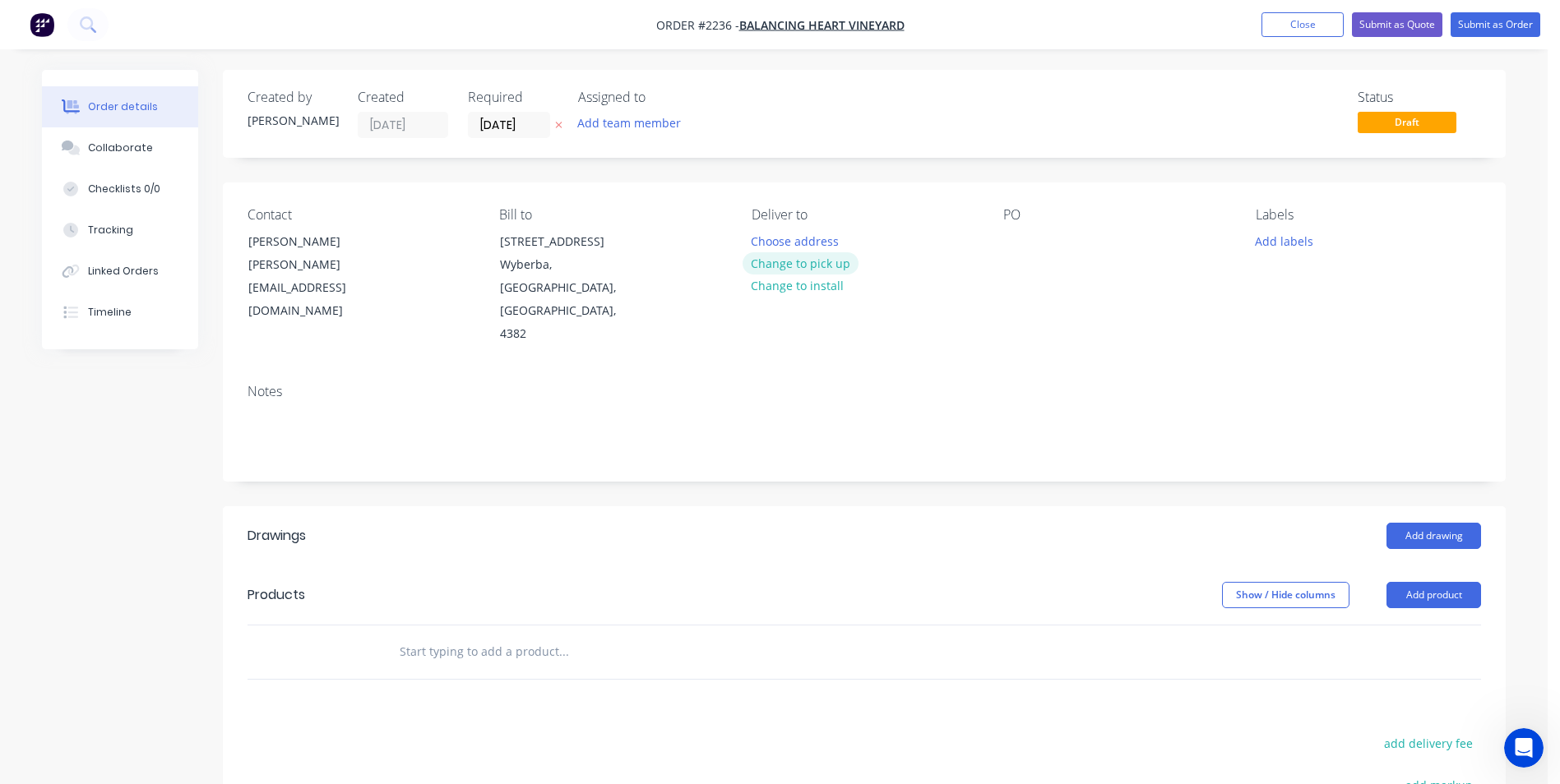
click at [803, 265] on button "Change to pick up" at bounding box center [800, 263] width 117 height 22
click at [1019, 246] on div at bounding box center [1016, 241] width 26 height 24
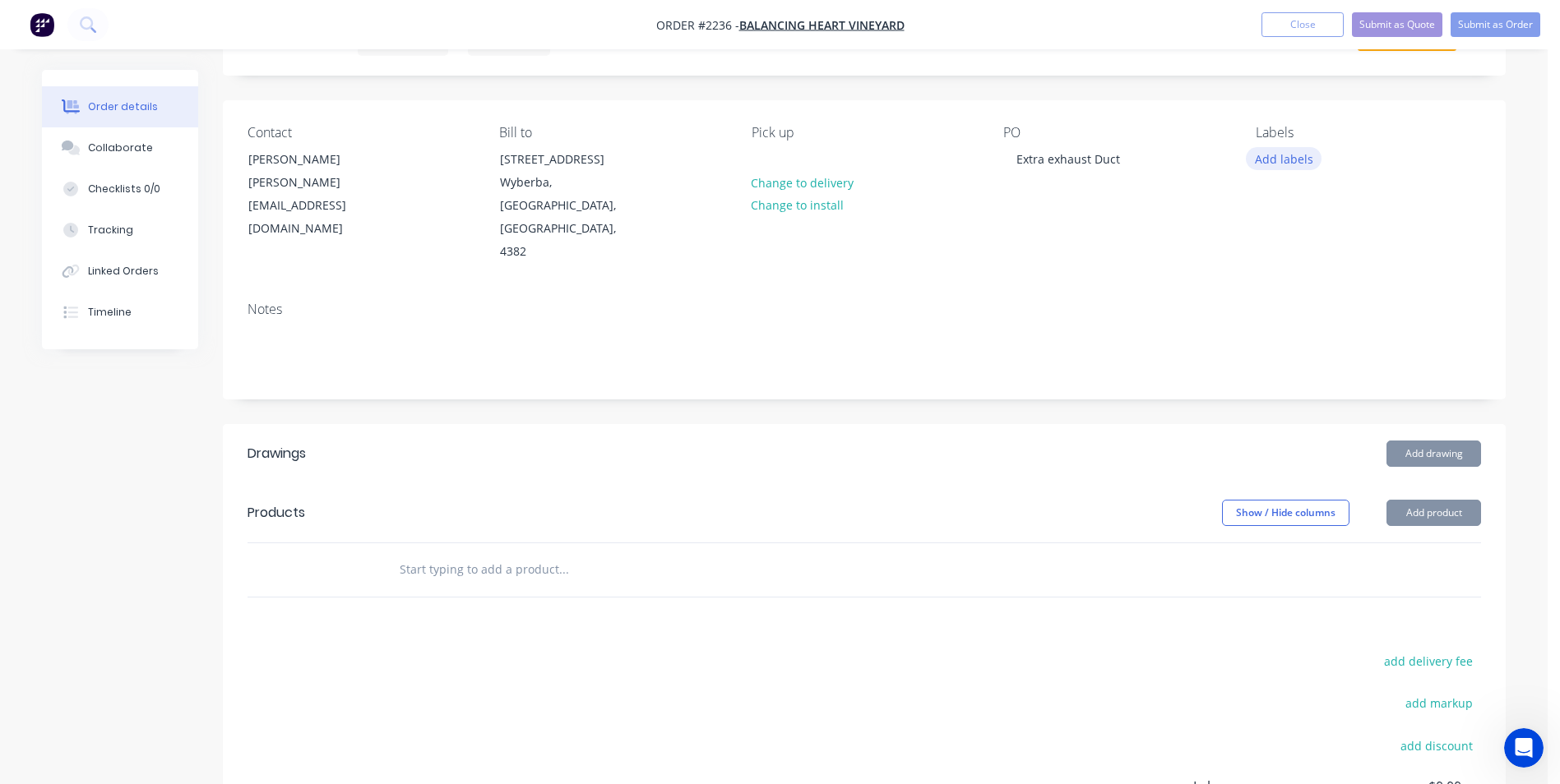
click at [1276, 157] on button "Add labels" at bounding box center [1283, 158] width 75 height 22
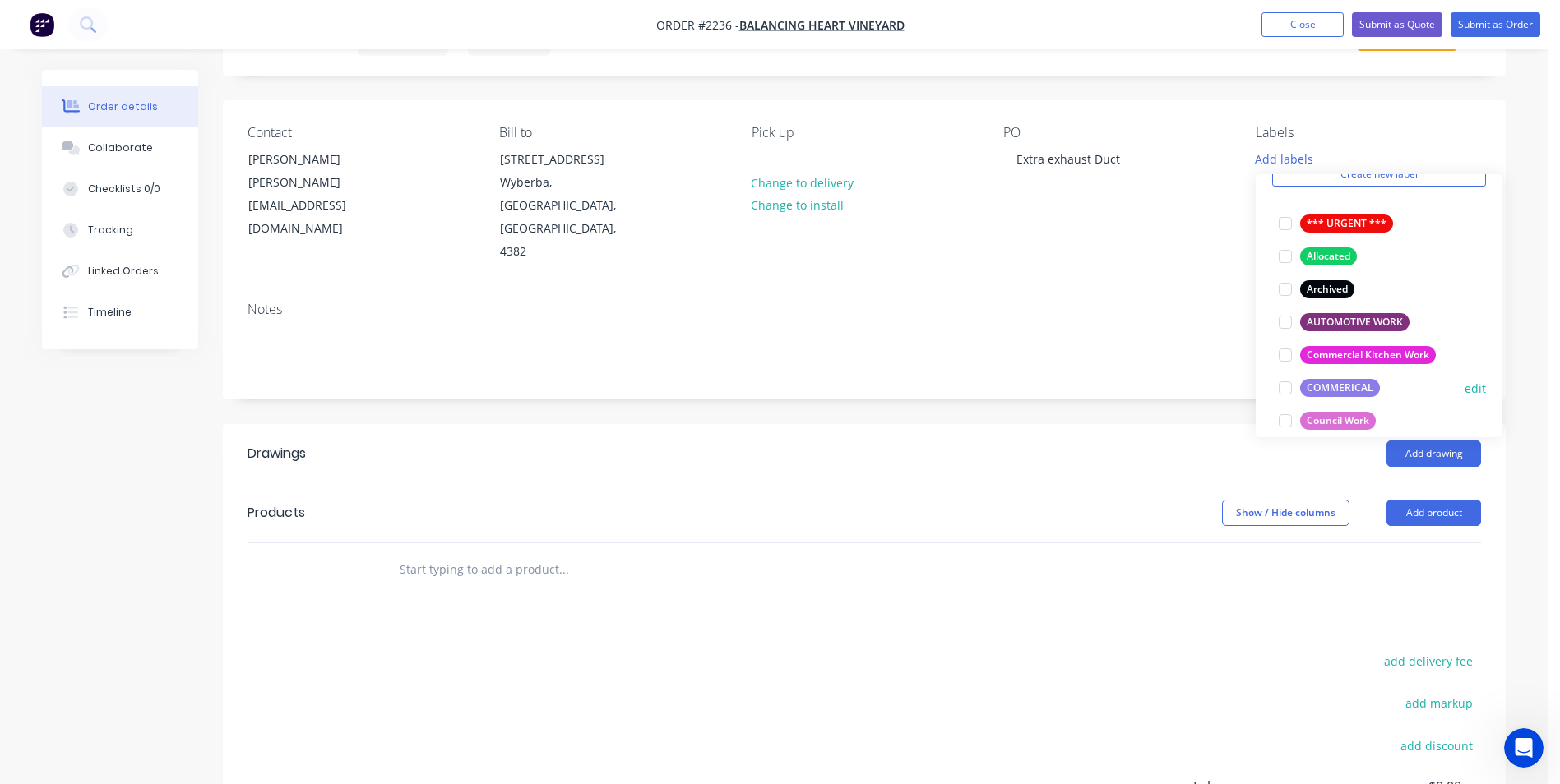
click at [1282, 387] on div at bounding box center [1285, 388] width 33 height 33
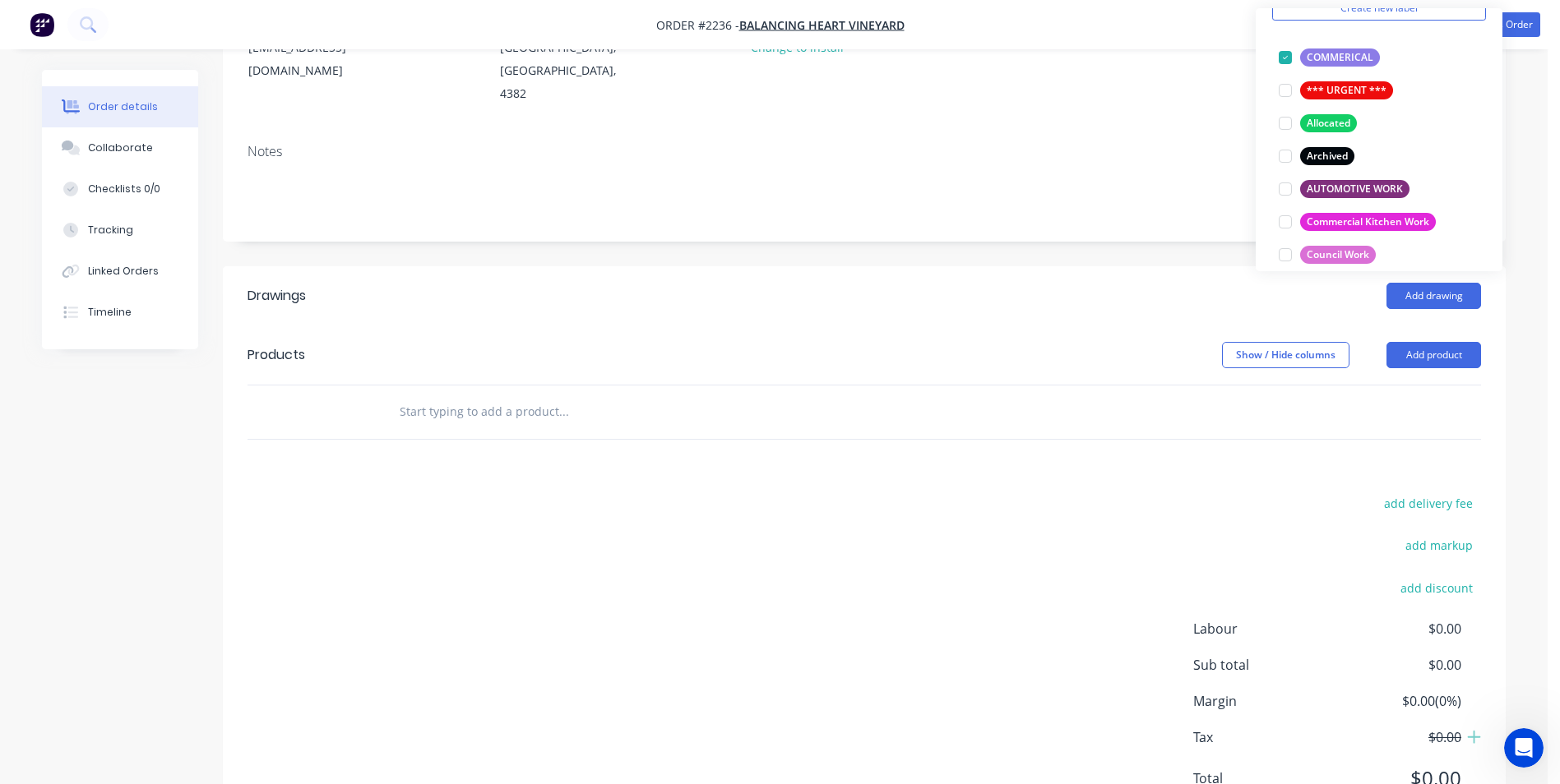
scroll to position [247, 0]
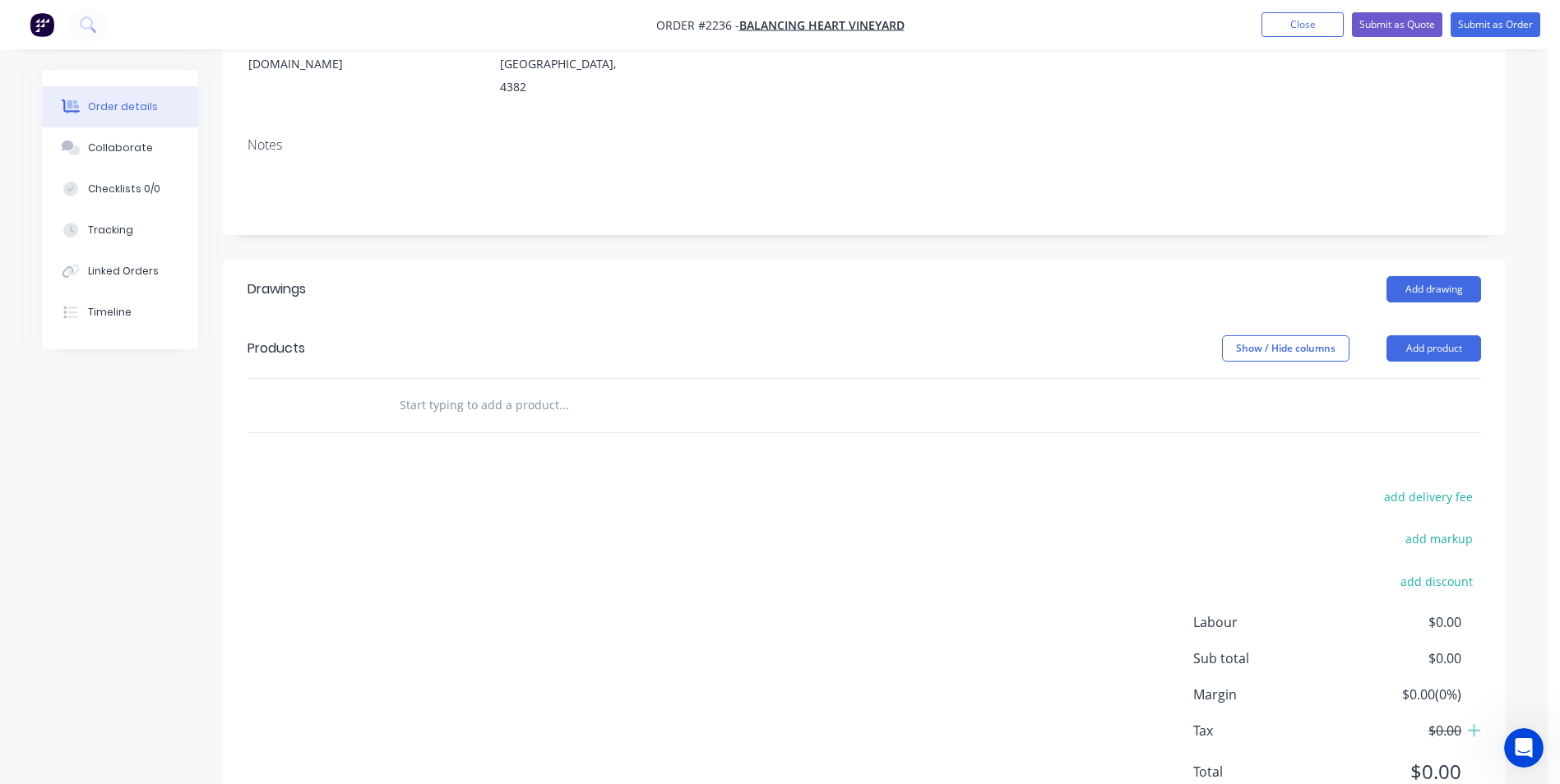
click at [427, 389] on input "text" at bounding box center [562, 405] width 329 height 33
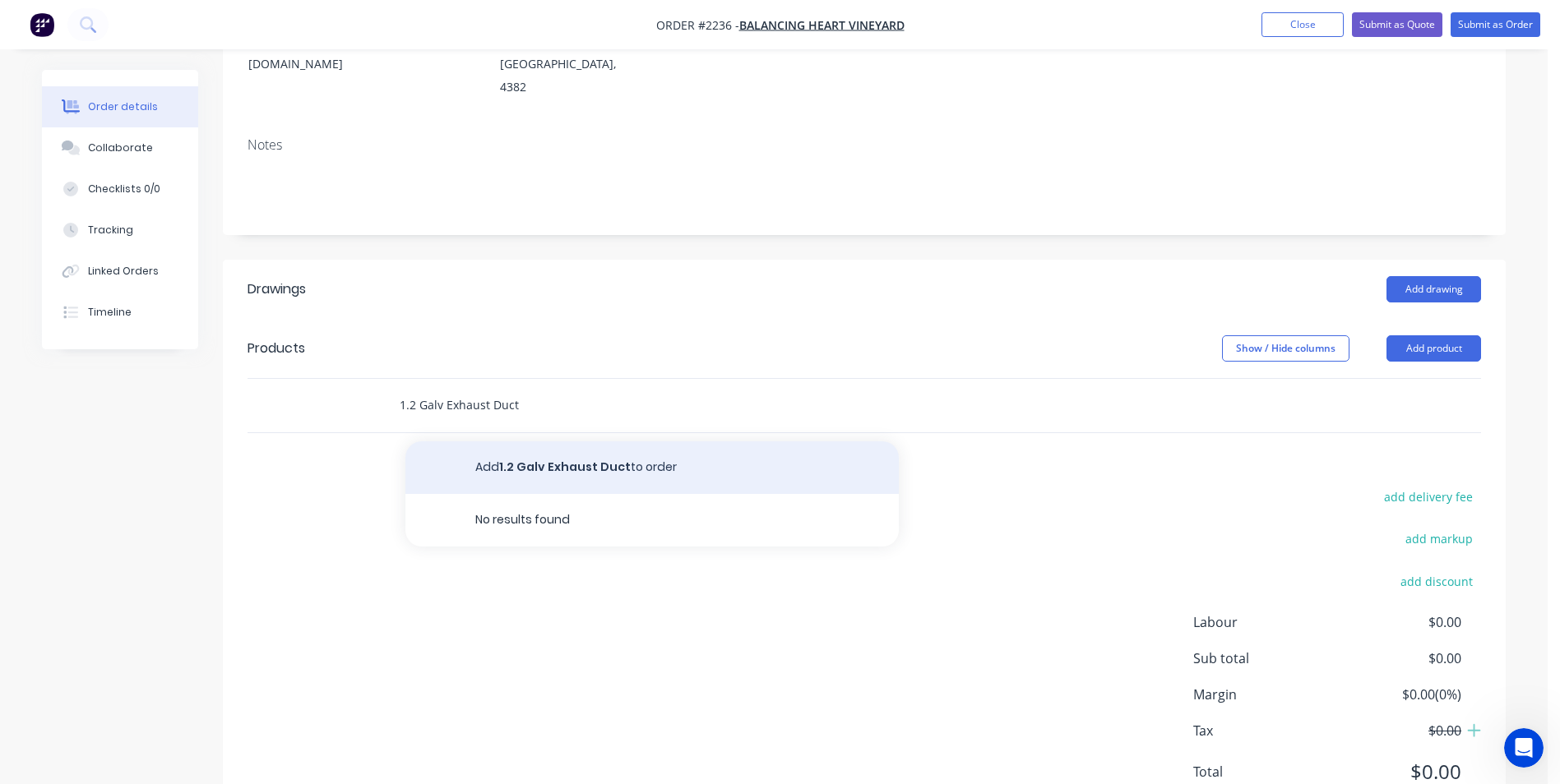
type input "1.2 Galv Exhaust Duct"
click at [563, 442] on button "Add 1.2 Galv Exhaust Duct to order" at bounding box center [651, 468] width 493 height 53
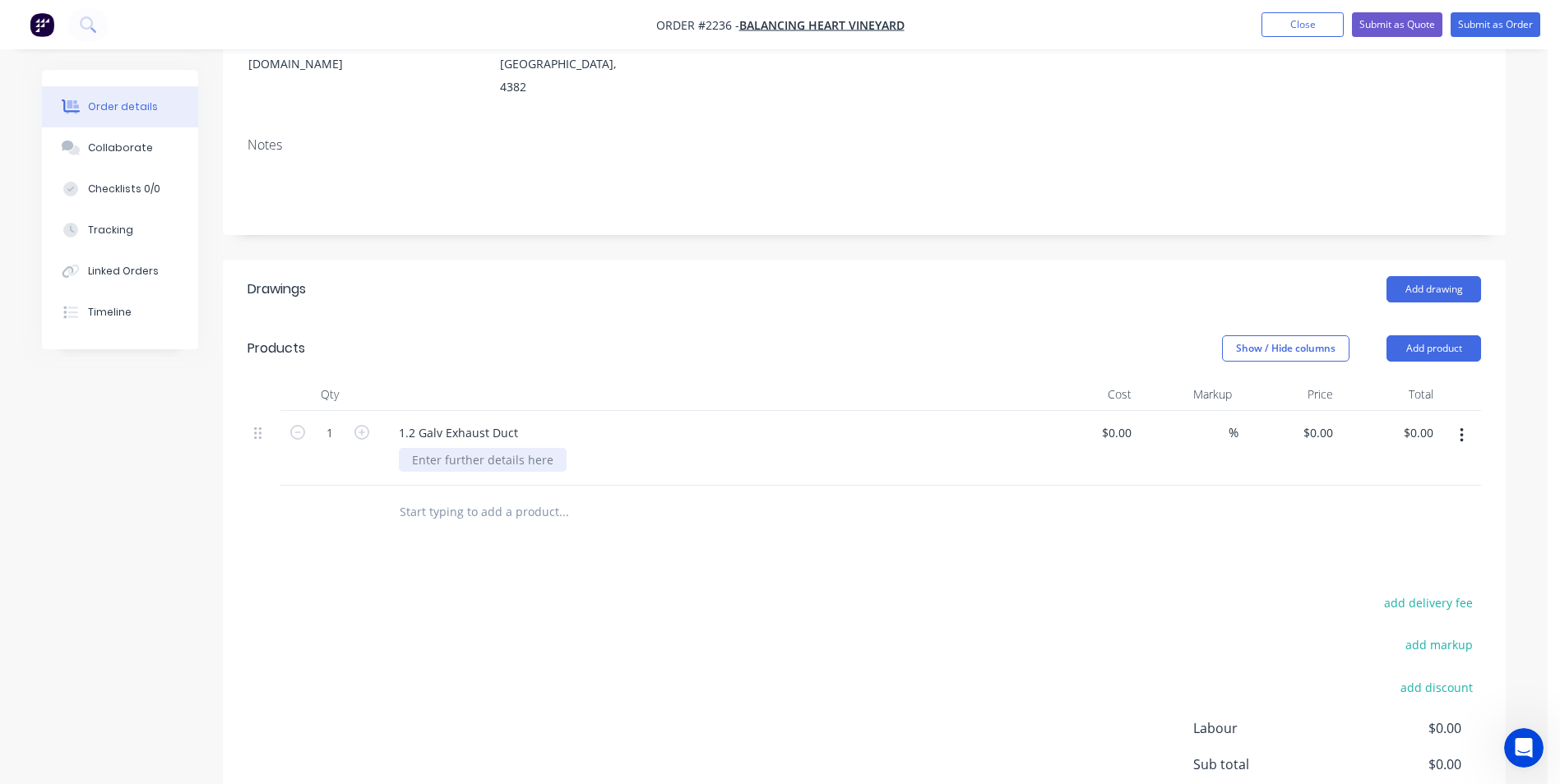
click at [434, 447] on div at bounding box center [482, 459] width 168 height 24
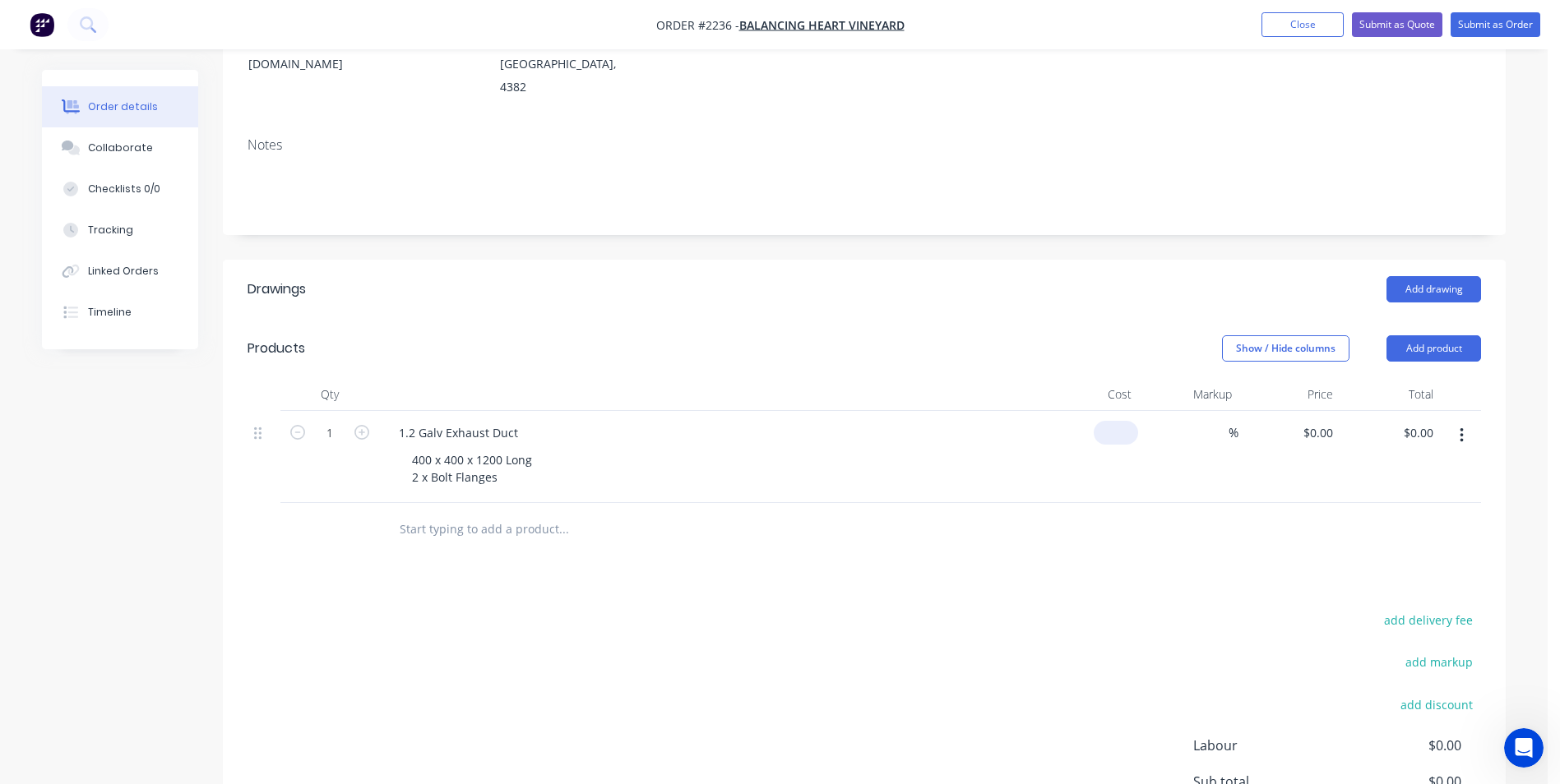
click at [1120, 420] on input at bounding box center [1118, 432] width 38 height 24
type input "$301.00"
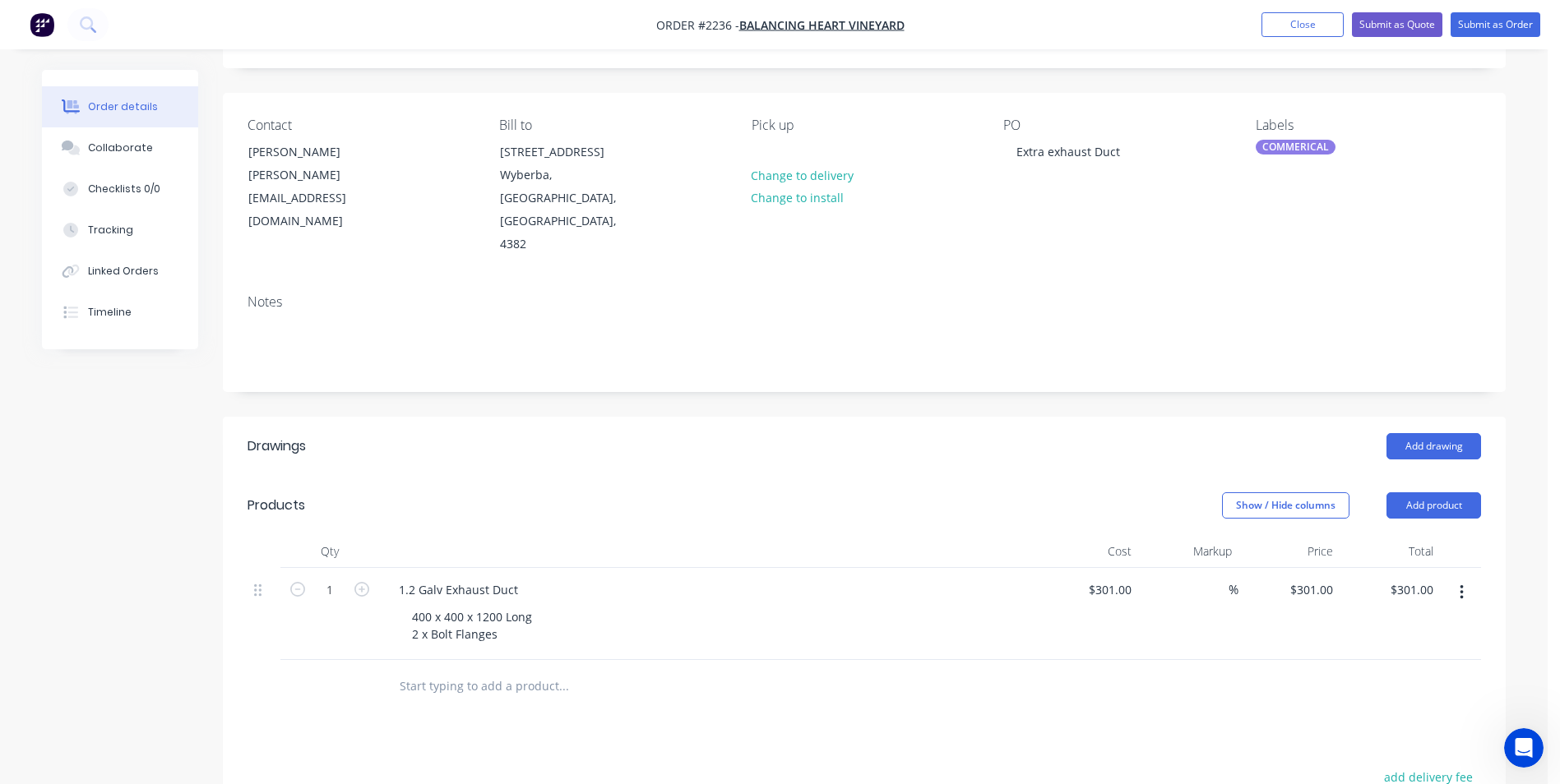
scroll to position [86, 0]
click at [1488, 23] on button "Submit as Order" at bounding box center [1494, 25] width 90 height 25
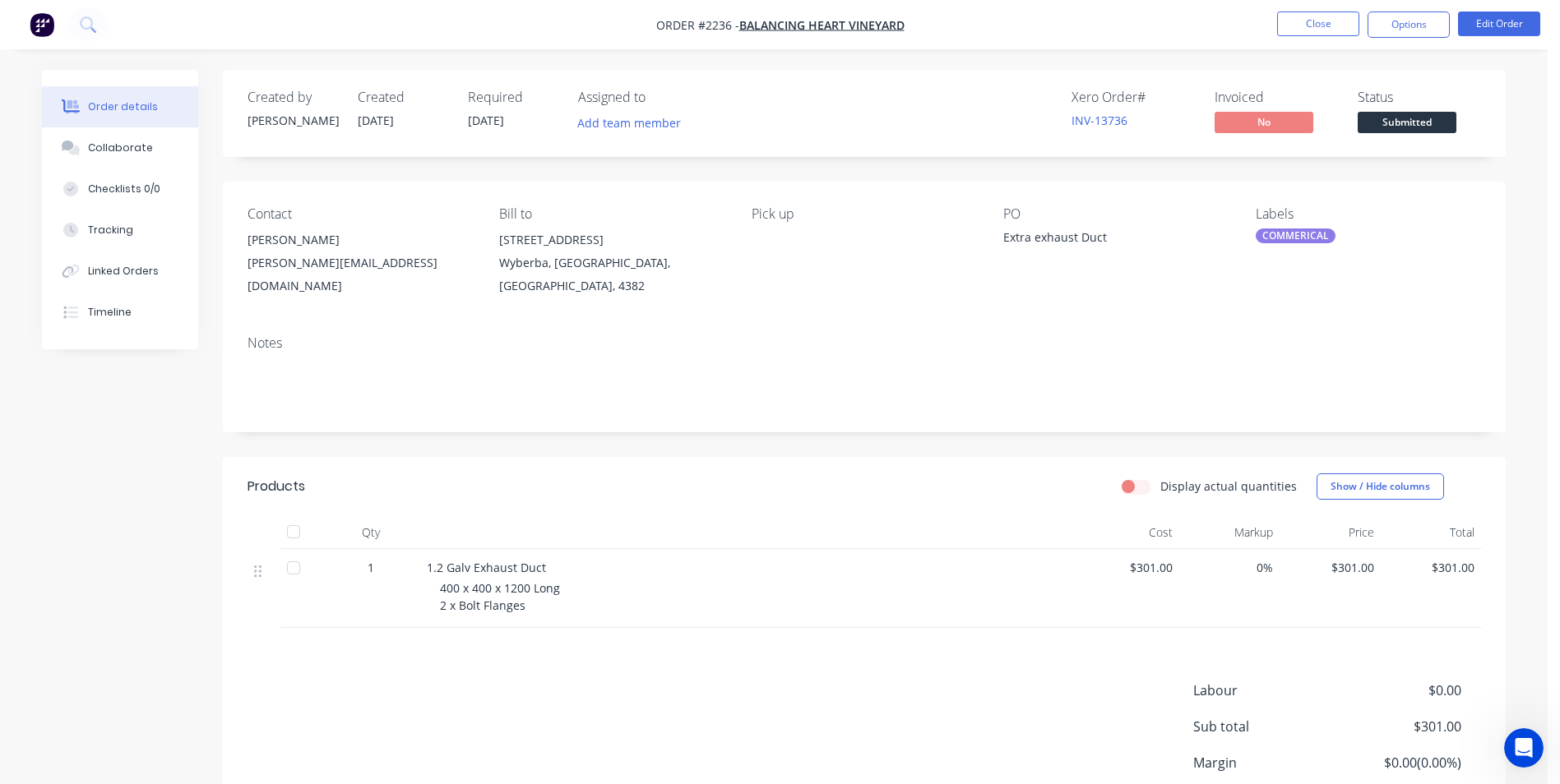
click at [1414, 11] on nav "Order #2236 - Balancing Heart Vineyard Close Options Edit Order" at bounding box center [780, 24] width 1560 height 49
click at [1393, 27] on button "Options" at bounding box center [1408, 24] width 82 height 26
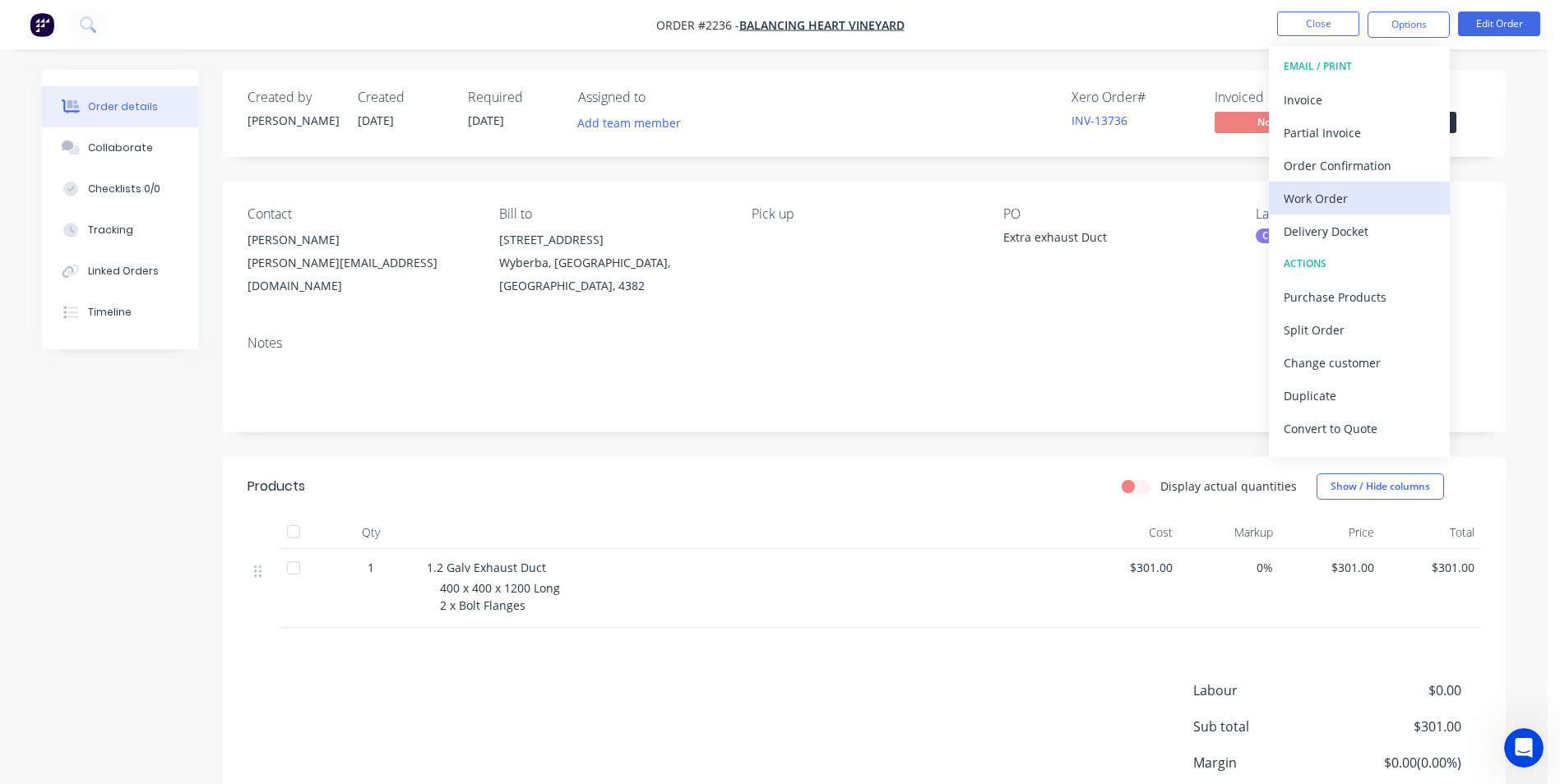
click at [1317, 198] on div "Work Order" at bounding box center [1358, 198] width 151 height 24
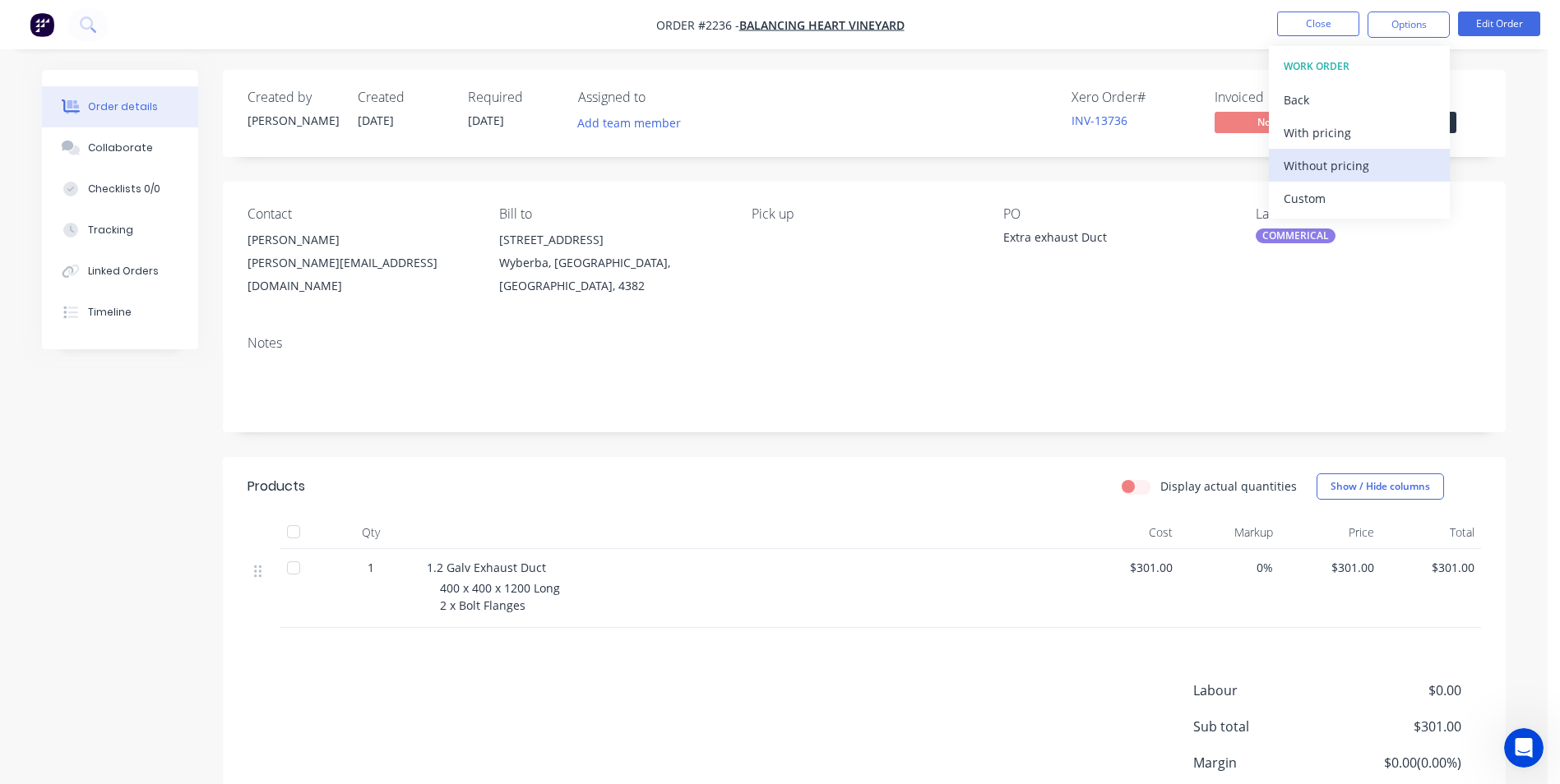
click at [1327, 168] on div "Without pricing" at bounding box center [1358, 165] width 151 height 24
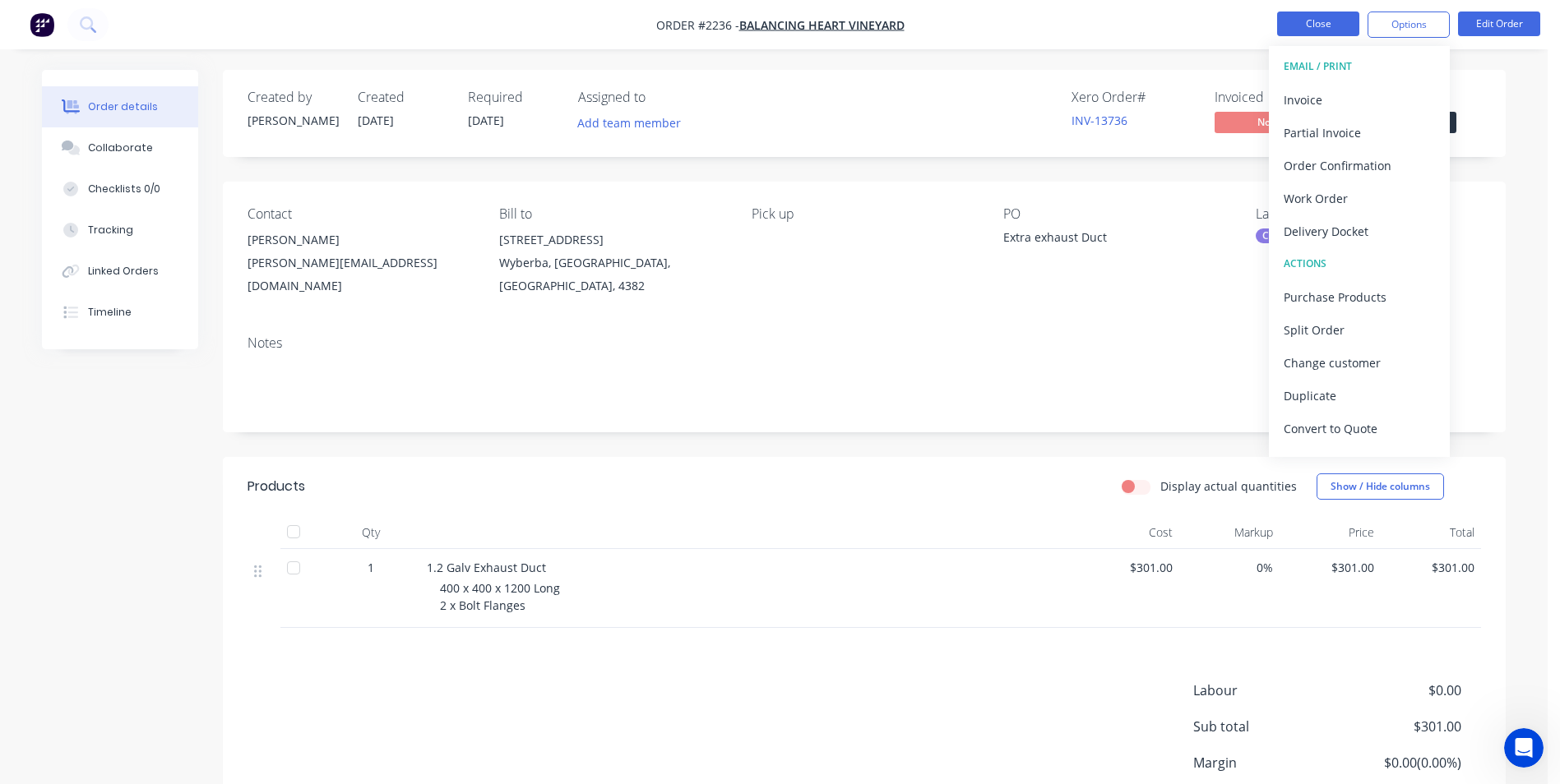
click at [1326, 25] on button "Close" at bounding box center [1317, 24] width 82 height 25
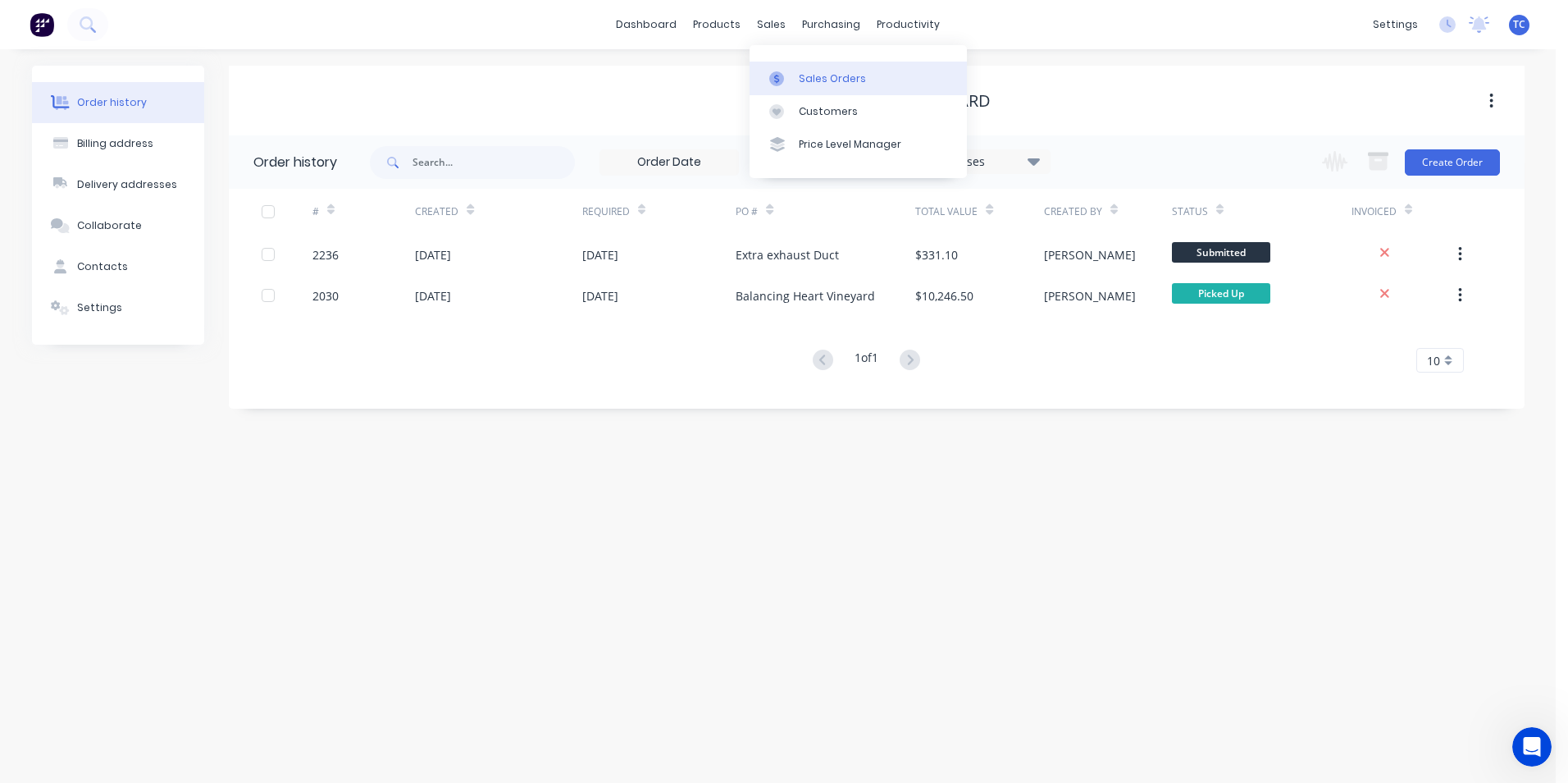
click at [816, 74] on div "Sales Orders" at bounding box center [833, 78] width 67 height 14
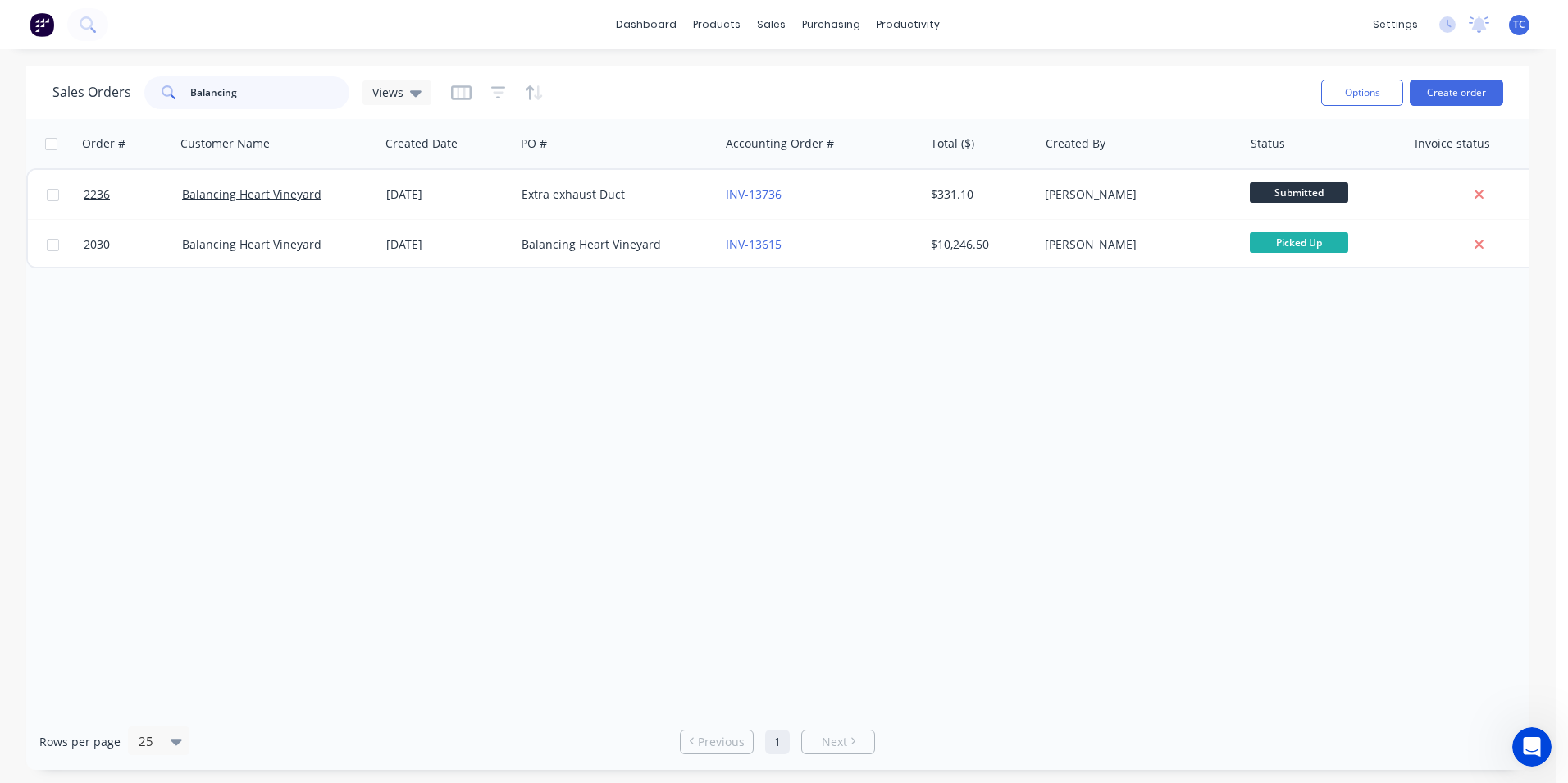
drag, startPoint x: 239, startPoint y: 94, endPoint x: 185, endPoint y: 89, distance: 54.2
click at [185, 89] on div "Balancing" at bounding box center [246, 92] width 205 height 33
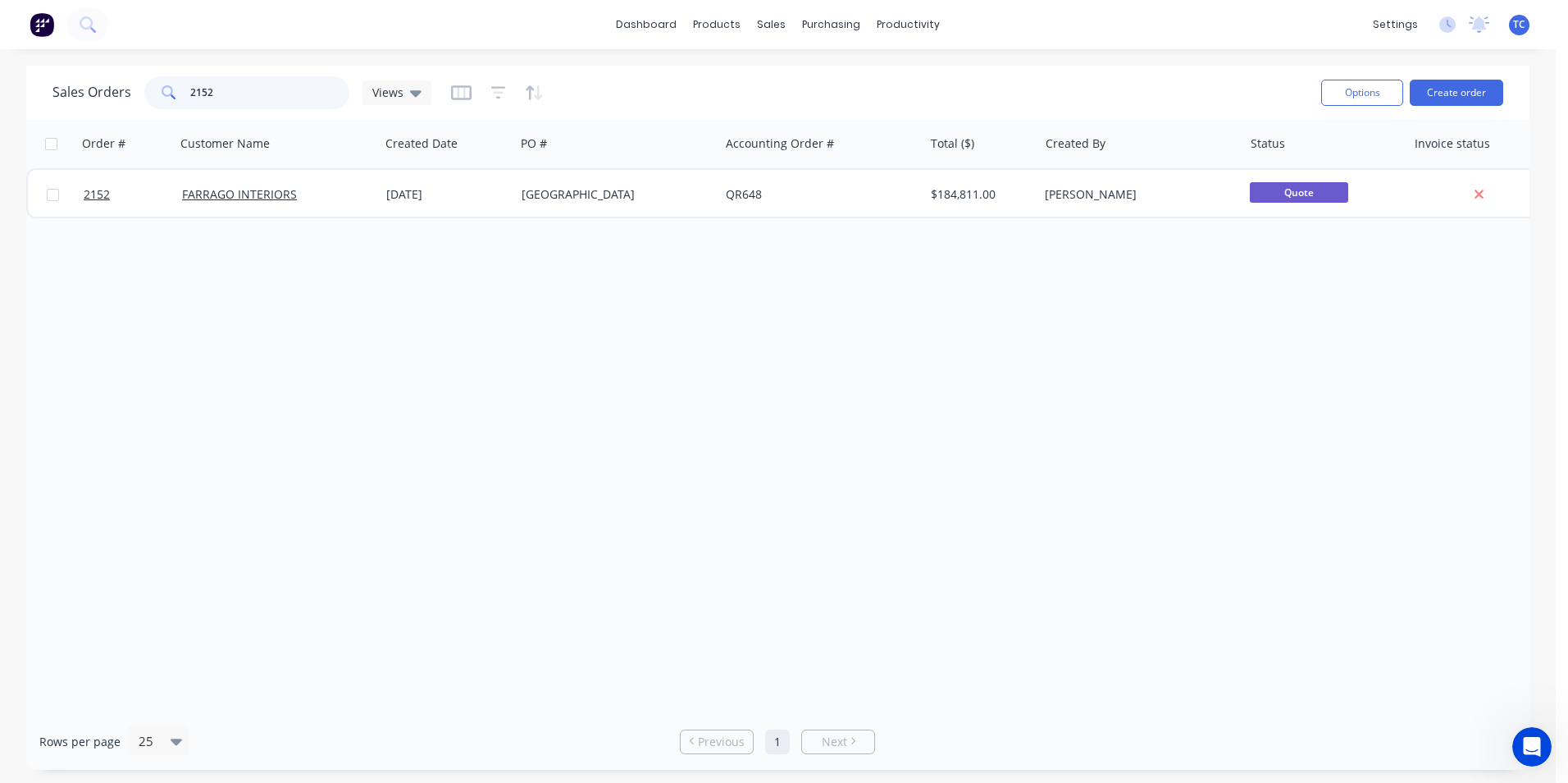
type input "2152"
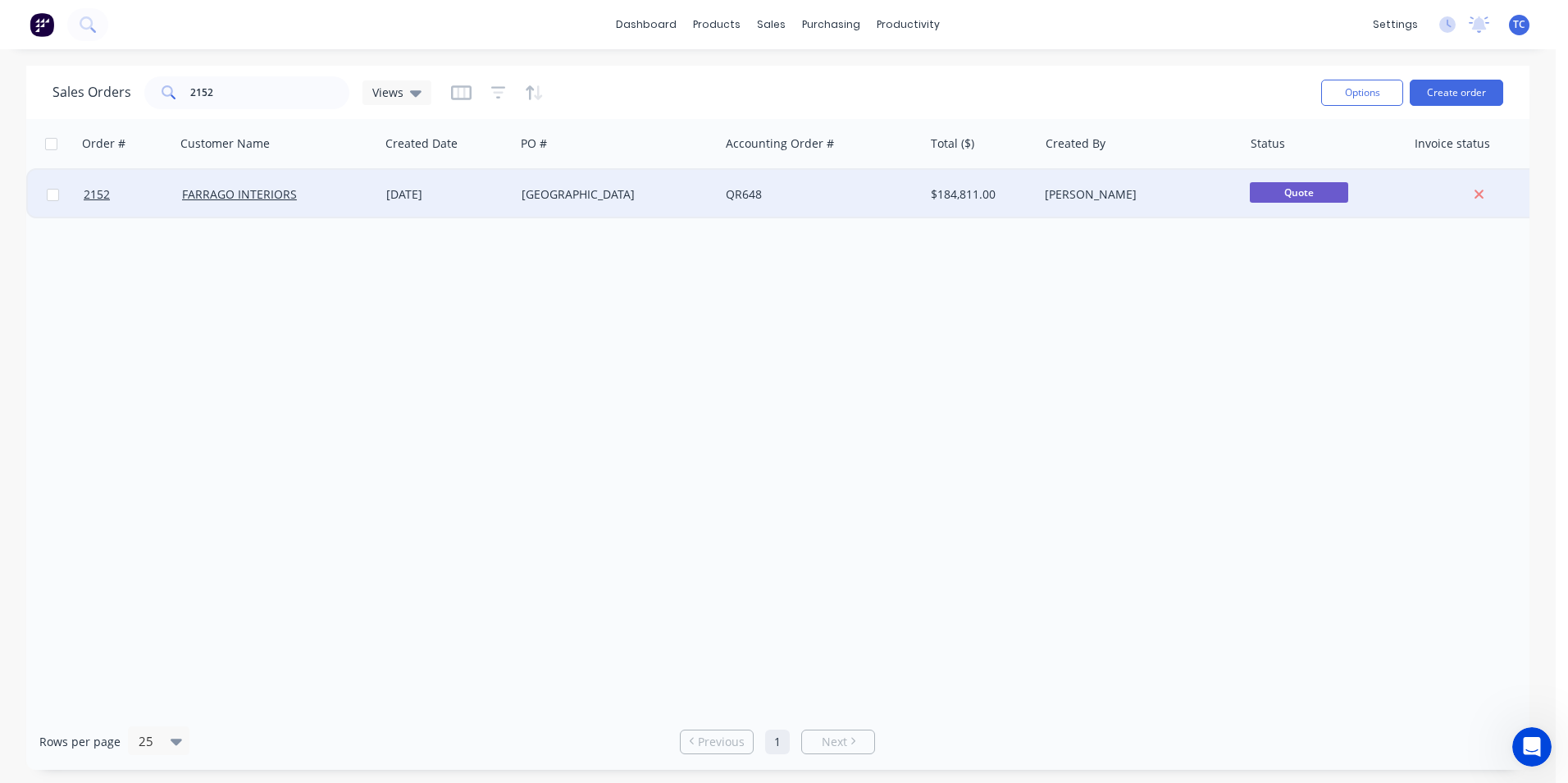
click at [528, 190] on div "[GEOGRAPHIC_DATA]" at bounding box center [612, 194] width 182 height 16
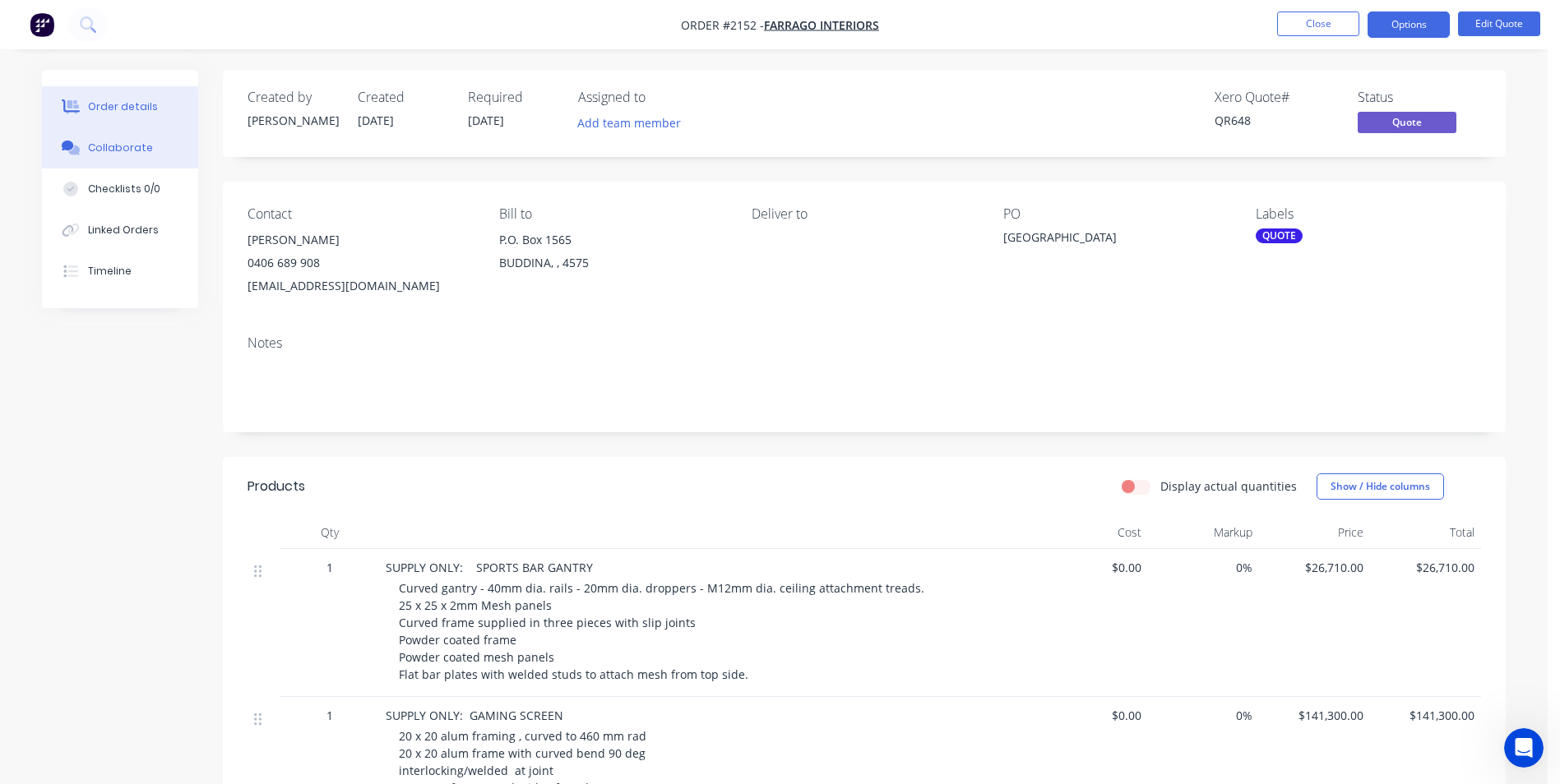
click at [123, 144] on div "Collaborate" at bounding box center [120, 148] width 65 height 14
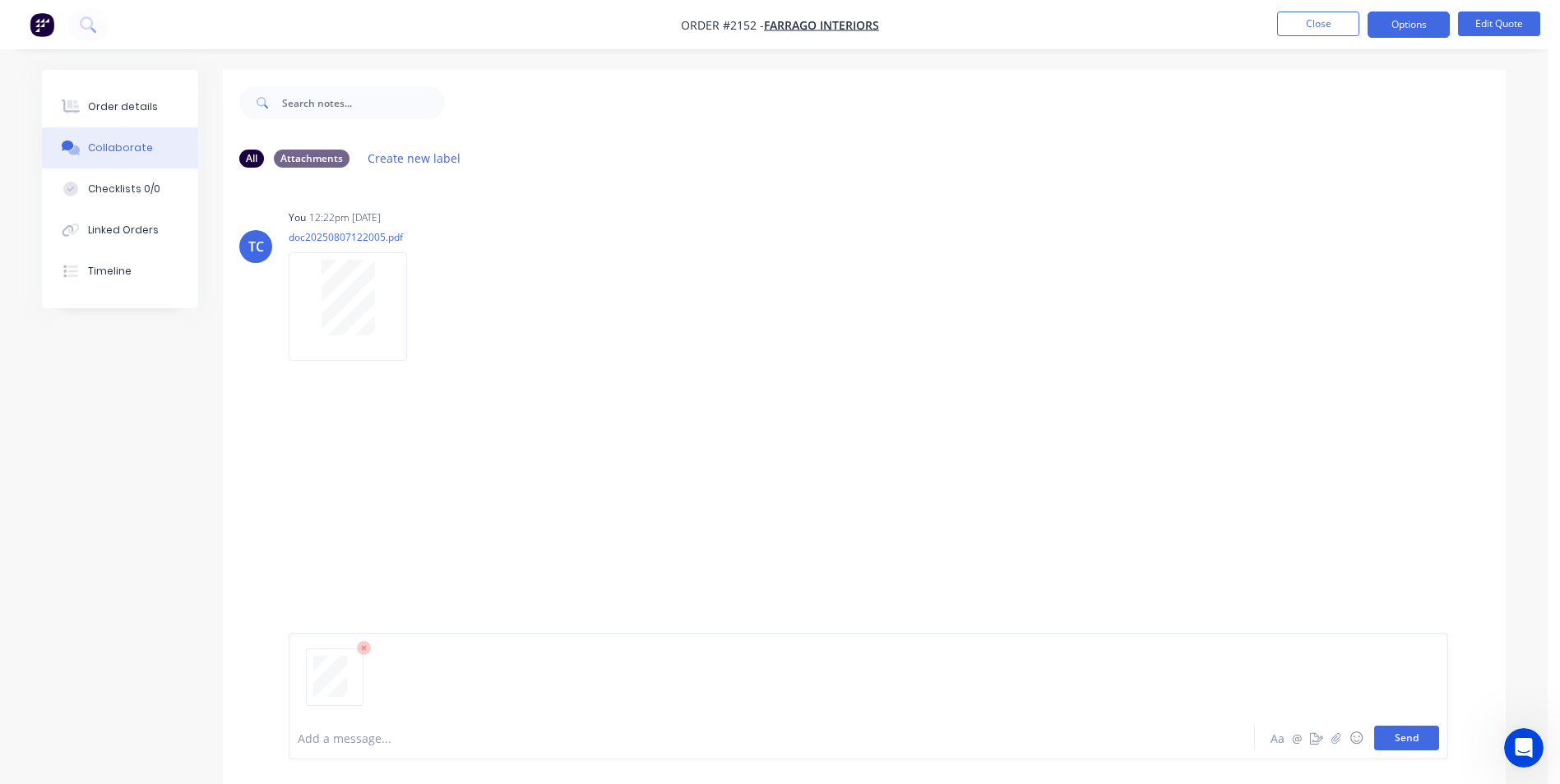
click at [1396, 737] on button "Send" at bounding box center [1406, 738] width 65 height 25
